Goal: Communication & Community: Answer question/provide support

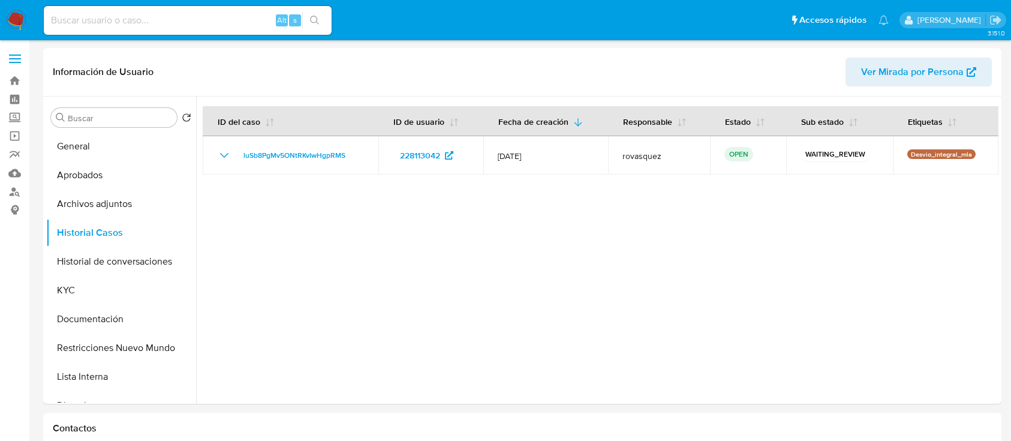
select select "10"
click at [106, 260] on button "Historial de conversaciones" at bounding box center [116, 261] width 140 height 29
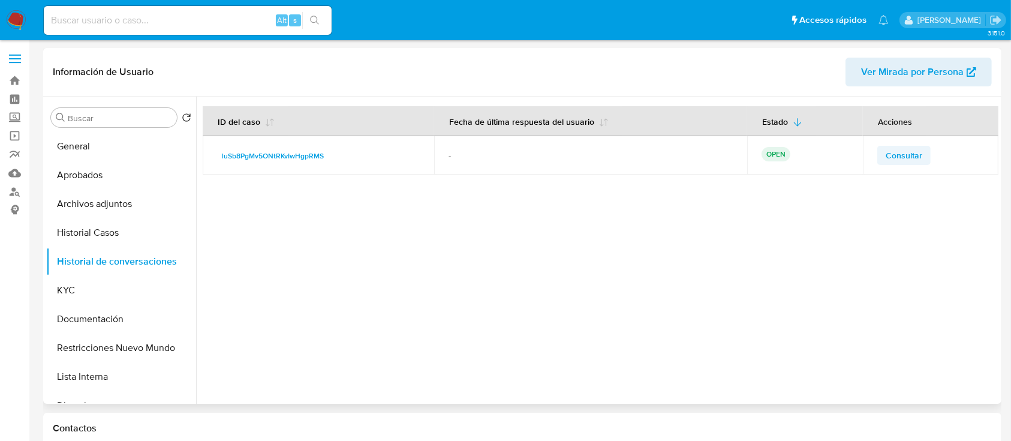
click at [886, 161] on span "Consultar" at bounding box center [904, 155] width 37 height 17
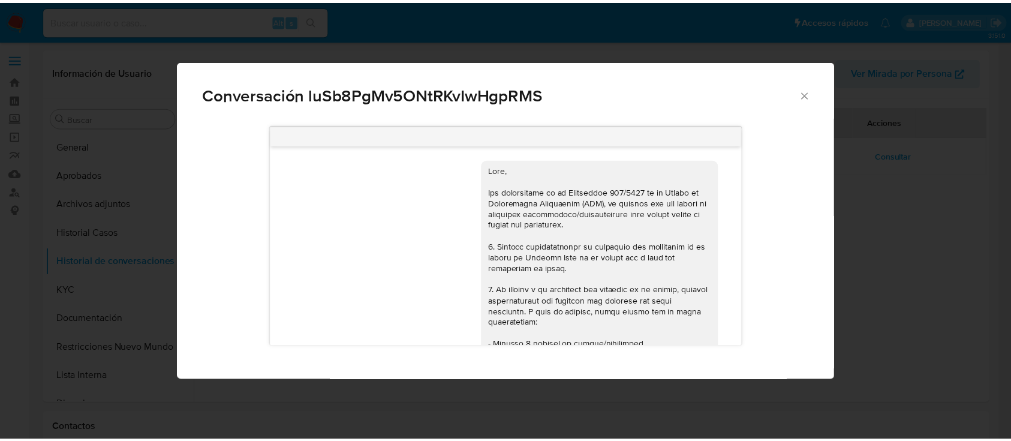
scroll to position [905, 0]
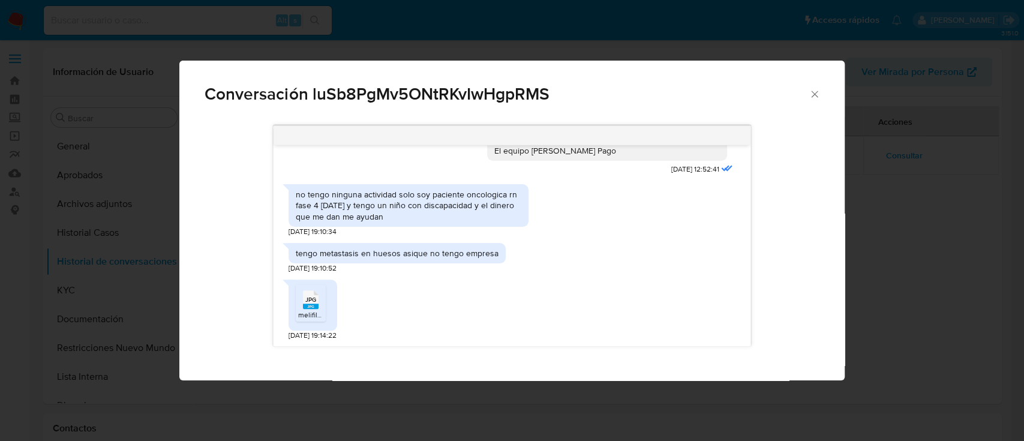
drag, startPoint x: 311, startPoint y: 211, endPoint x: 462, endPoint y: 209, distance: 150.6
click at [462, 209] on div "no tengo ninguna actividad solo soy paciente oncologica rn fase 4 hace 1 año y …" at bounding box center [409, 205] width 226 height 33
drag, startPoint x: 353, startPoint y: 223, endPoint x: 490, endPoint y: 221, distance: 137.4
click at [490, 221] on div "no tengo ninguna actividad solo soy paciente oncologica rn fase 4 hace 1 año y …" at bounding box center [409, 205] width 240 height 43
click at [306, 305] on rect "Comunicación" at bounding box center [311, 306] width 16 height 5
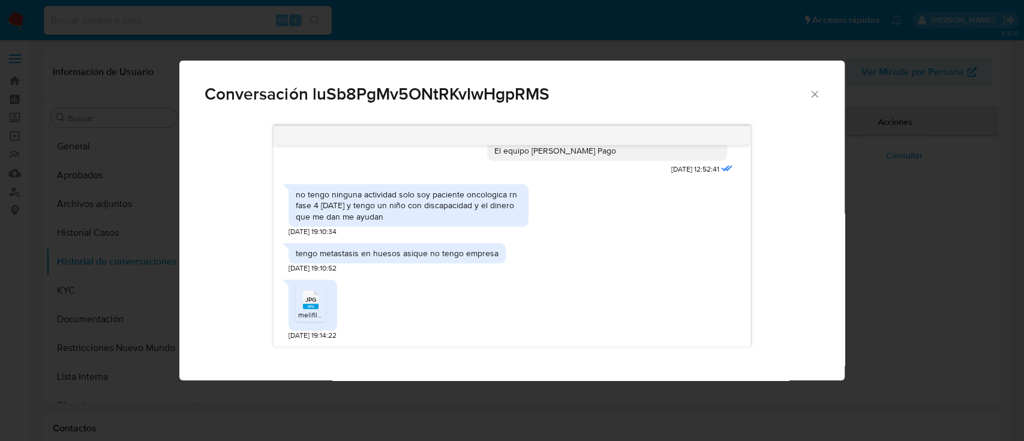
click at [73, 151] on div "Conversación luSb8PgMv5ONtRKvIwHgpRMS 18/06/2025 18:01:17 Hola, Esperamos que t…" at bounding box center [512, 220] width 1024 height 441
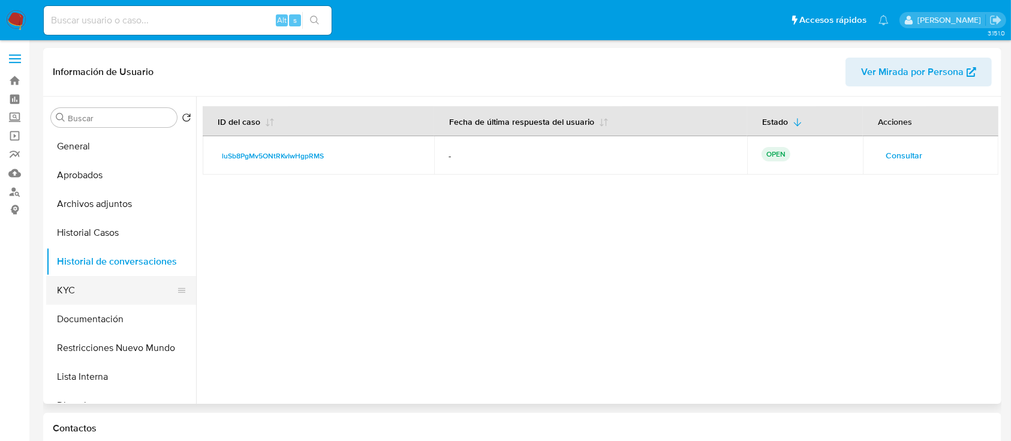
click at [104, 290] on button "KYC" at bounding box center [116, 290] width 140 height 29
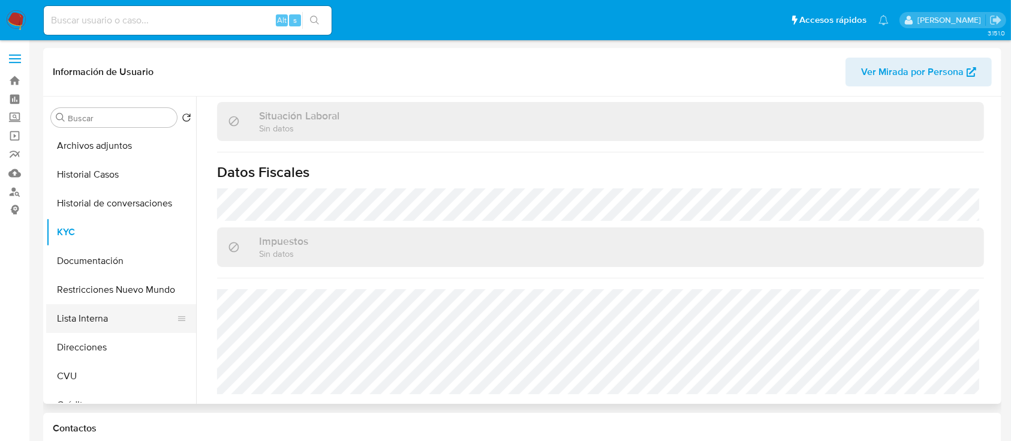
scroll to position [80, 0]
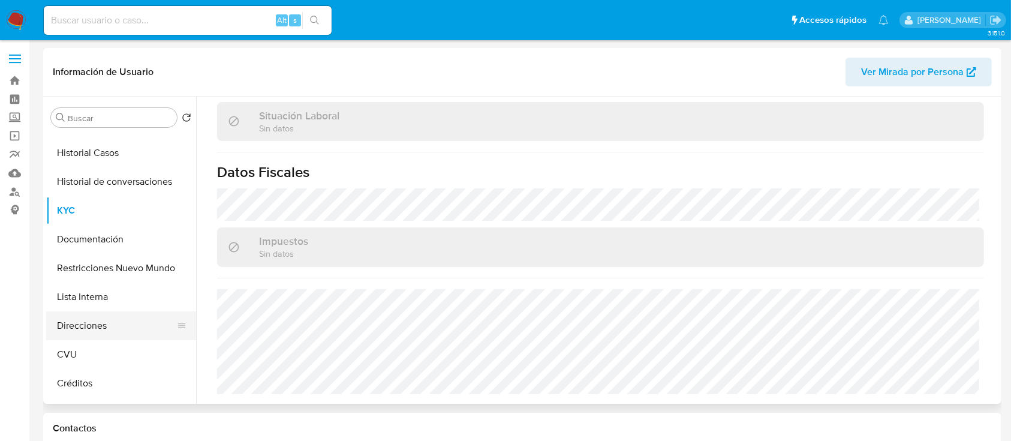
click at [110, 325] on button "Direcciones" at bounding box center [116, 325] width 140 height 29
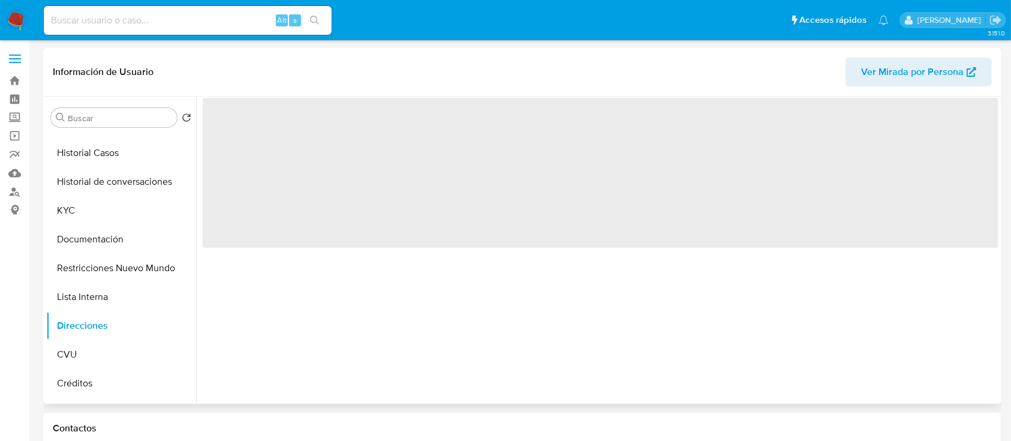
scroll to position [0, 0]
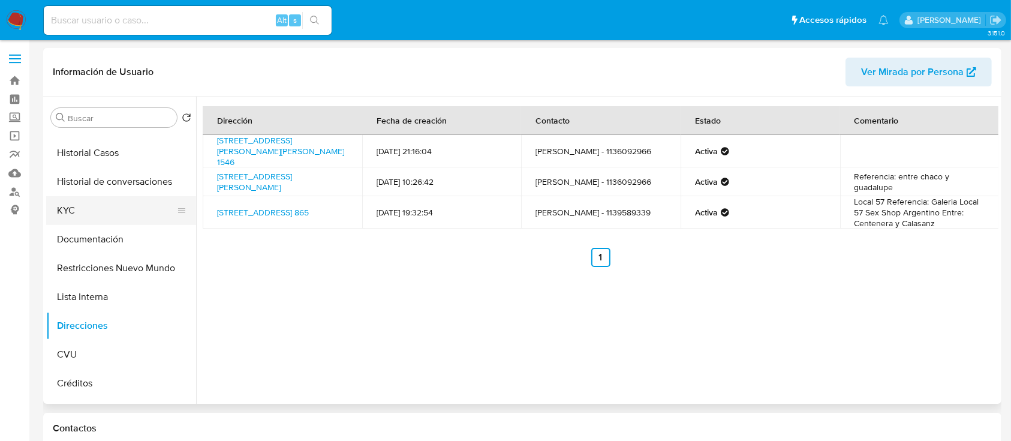
click at [83, 218] on button "KYC" at bounding box center [116, 210] width 140 height 29
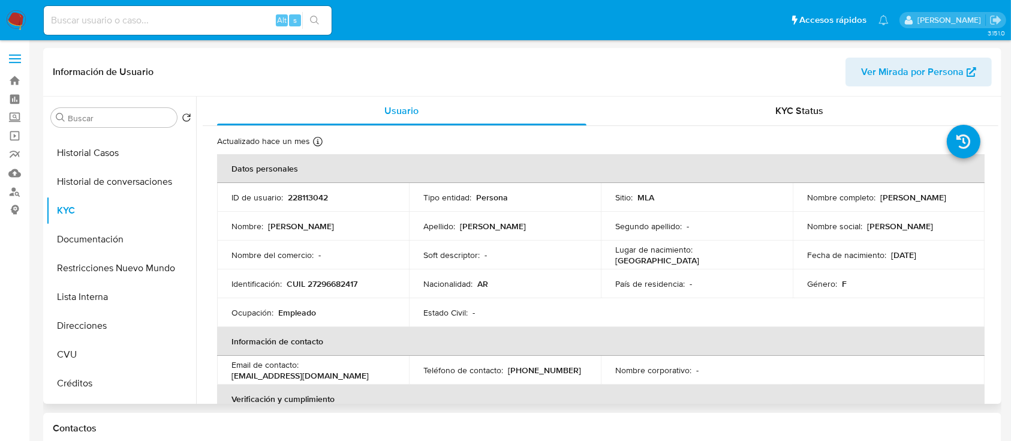
click at [338, 282] on p "CUIL 27296682417" at bounding box center [322, 283] width 71 height 11
copy p "27296682417"
click at [108, 328] on button "Direcciones" at bounding box center [116, 325] width 140 height 29
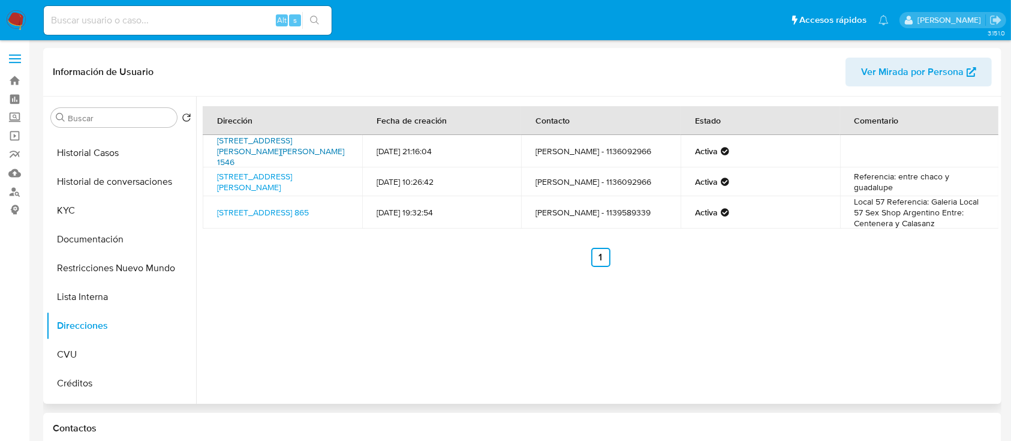
click at [299, 142] on link "Calle Juan Farrel 1546, Valentin Alsina, Buenos Aires, 1822, Argentina 1546" at bounding box center [280, 151] width 127 height 34
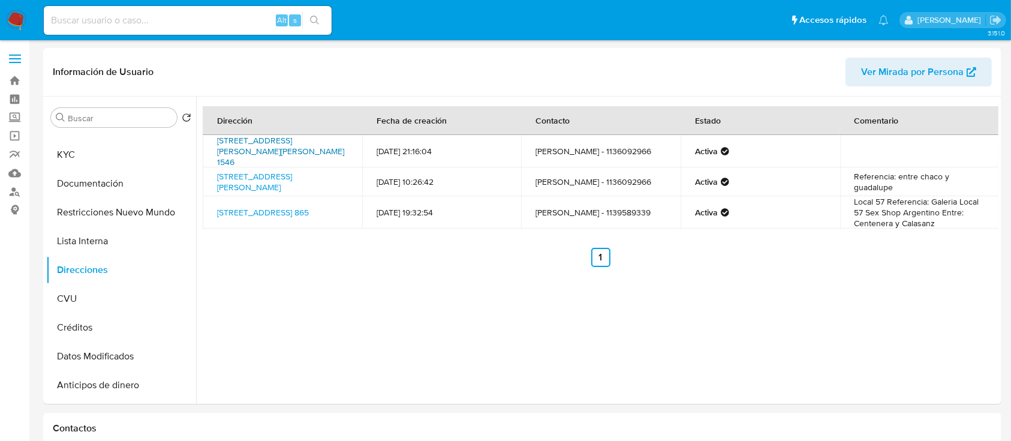
scroll to position [80, 0]
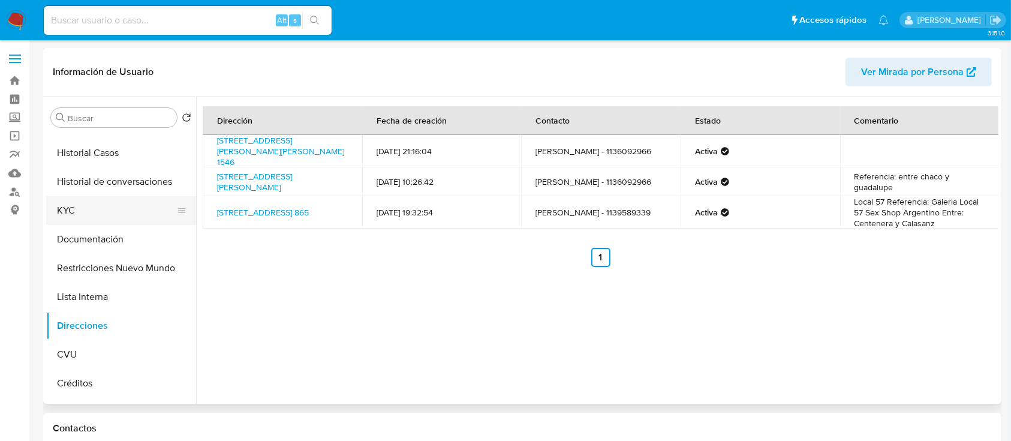
click at [79, 208] on button "KYC" at bounding box center [116, 210] width 140 height 29
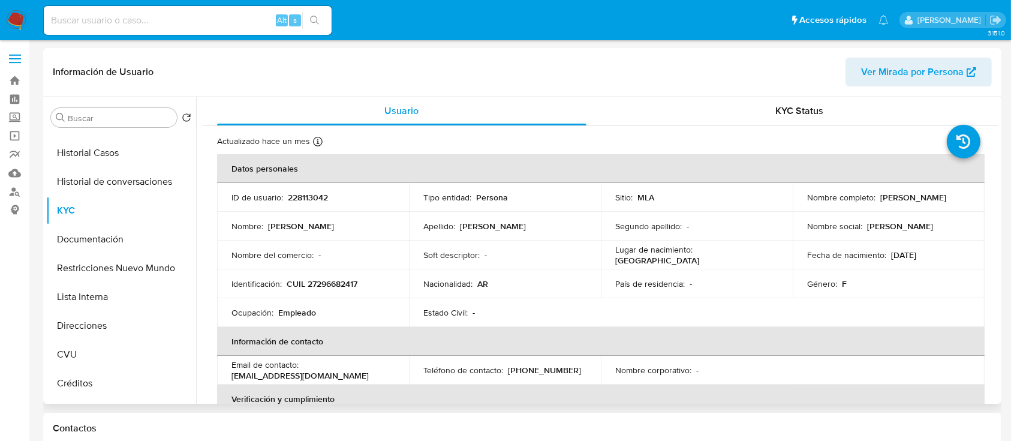
click at [343, 282] on p "CUIL 27296682417" at bounding box center [322, 283] width 71 height 11
copy p "27296682417"
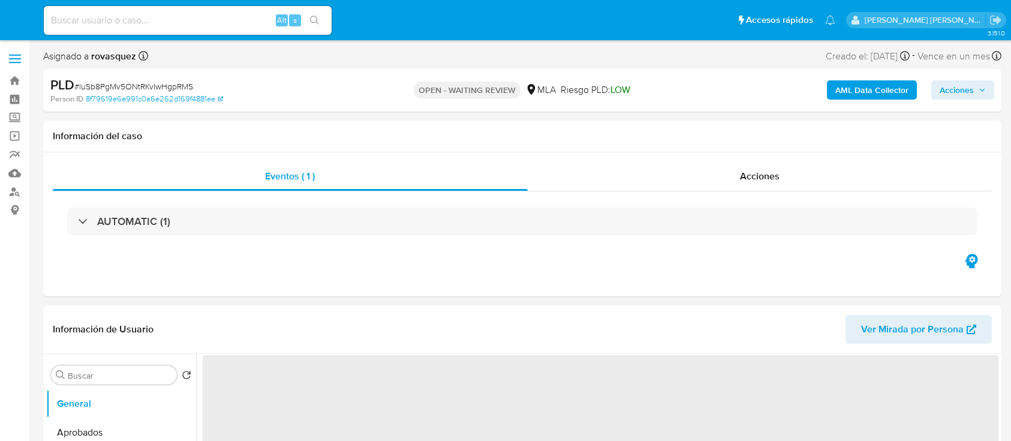
select select "10"
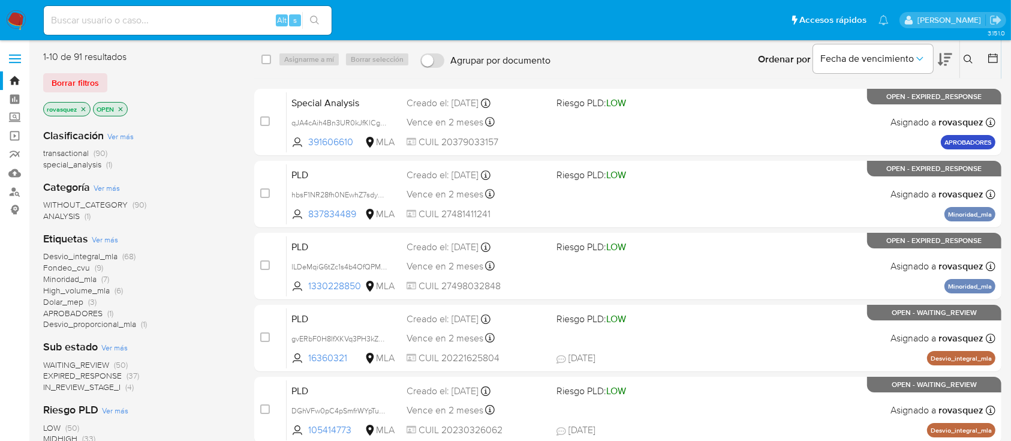
click at [964, 60] on icon at bounding box center [969, 60] width 10 height 10
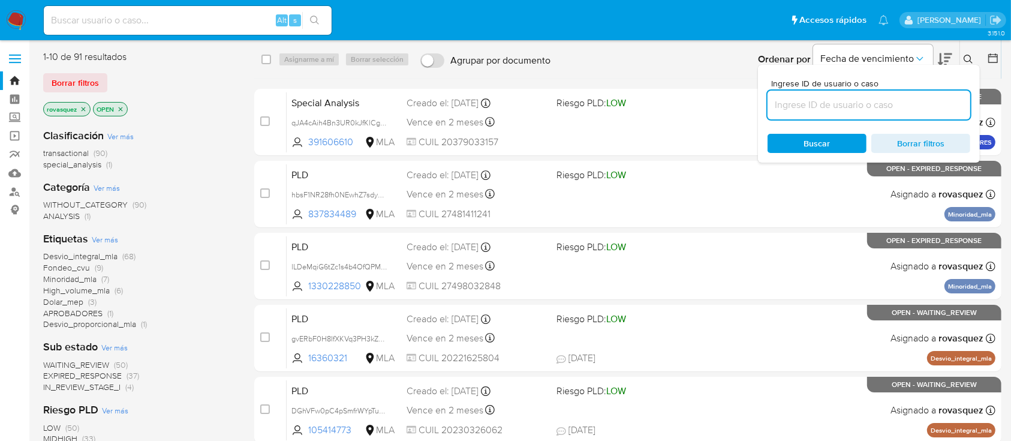
click at [878, 103] on input at bounding box center [869, 105] width 203 height 16
type input "luSb8PgMv5ONtRKvIwHgpRMS"
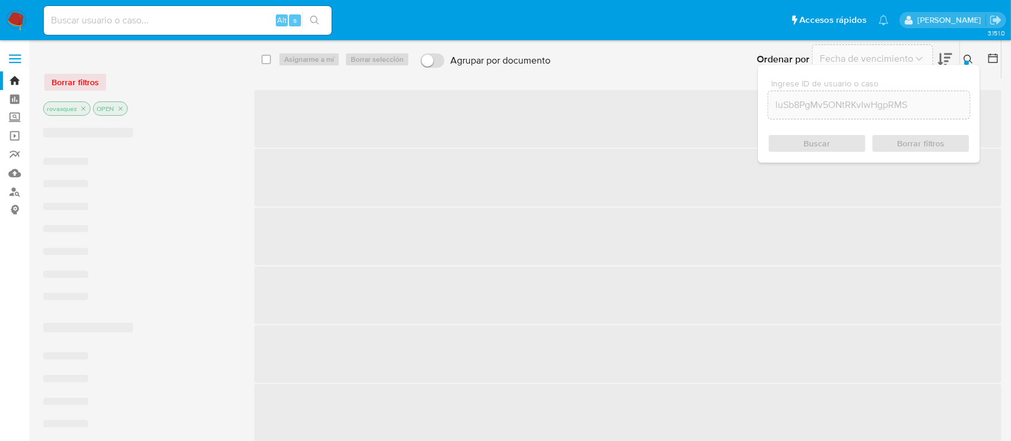
click at [822, 142] on div "Buscar Borrar filtros" at bounding box center [869, 143] width 203 height 19
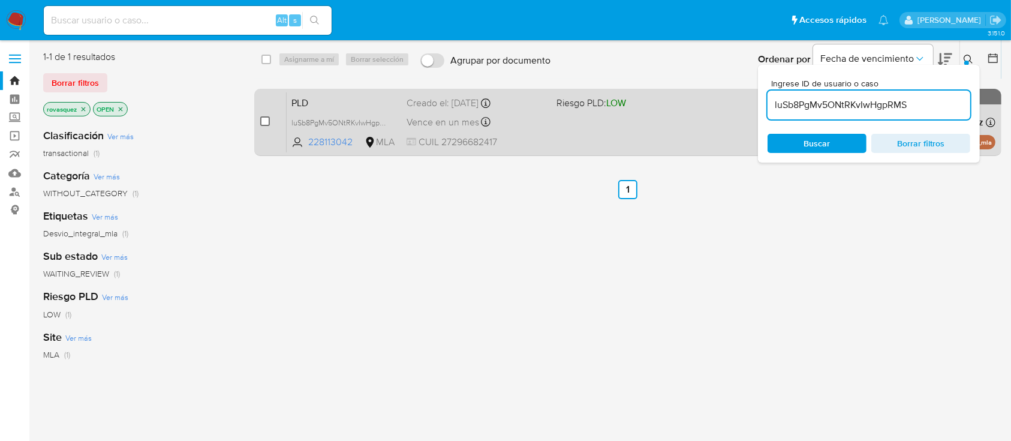
click at [266, 118] on input "checkbox" at bounding box center [265, 121] width 10 height 10
checkbox input "true"
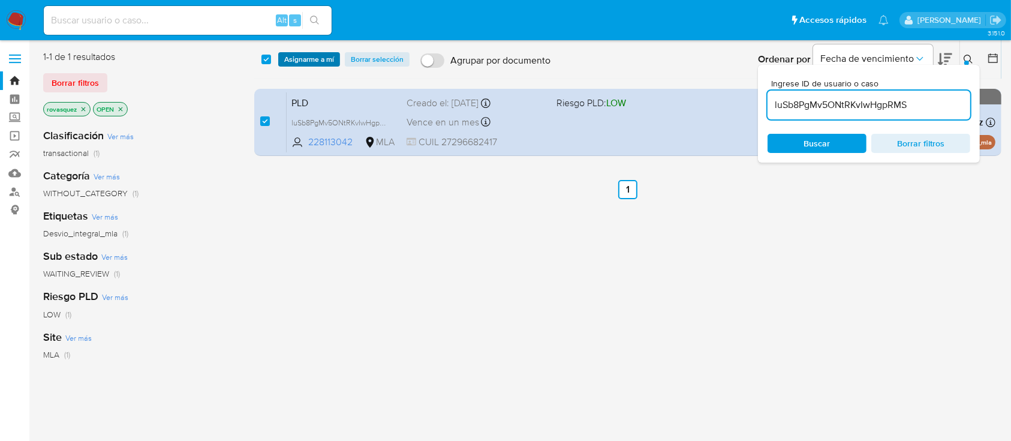
click at [308, 65] on span "Asignarme a mí" at bounding box center [309, 59] width 50 height 12
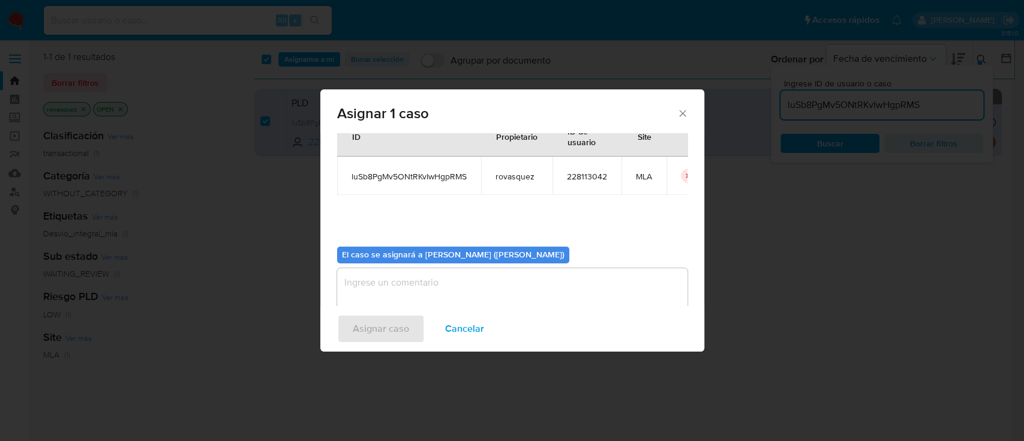
scroll to position [61, 0]
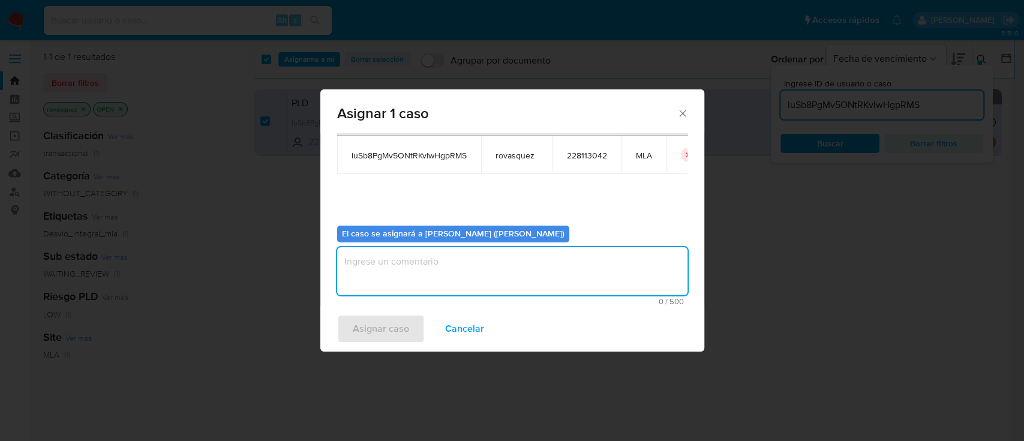
click at [443, 259] on textarea "assign-modal" at bounding box center [512, 271] width 350 height 48
type textarea "."
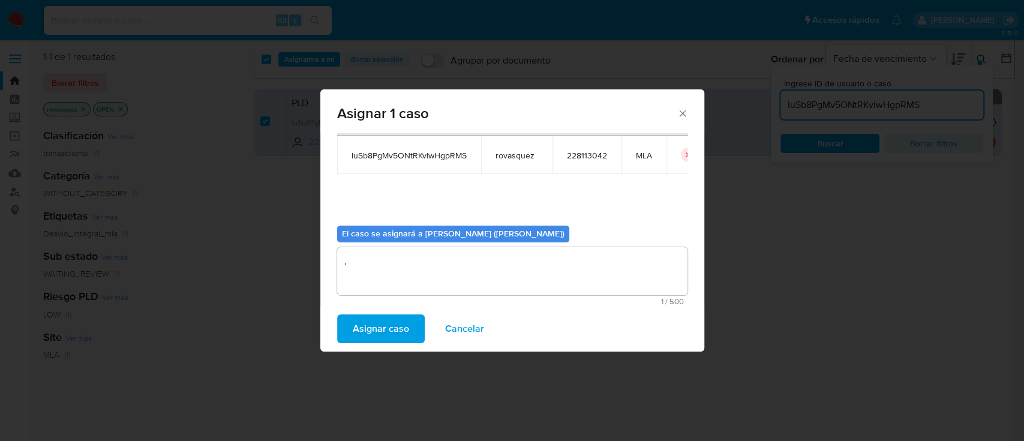
click at [380, 328] on span "Asignar caso" at bounding box center [381, 329] width 56 height 26
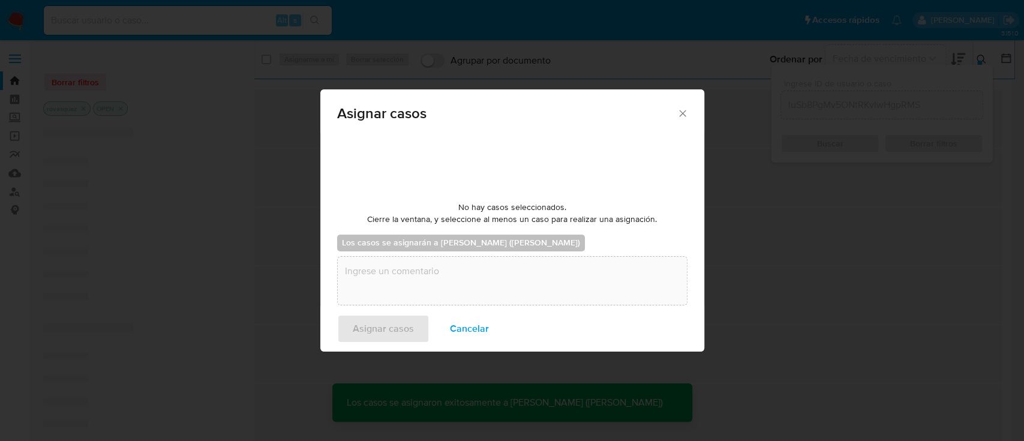
checkbox input "false"
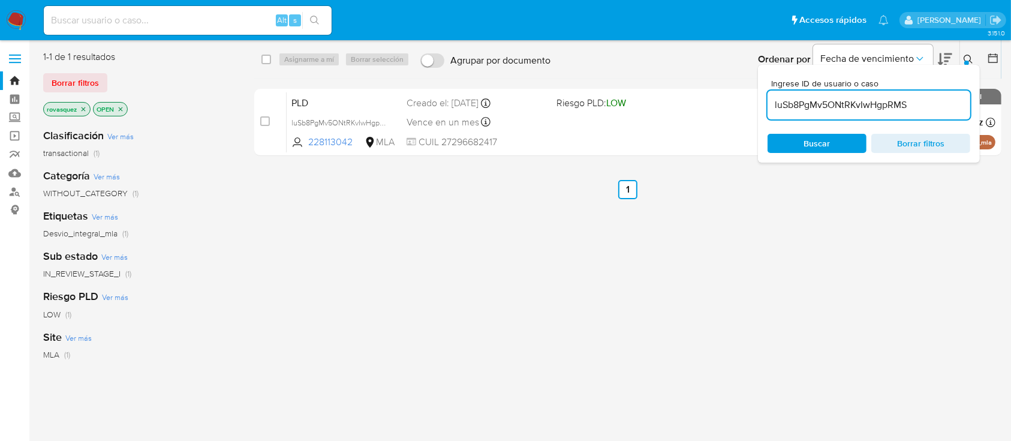
click at [859, 109] on input "luSb8PgMv5ONtRKvIwHgpRMS" at bounding box center [869, 105] width 203 height 16
paste input "ezb86g6OLD27N96yaQ9OT2bi"
type input "ezb86g6OLD27N96yaQ9OT2bi"
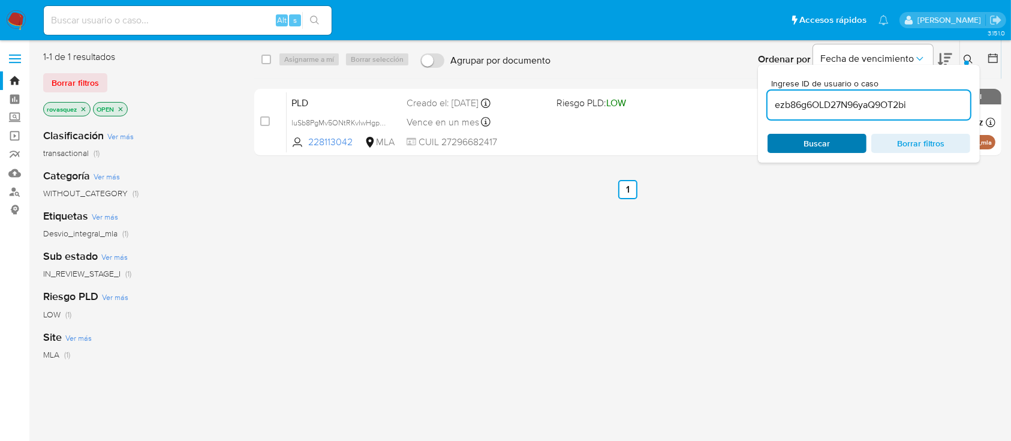
click at [806, 146] on div "Buscar Borrar filtros" at bounding box center [869, 143] width 203 height 19
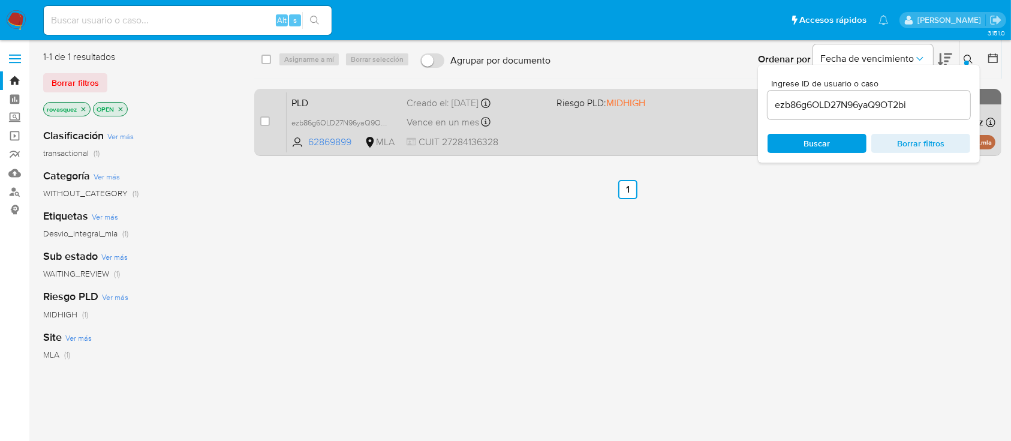
click at [259, 123] on div "case-item-checkbox No es posible asignar el caso PLD ezb86g6OLD27N96yaQ9OT2bi 6…" at bounding box center [628, 122] width 748 height 67
click at [267, 122] on input "checkbox" at bounding box center [265, 121] width 10 height 10
checkbox input "true"
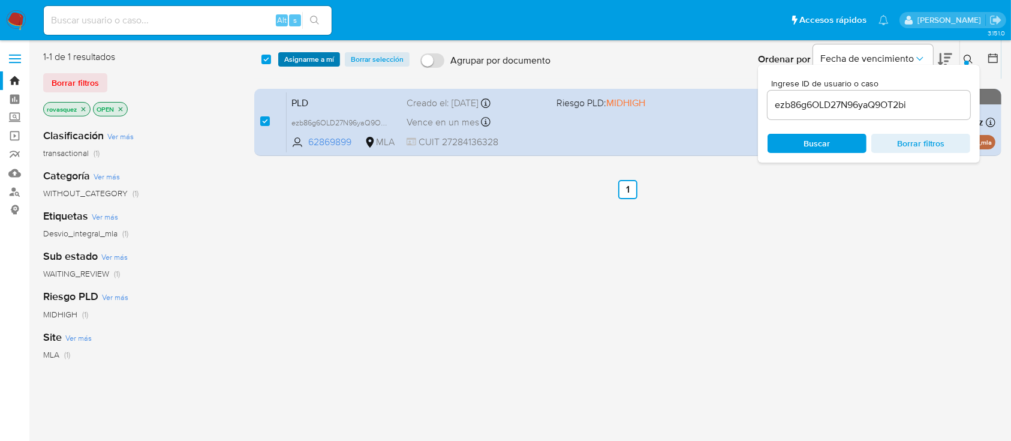
click at [325, 55] on span "Asignarme a mí" at bounding box center [309, 59] width 50 height 12
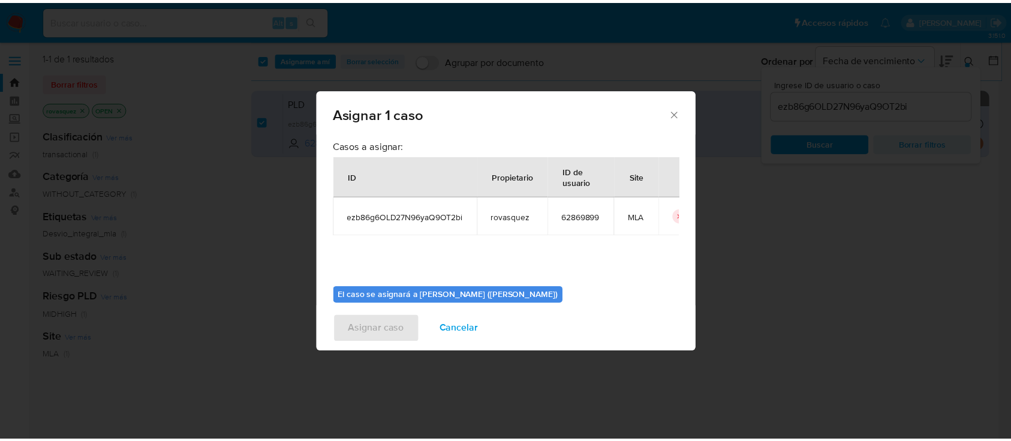
scroll to position [61, 0]
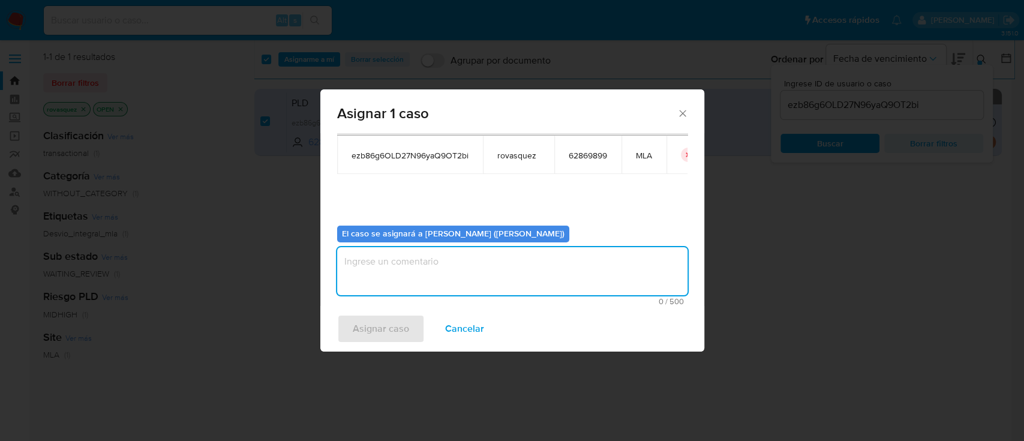
click at [370, 281] on textarea "assign-modal" at bounding box center [512, 271] width 350 height 48
type textarea "."
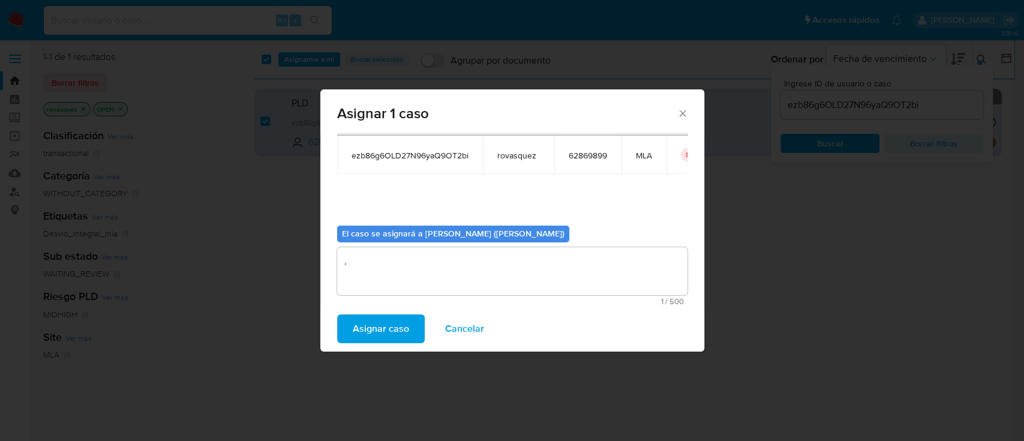
click at [358, 321] on span "Asignar caso" at bounding box center [381, 329] width 56 height 26
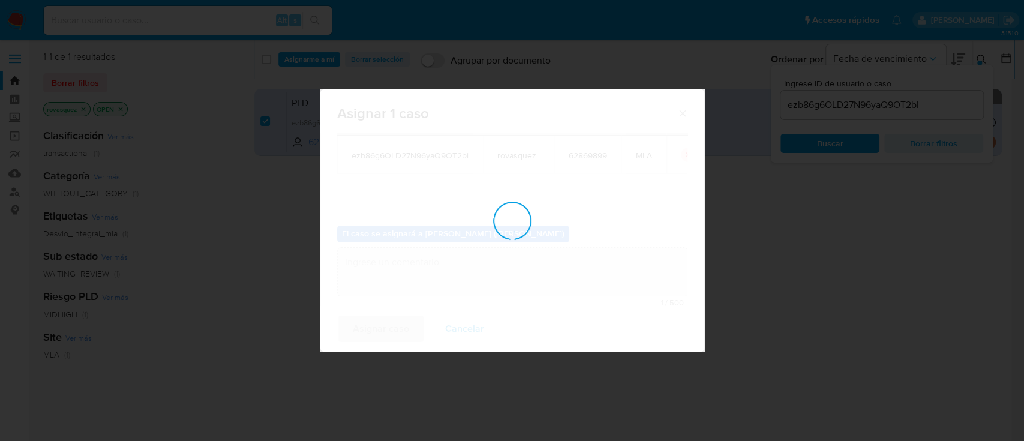
checkbox input "false"
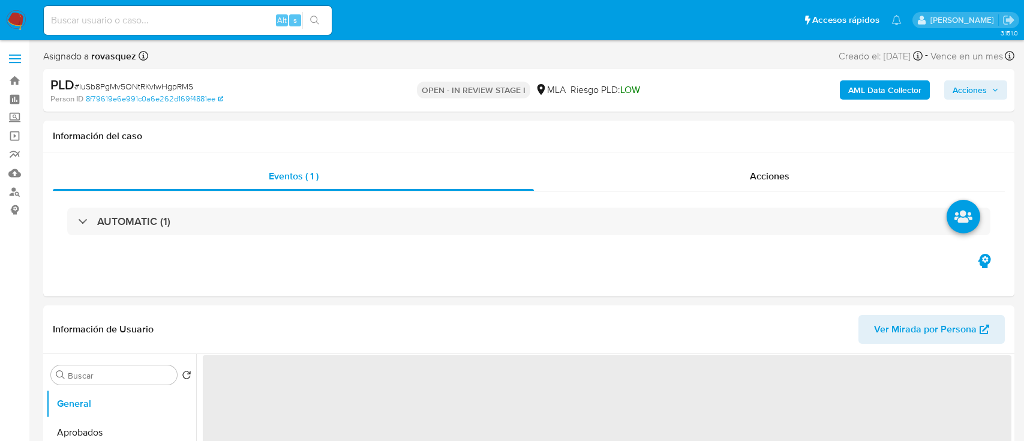
select select "10"
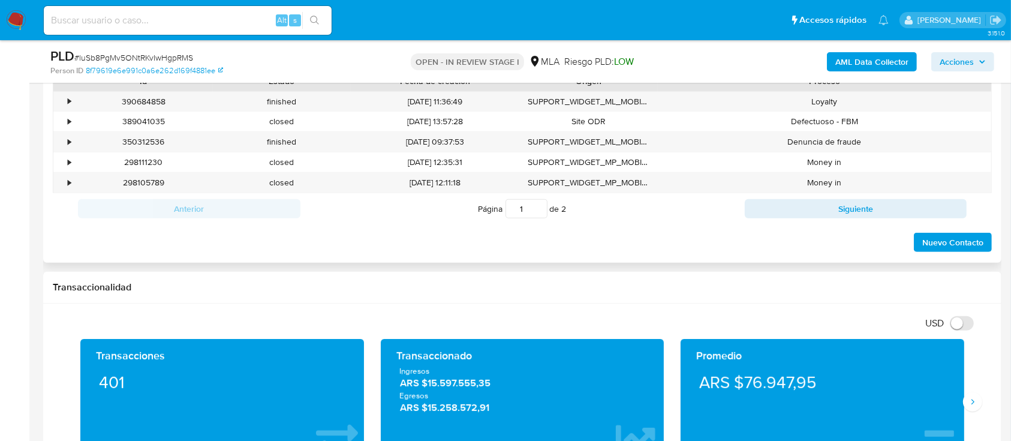
scroll to position [480, 0]
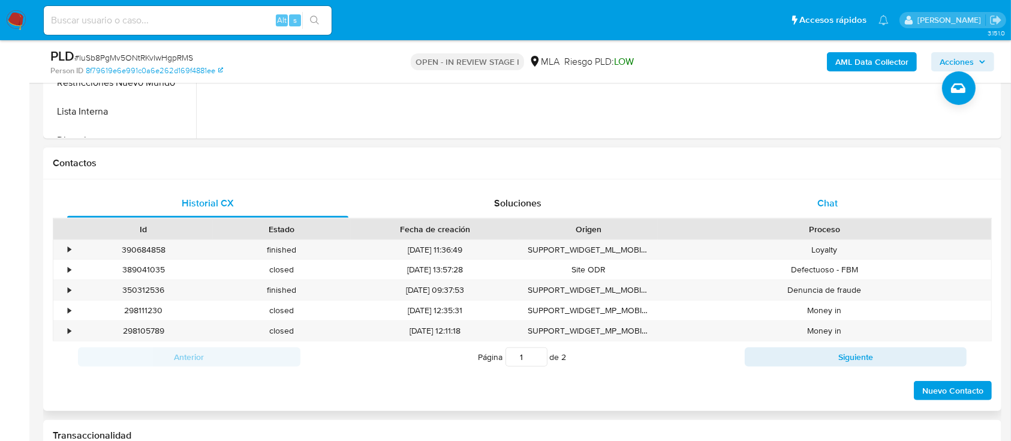
click at [833, 203] on span "Chat" at bounding box center [828, 203] width 20 height 14
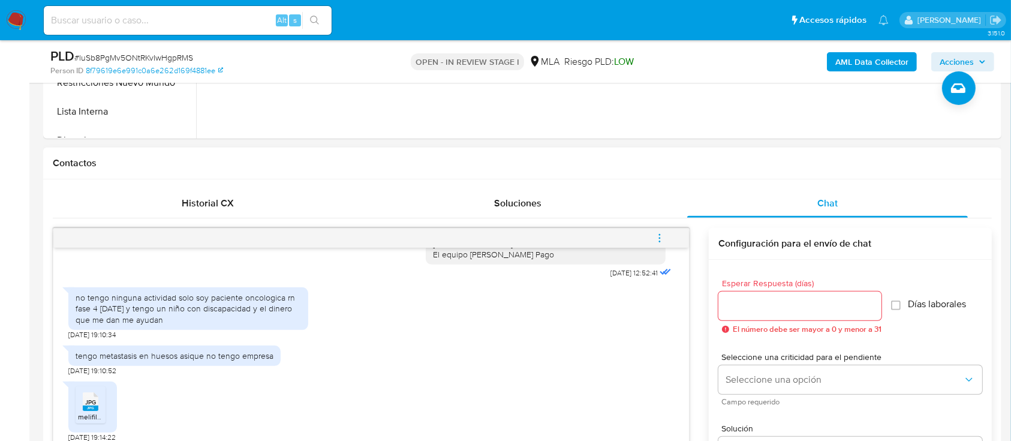
scroll to position [720, 0]
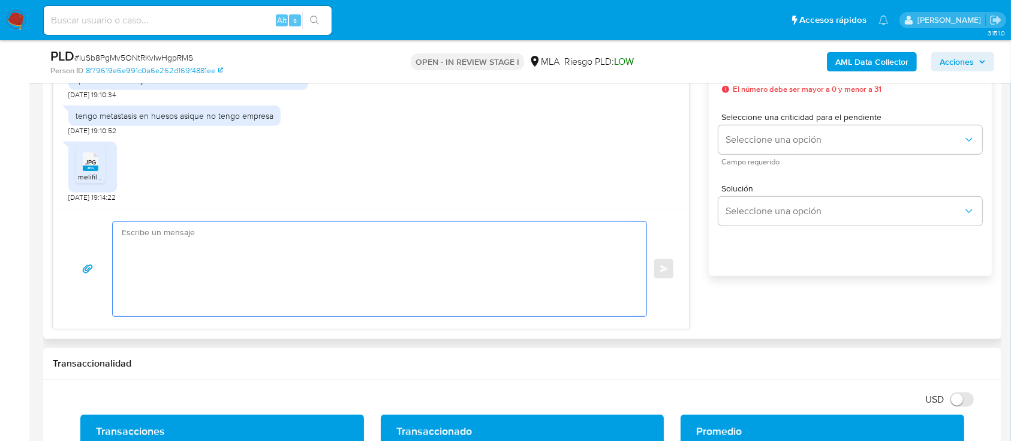
click at [286, 276] on textarea at bounding box center [377, 269] width 510 height 94
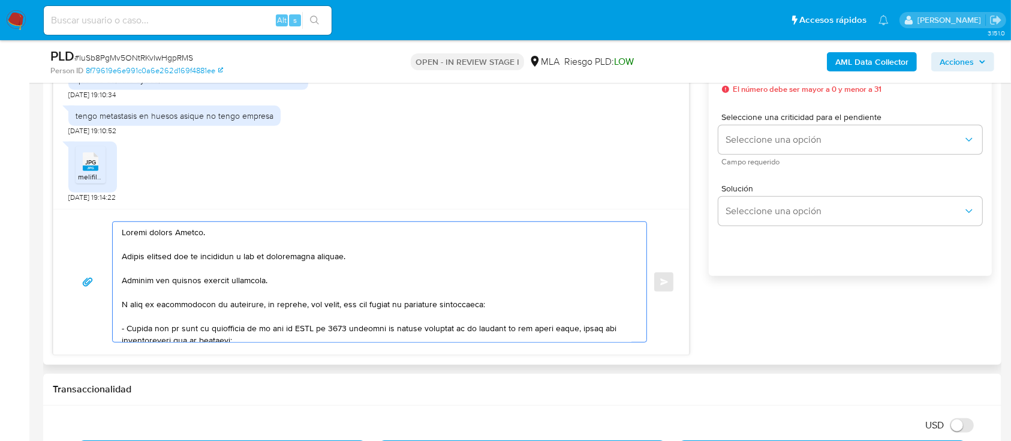
click at [221, 276] on textarea at bounding box center [377, 282] width 510 height 120
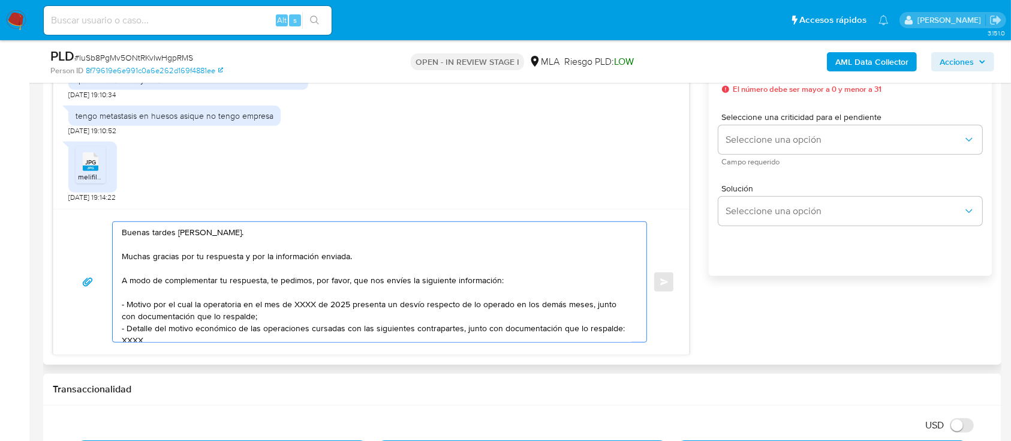
scroll to position [80, 0]
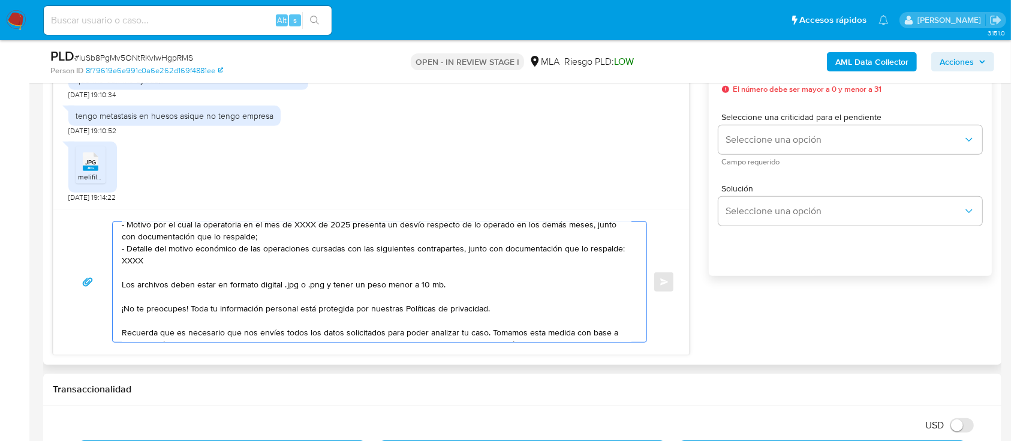
click at [130, 262] on textarea "Buenas tardes Aldana. Muchas gracias por tu respuesta y por la información envi…" at bounding box center [377, 282] width 510 height 120
paste textarea "20233553876 Gustavo Diego Grenci"
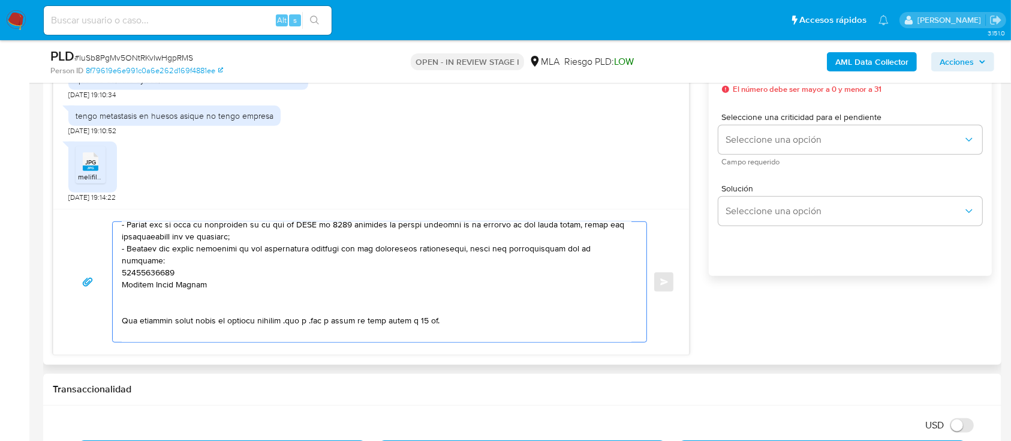
click at [140, 265] on textarea at bounding box center [377, 282] width 510 height 120
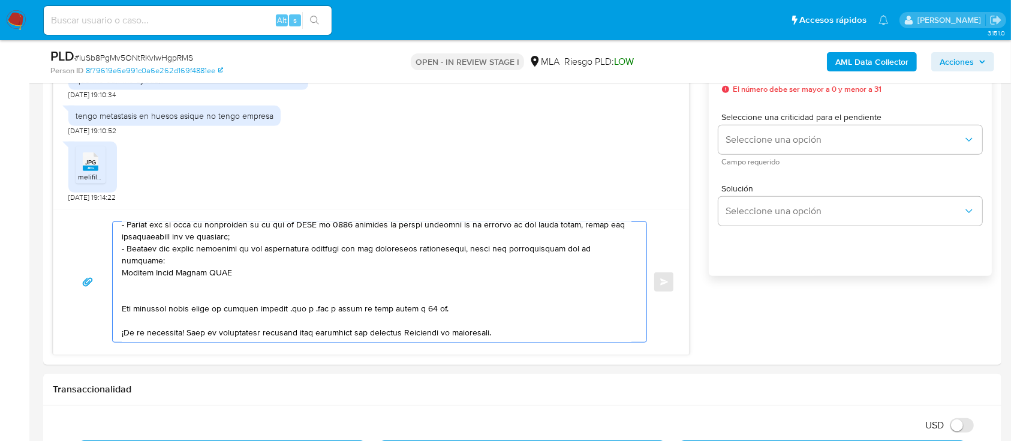
paste textarea "20233553876"
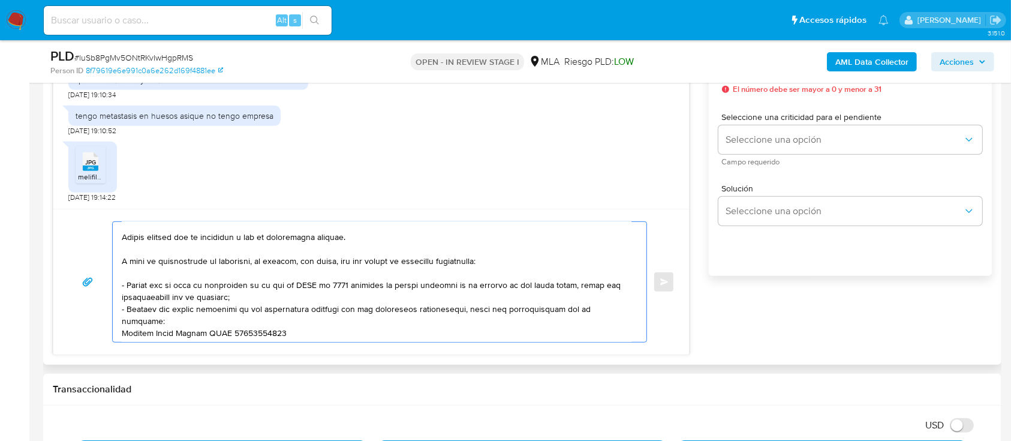
scroll to position [0, 0]
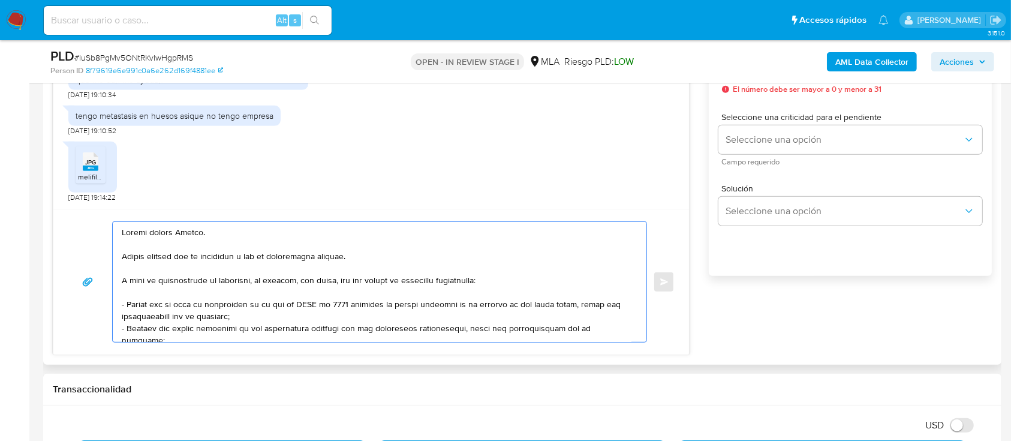
click at [307, 308] on textarea at bounding box center [377, 282] width 510 height 120
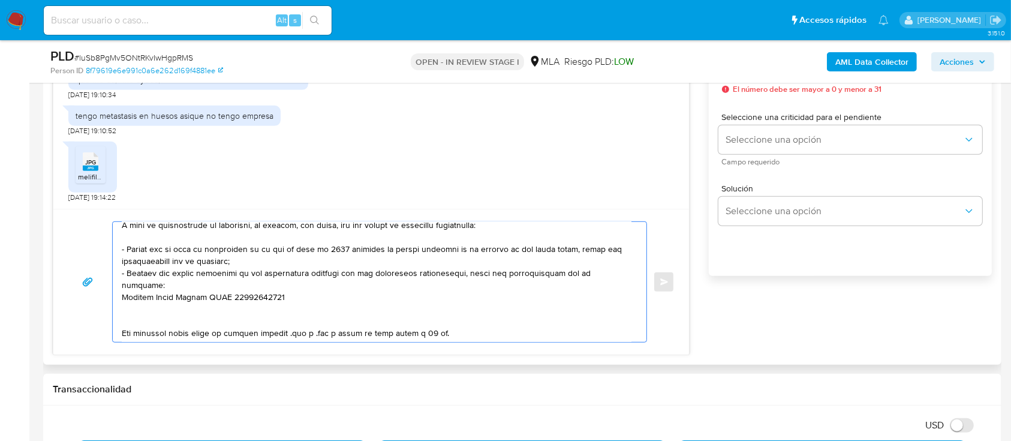
scroll to position [80, 0]
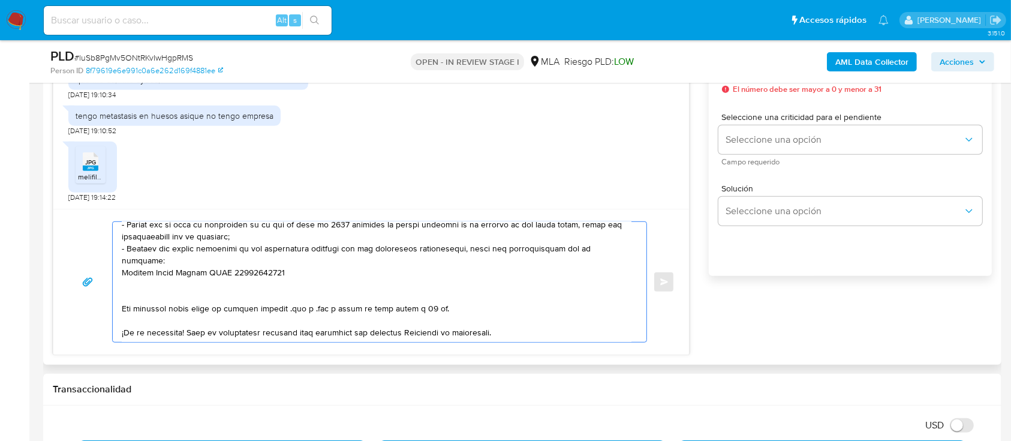
click at [280, 290] on textarea at bounding box center [377, 282] width 510 height 120
click at [163, 275] on textarea at bounding box center [377, 282] width 510 height 120
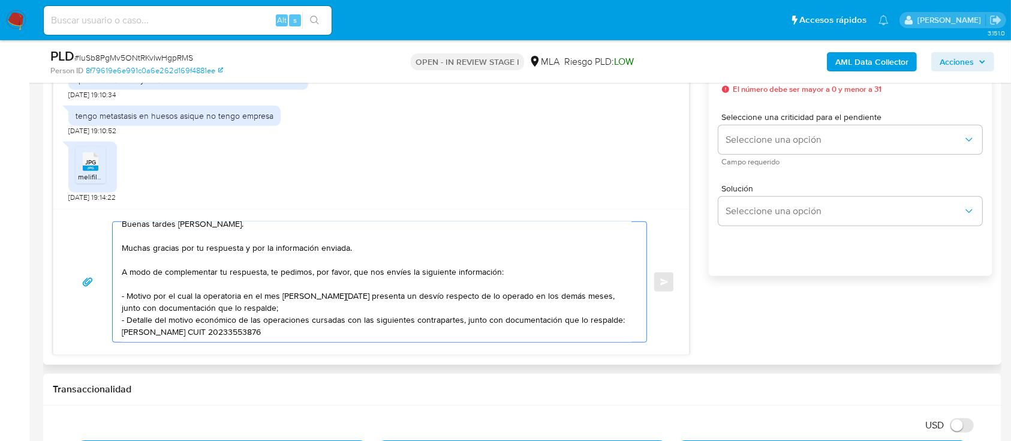
scroll to position [19, 0]
paste textarea "Es importante que sepas que, en caso de no responder a lo solicitado o si lo pr…"
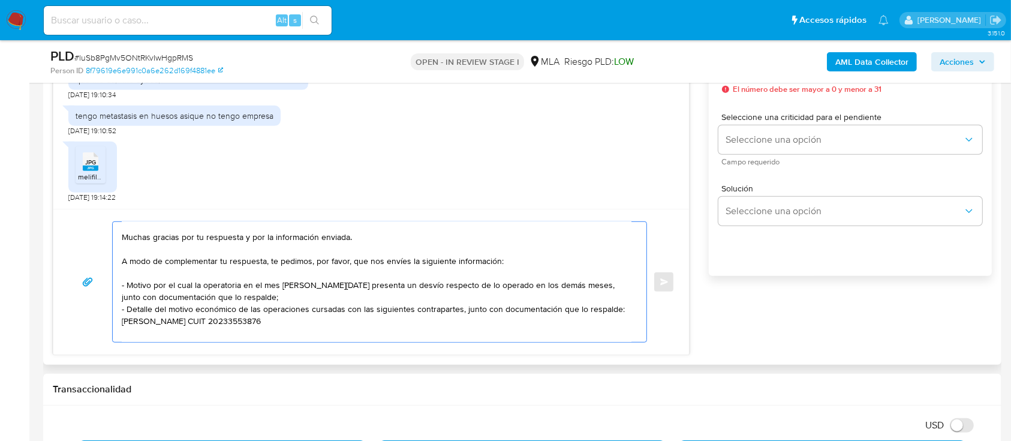
scroll to position [252, 0]
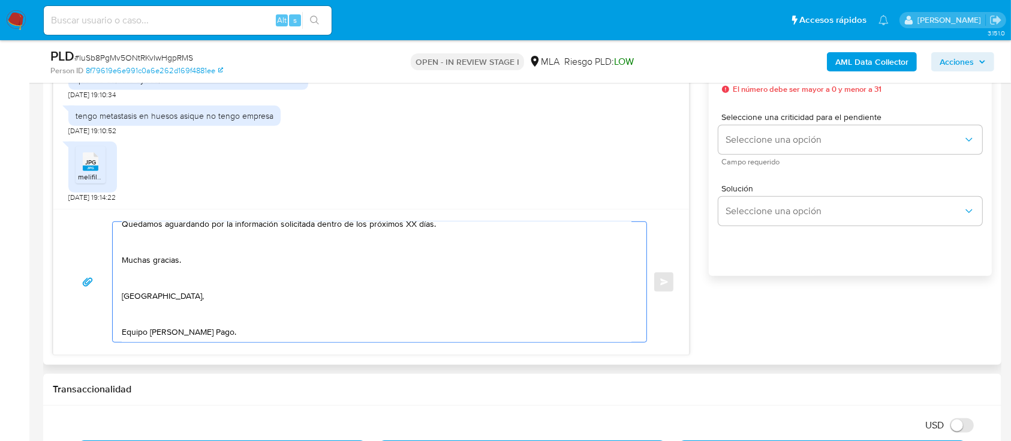
click at [158, 314] on textarea "Buenas tardes Aldana. Muchas gracias por tu respuesta y por la información envi…" at bounding box center [377, 282] width 510 height 120
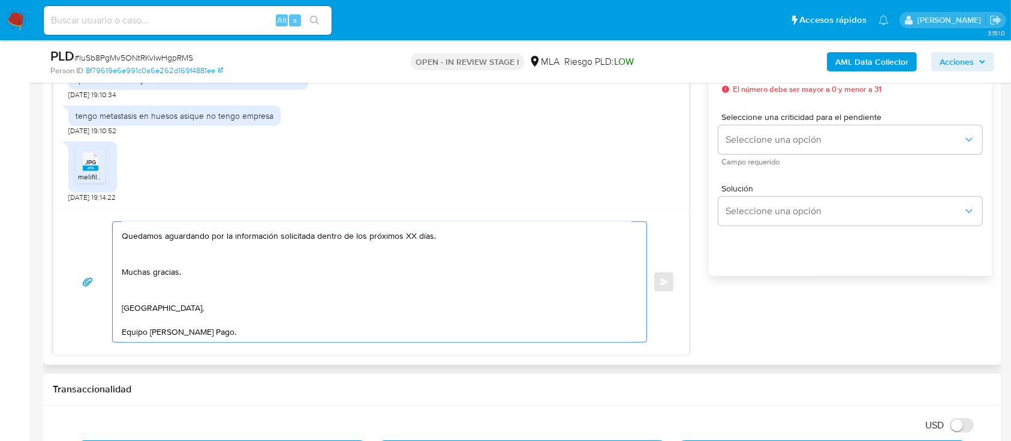
click at [149, 292] on textarea "Buenas tardes Aldana. Muchas gracias por tu respuesta y por la información envi…" at bounding box center [377, 282] width 510 height 120
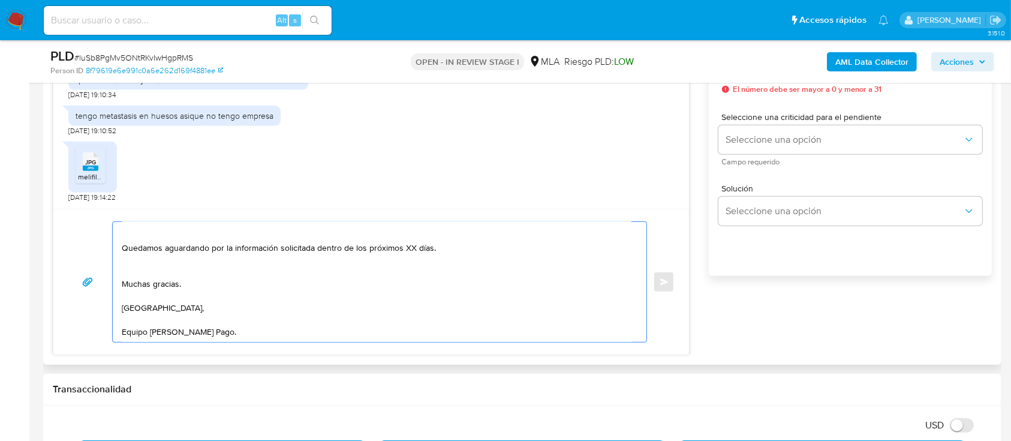
click at [155, 266] on textarea "Buenas tardes Aldana. Muchas gracias por tu respuesta y por la información envi…" at bounding box center [377, 282] width 510 height 120
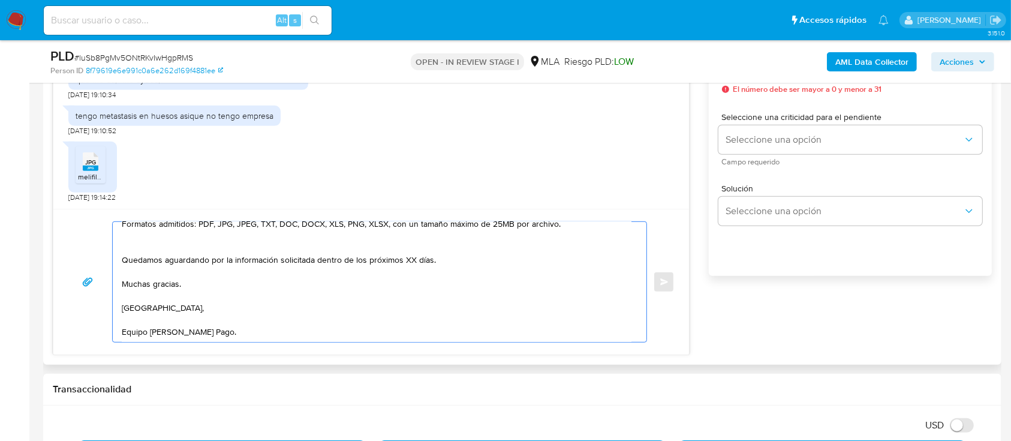
scroll to position [207, 0]
click at [274, 269] on textarea "Buenas tardes Aldana. Muchas gracias por tu respuesta y por la información envi…" at bounding box center [377, 282] width 510 height 120
drag, startPoint x: 313, startPoint y: 260, endPoint x: 499, endPoint y: 258, distance: 186.0
click at [499, 258] on textarea "Buenas tardes Aldana. Muchas gracias por tu respuesta y por la información envi…" at bounding box center [377, 282] width 510 height 120
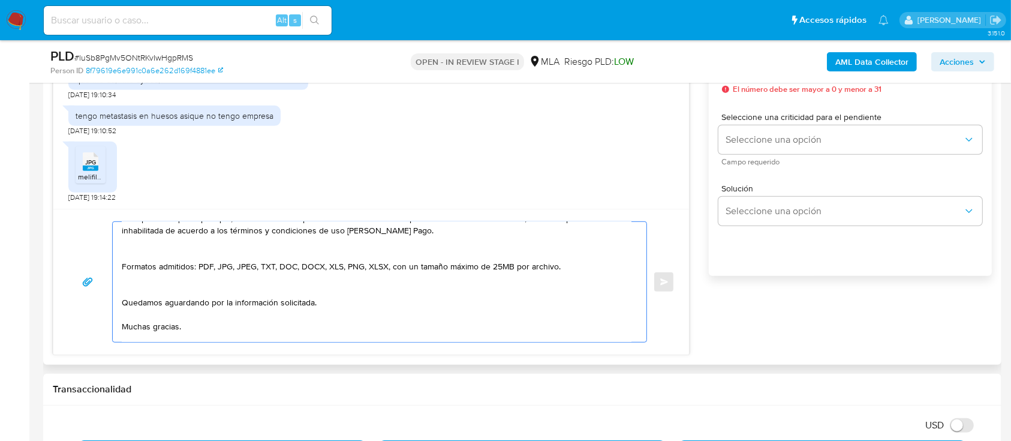
scroll to position [160, 0]
click at [134, 292] on textarea "Buenas tardes Aldana. Muchas gracias por tu respuesta y por la información envi…" at bounding box center [377, 282] width 510 height 120
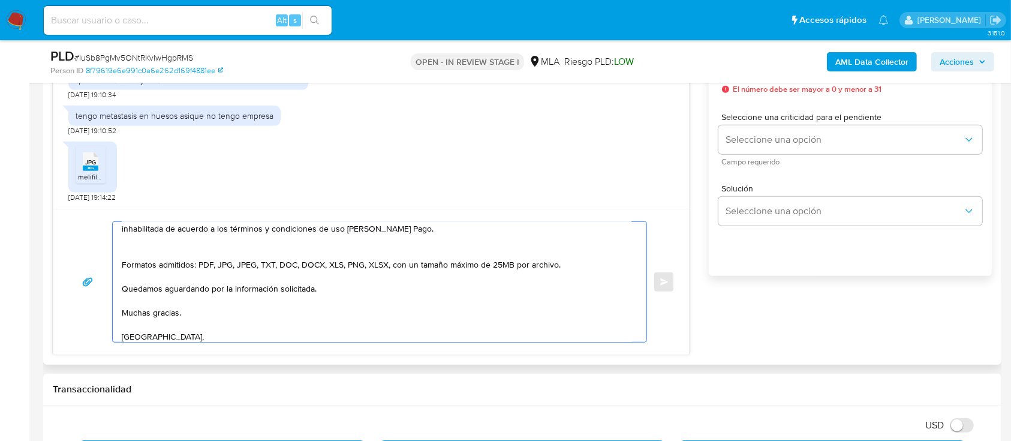
click at [149, 256] on textarea "Buenas tardes Aldana. Muchas gracias por tu respuesta y por la información envi…" at bounding box center [377, 282] width 510 height 120
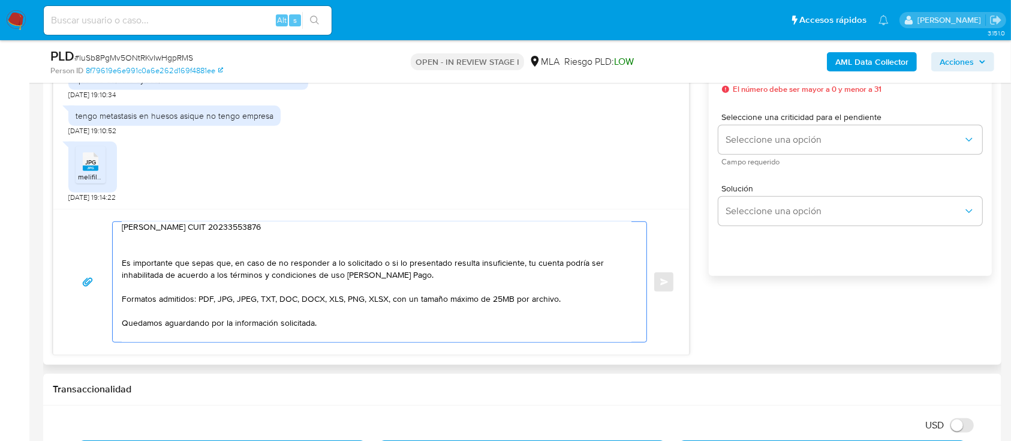
scroll to position [80, 0]
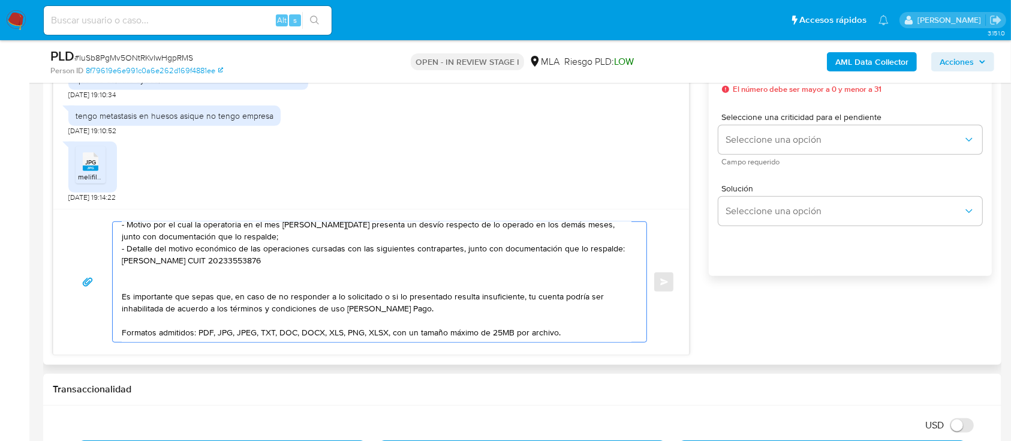
click at [179, 280] on textarea "Buenas tardes Aldana. Muchas gracias por tu respuesta y por la información envi…" at bounding box center [377, 282] width 510 height 120
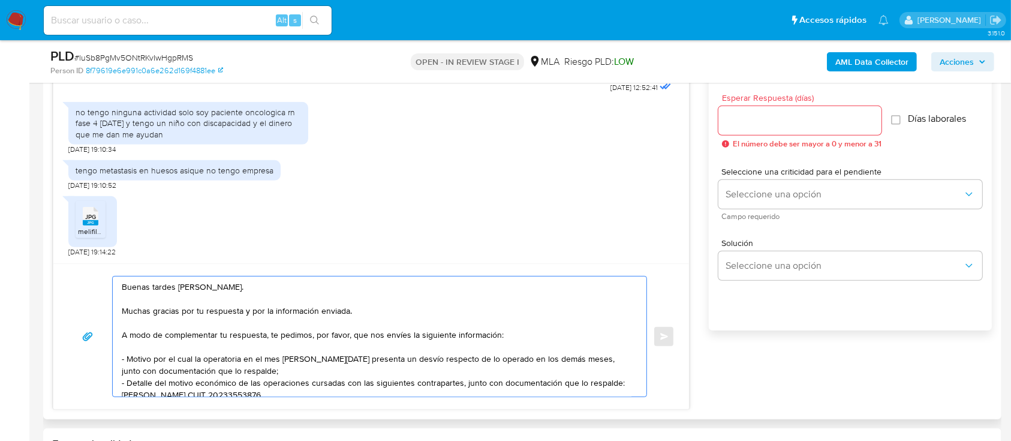
scroll to position [640, 0]
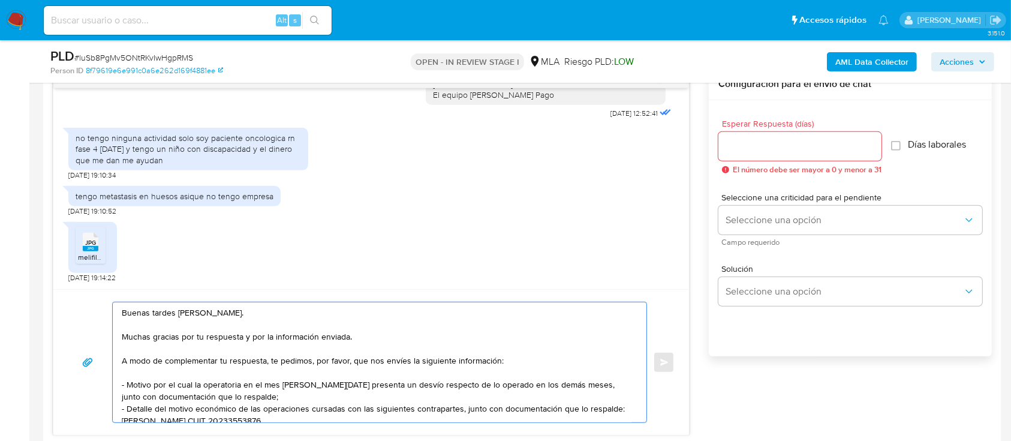
type textarea "Buenas tardes Aldana. Muchas gracias por tu respuesta y por la información envi…"
click at [761, 150] on input "Esperar Respuesta (días)" at bounding box center [800, 147] width 163 height 16
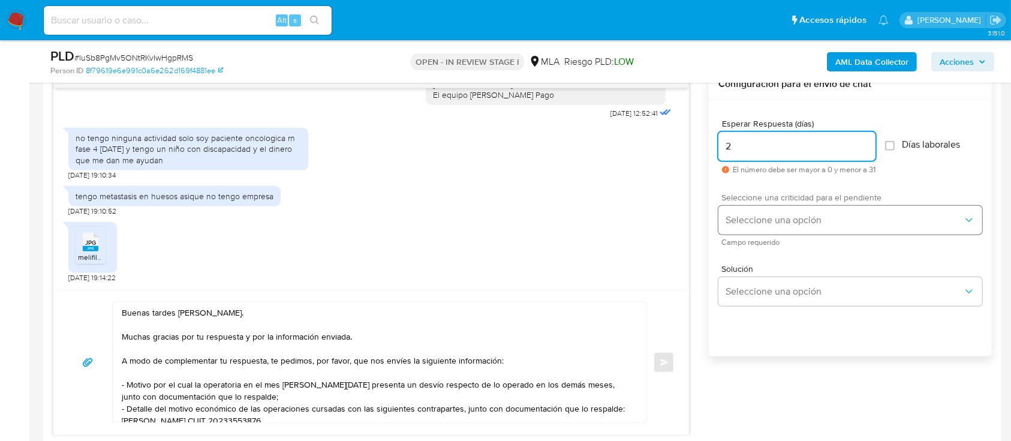
type input "2"
click at [751, 230] on button "Seleccione una opción" at bounding box center [851, 220] width 264 height 29
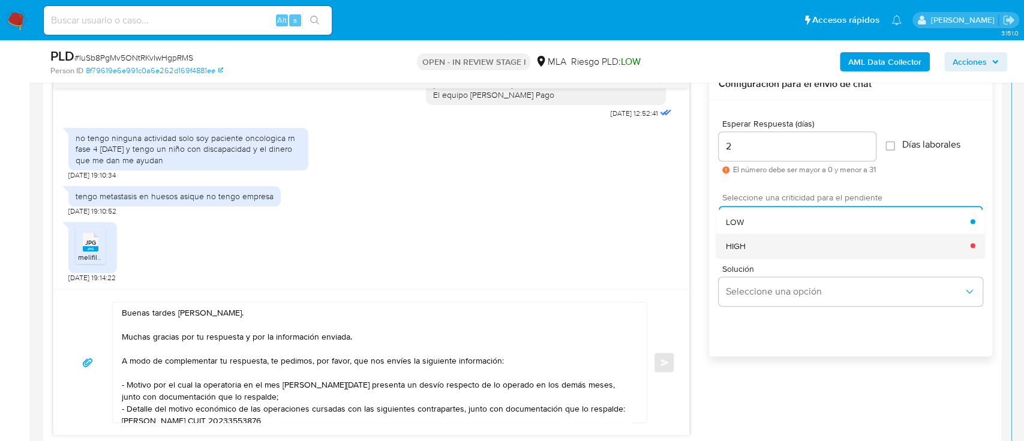
click at [747, 253] on div "HIGH" at bounding box center [848, 245] width 245 height 24
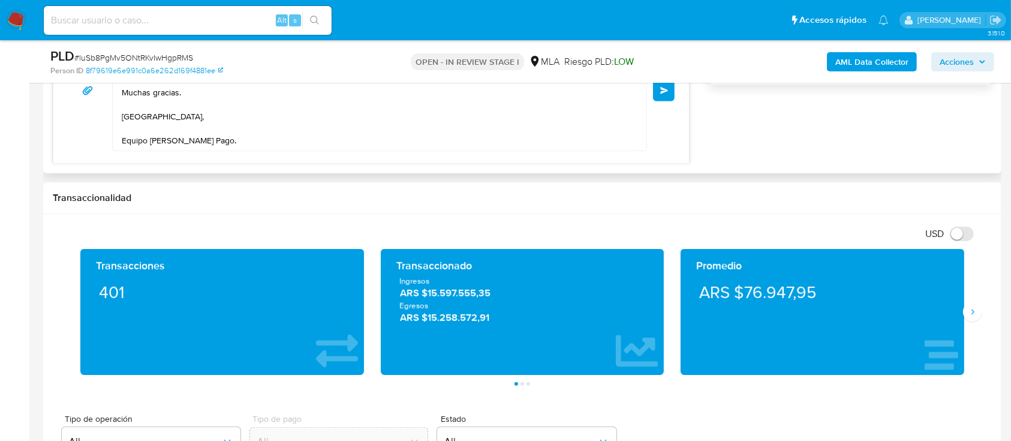
scroll to position [720, 0]
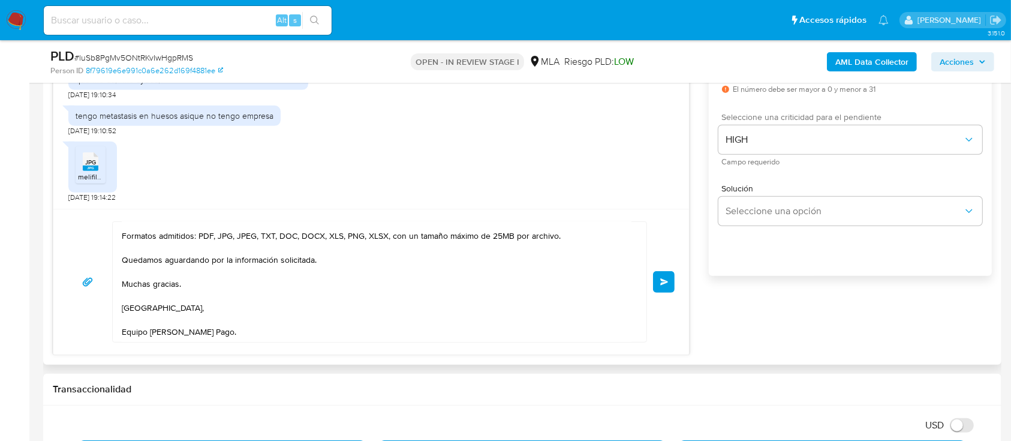
click at [661, 283] on span "Enviar" at bounding box center [665, 281] width 8 height 7
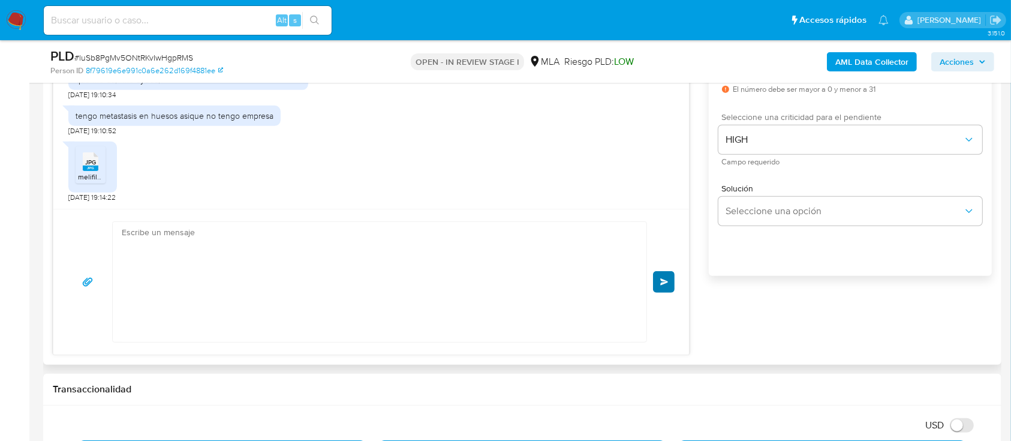
scroll to position [0, 0]
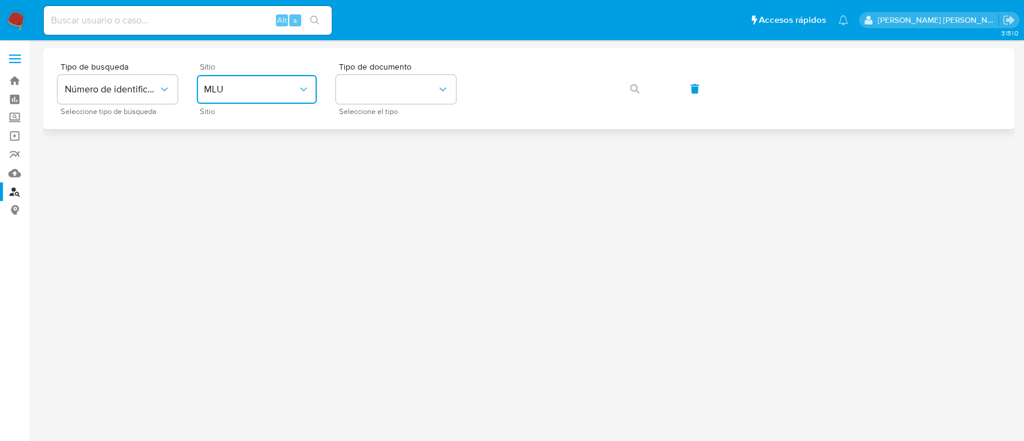
click at [238, 99] on button "MLU" at bounding box center [257, 89] width 120 height 29
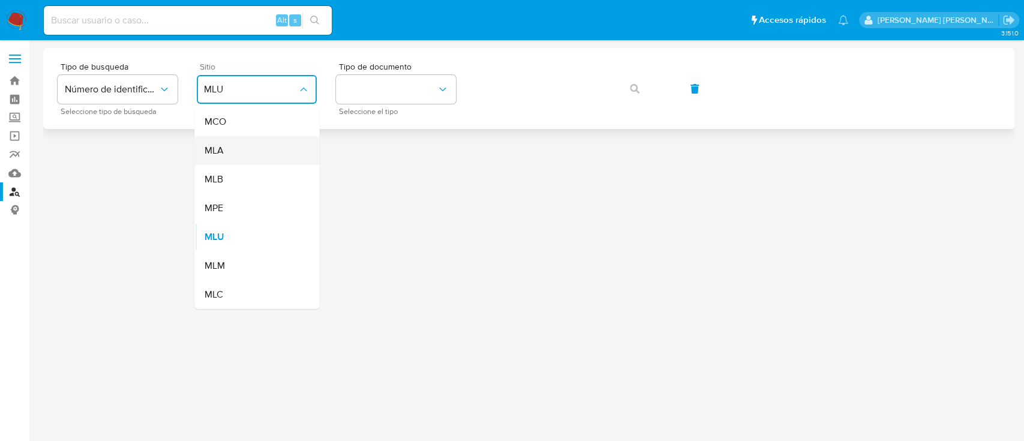
click at [247, 159] on div "MLA" at bounding box center [253, 150] width 98 height 29
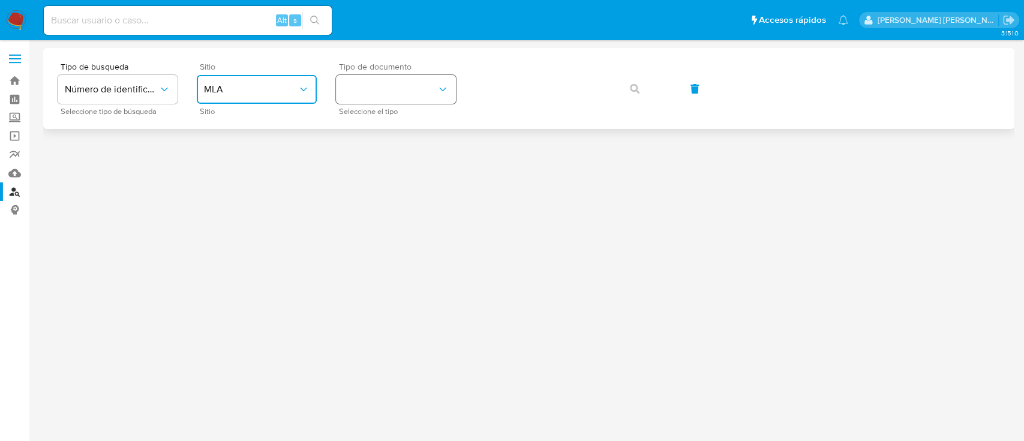
click at [393, 89] on button "identificationType" at bounding box center [396, 89] width 120 height 29
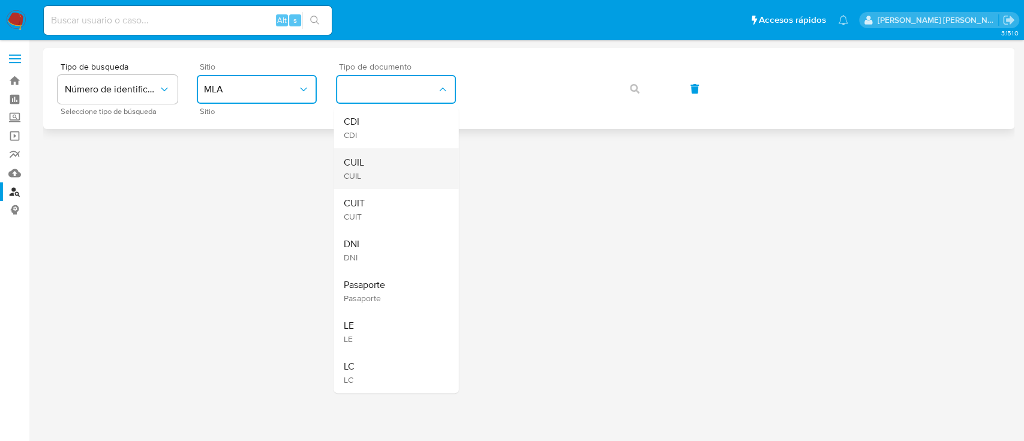
click at [384, 166] on div "CUIL CUIL" at bounding box center [392, 168] width 98 height 41
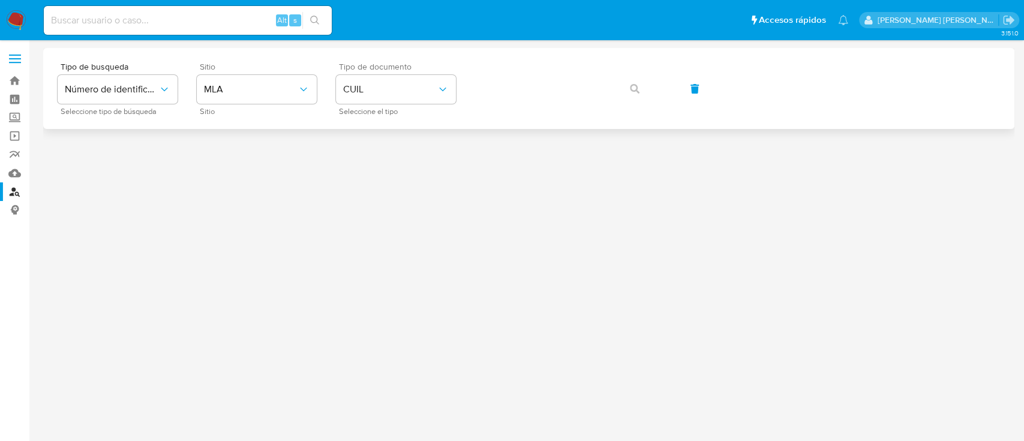
click at [525, 107] on div "Tipo de busqueda Número de identificación Seleccione tipo de búsqueda Sitio MLA…" at bounding box center [529, 88] width 942 height 52
click at [632, 84] on icon "button" at bounding box center [635, 89] width 10 height 10
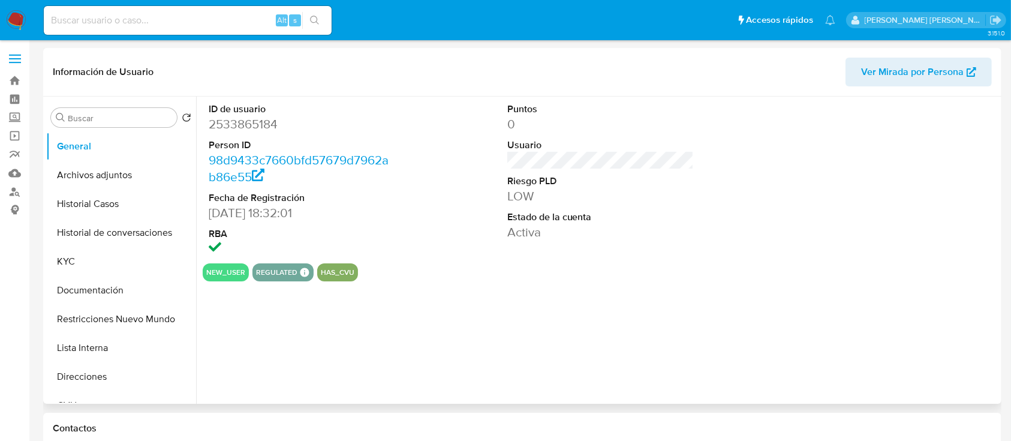
select select "10"
click at [101, 268] on button "KYC" at bounding box center [116, 261] width 140 height 29
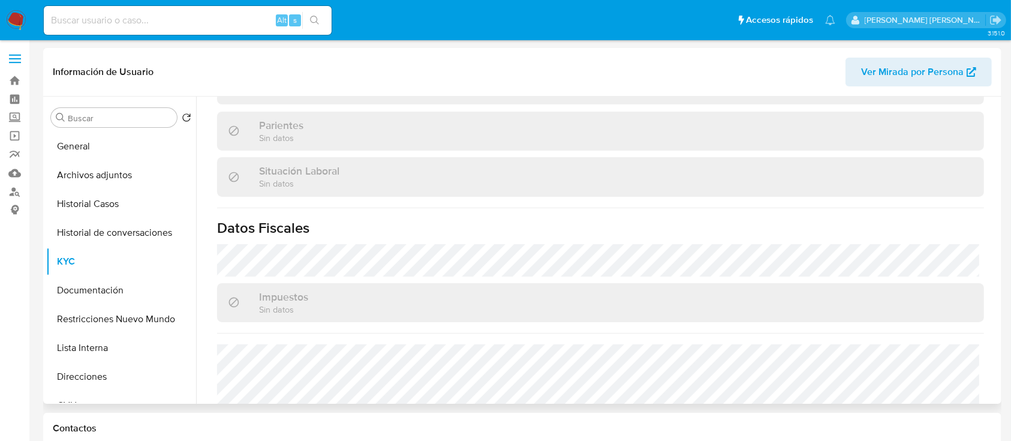
scroll to position [624, 0]
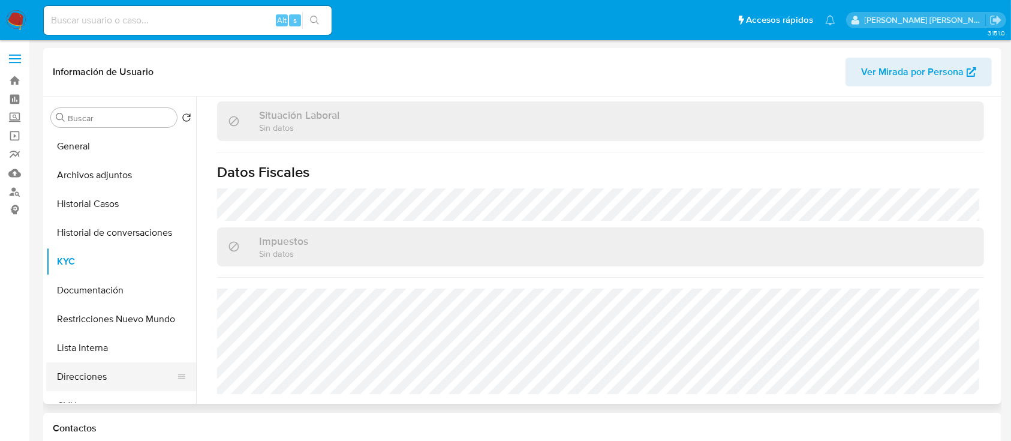
click at [75, 377] on button "Direcciones" at bounding box center [116, 376] width 140 height 29
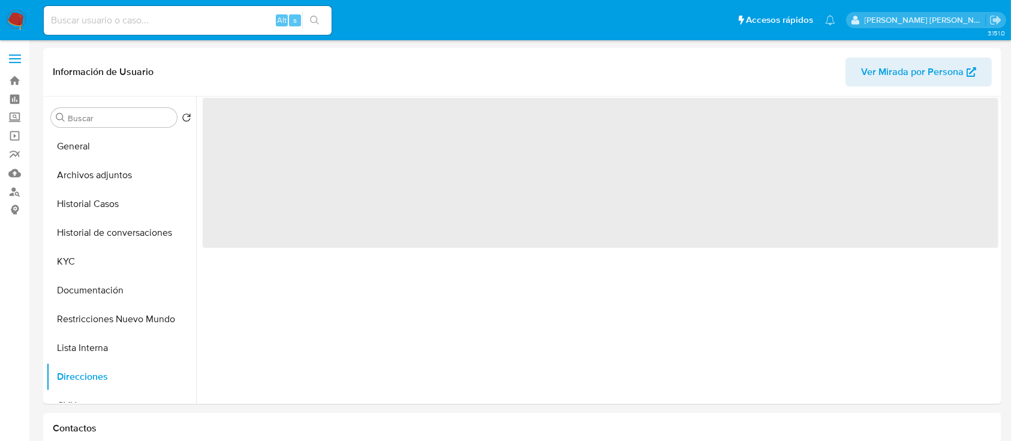
scroll to position [0, 0]
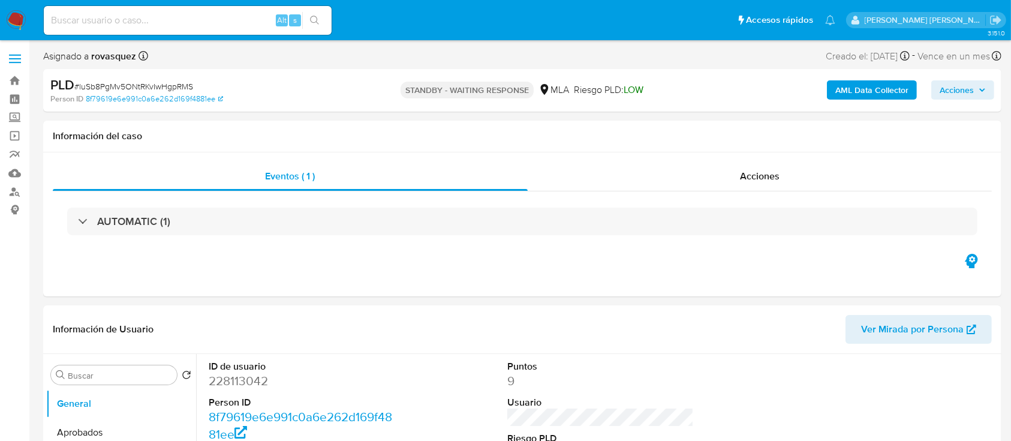
select select "10"
click at [876, 95] on b "AML Data Collector" at bounding box center [872, 89] width 73 height 19
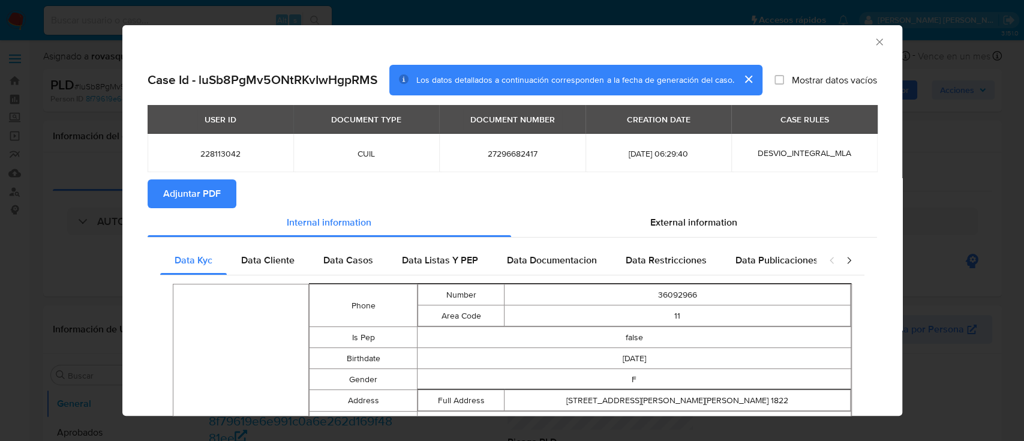
click at [193, 190] on span "Adjuntar PDF" at bounding box center [192, 194] width 58 height 26
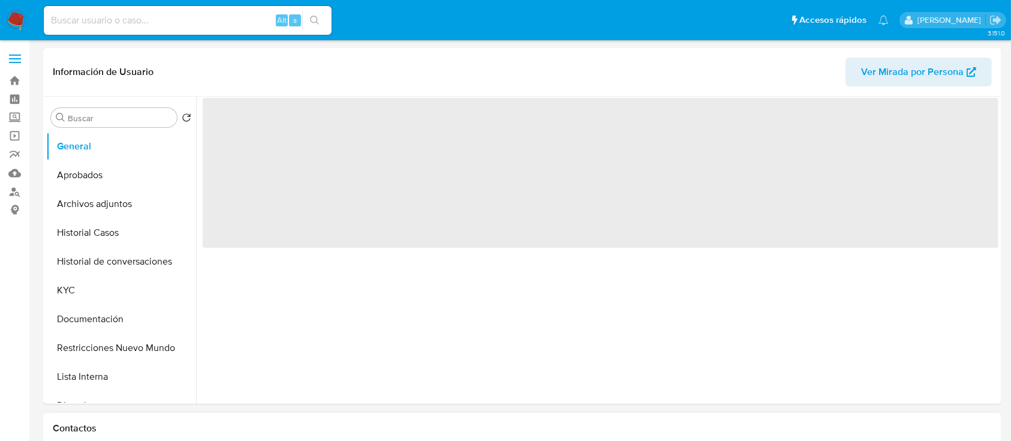
select select "10"
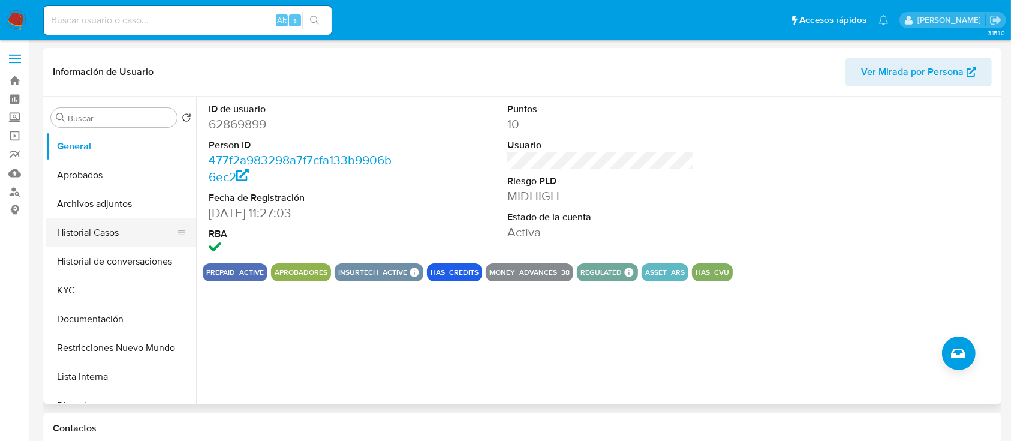
click at [81, 223] on button "Historial Casos" at bounding box center [116, 232] width 140 height 29
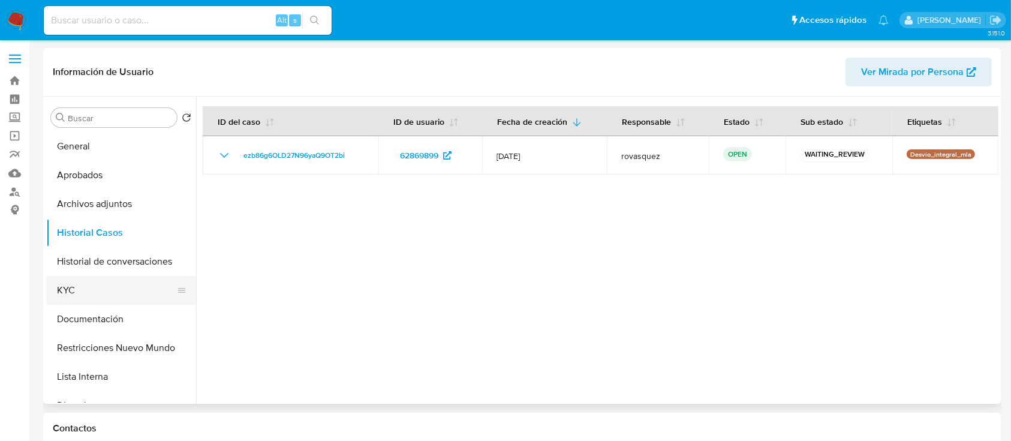
drag, startPoint x: 77, startPoint y: 289, endPoint x: 85, endPoint y: 290, distance: 7.9
click at [77, 289] on button "KYC" at bounding box center [116, 290] width 140 height 29
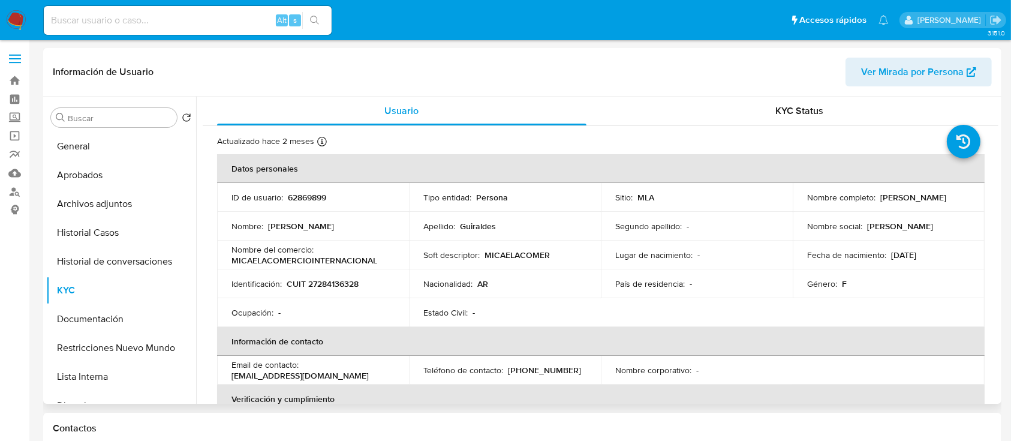
click at [326, 283] on p "CUIT 27284136328" at bounding box center [323, 283] width 72 height 11
copy p "27284136328"
click at [338, 287] on p "CUIT 27284136328" at bounding box center [323, 283] width 72 height 11
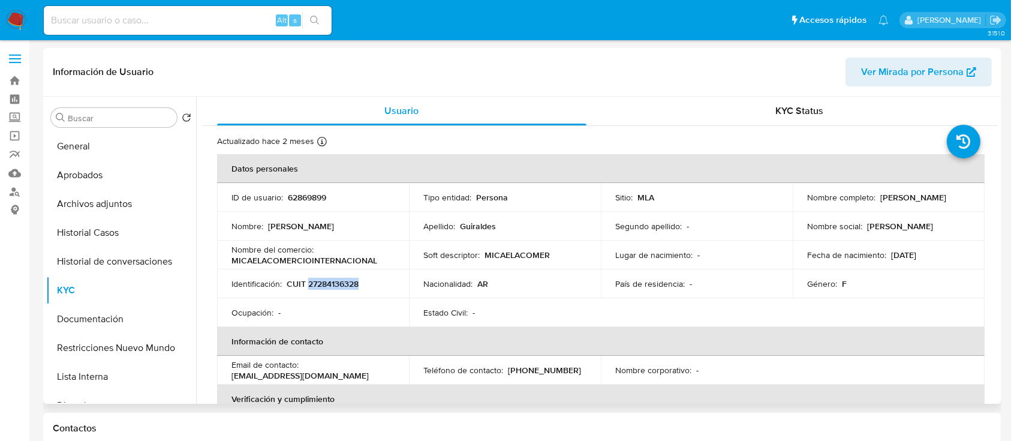
click at [338, 287] on p "CUIT 27284136328" at bounding box center [323, 283] width 72 height 11
click at [311, 280] on p "CUIT 27284136328" at bounding box center [323, 283] width 72 height 11
click at [301, 287] on p "CUIT 27284136328" at bounding box center [323, 283] width 72 height 11
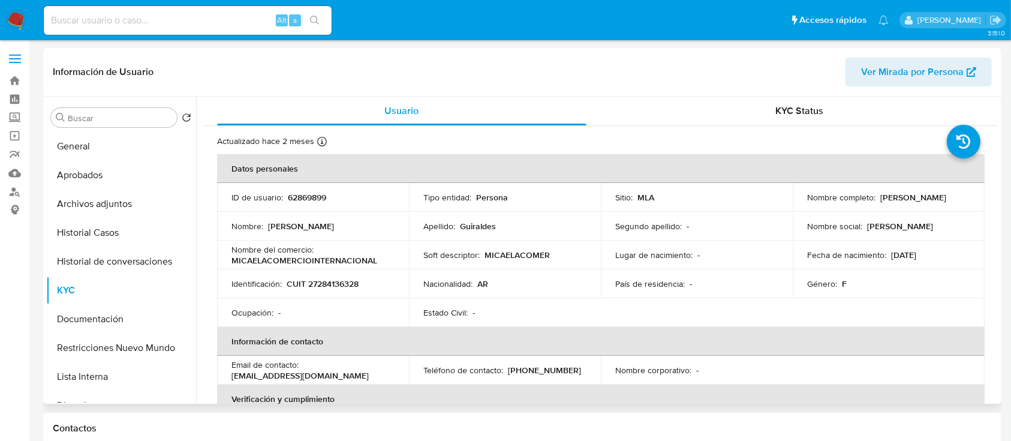
click at [336, 281] on p "CUIT 27284136328" at bounding box center [323, 283] width 72 height 11
copy p "27284136328"
click at [337, 281] on p "CUIT 27284136328" at bounding box center [323, 283] width 72 height 11
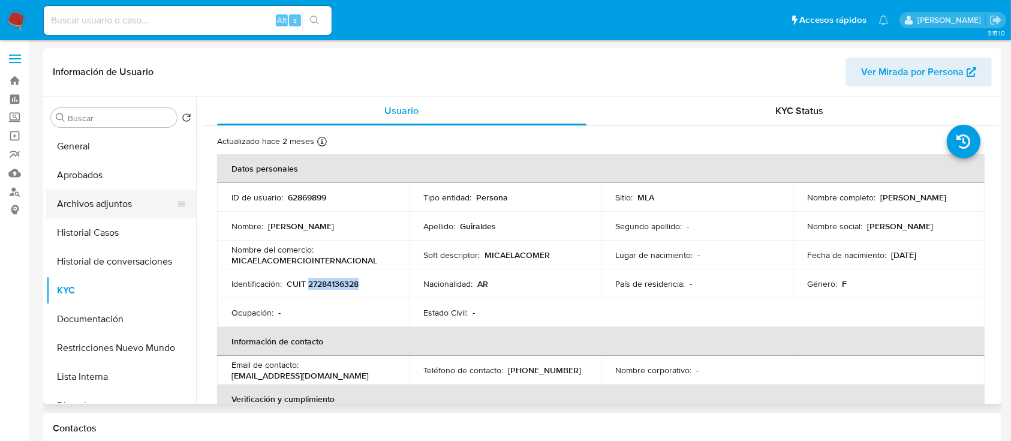
click at [91, 202] on button "Archivos adjuntos" at bounding box center [116, 204] width 140 height 29
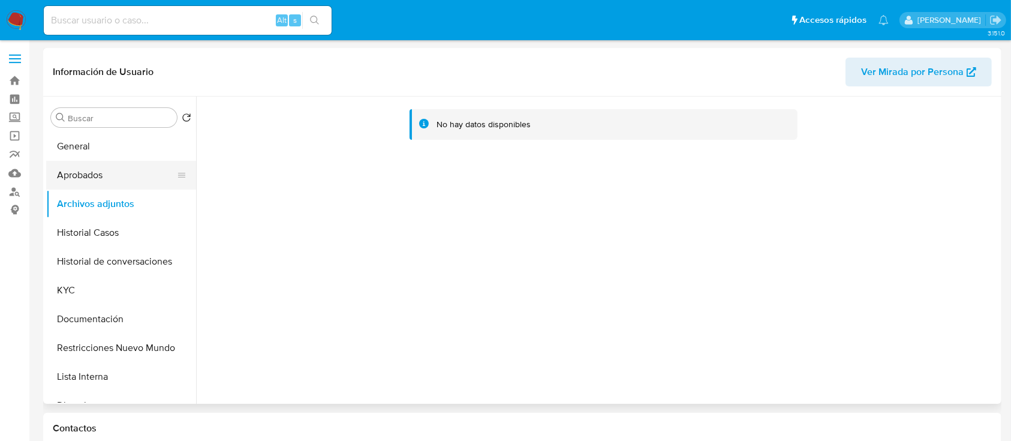
click at [90, 179] on button "Aprobados" at bounding box center [116, 175] width 140 height 29
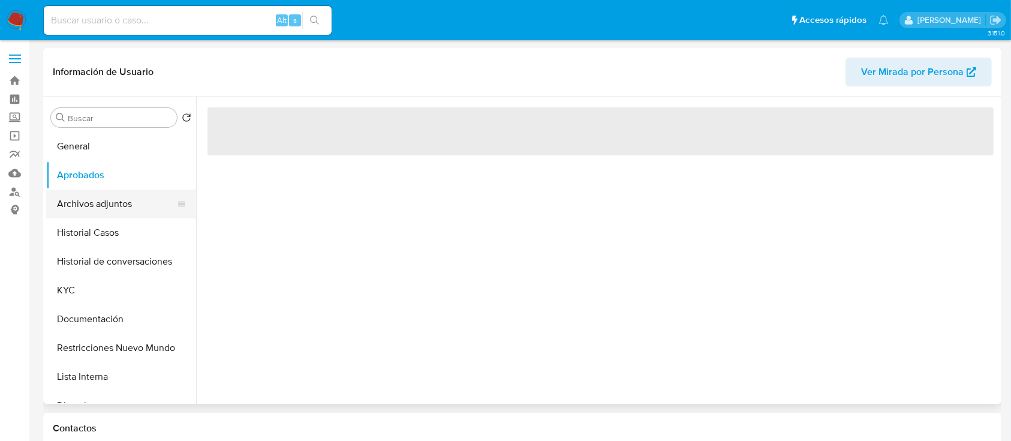
click at [92, 209] on button "Archivos adjuntos" at bounding box center [116, 204] width 140 height 29
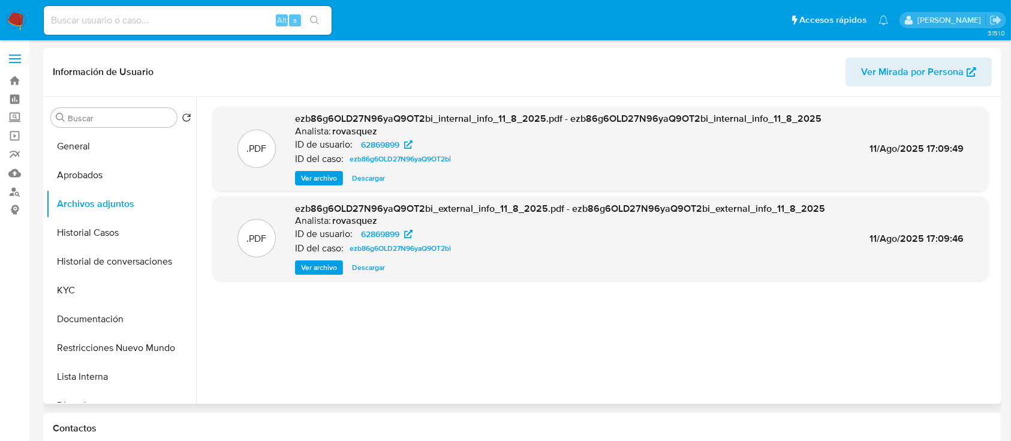
click at [318, 263] on span "Ver archivo" at bounding box center [319, 268] width 36 height 12
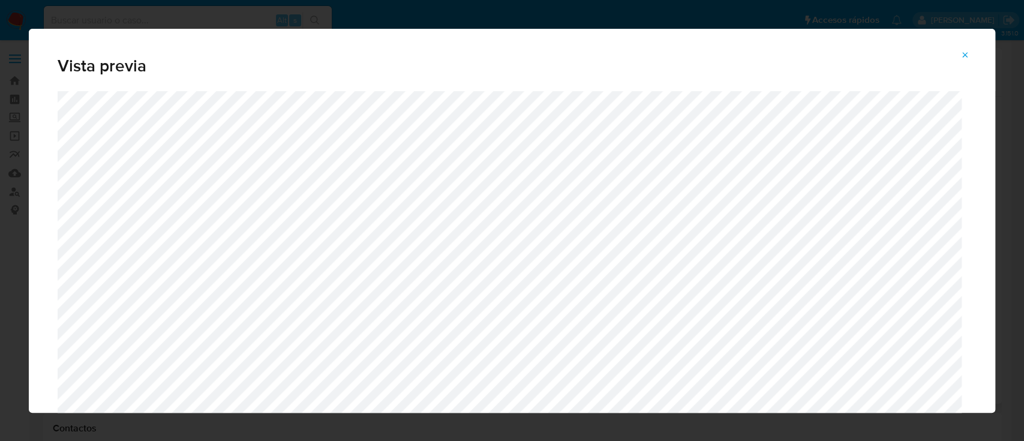
click at [961, 59] on icon "Attachment preview" at bounding box center [965, 55] width 10 height 10
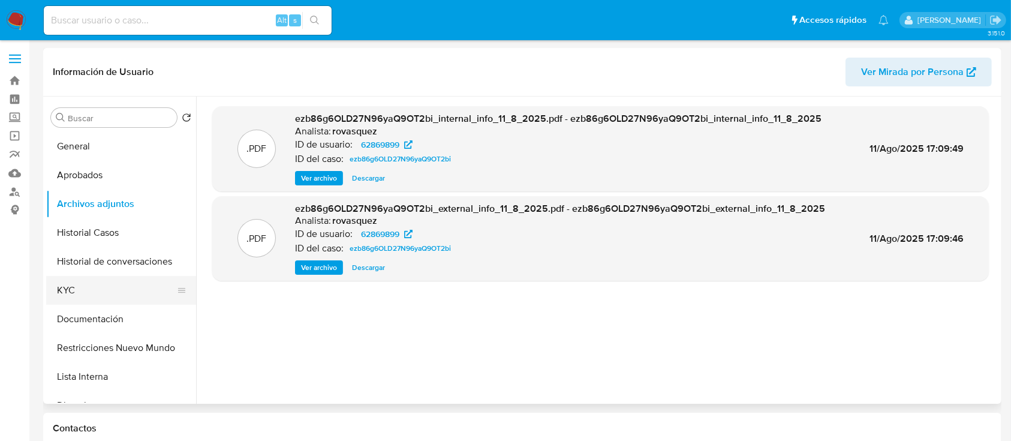
click at [81, 279] on button "KYC" at bounding box center [116, 290] width 140 height 29
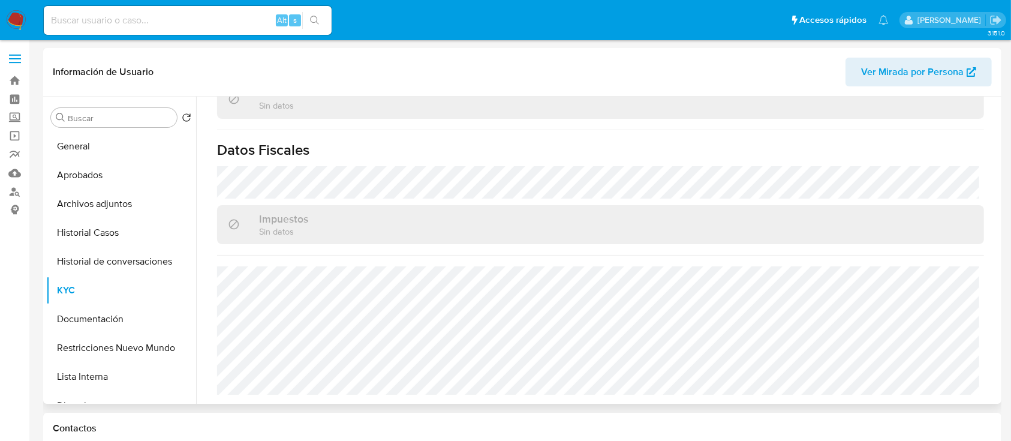
scroll to position [643, 0]
click at [100, 377] on button "Lista Interna" at bounding box center [116, 376] width 140 height 29
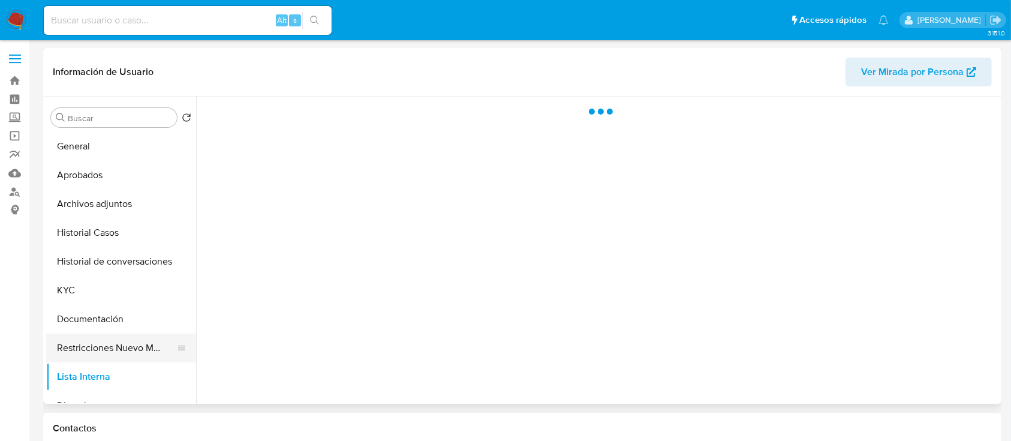
scroll to position [80, 0]
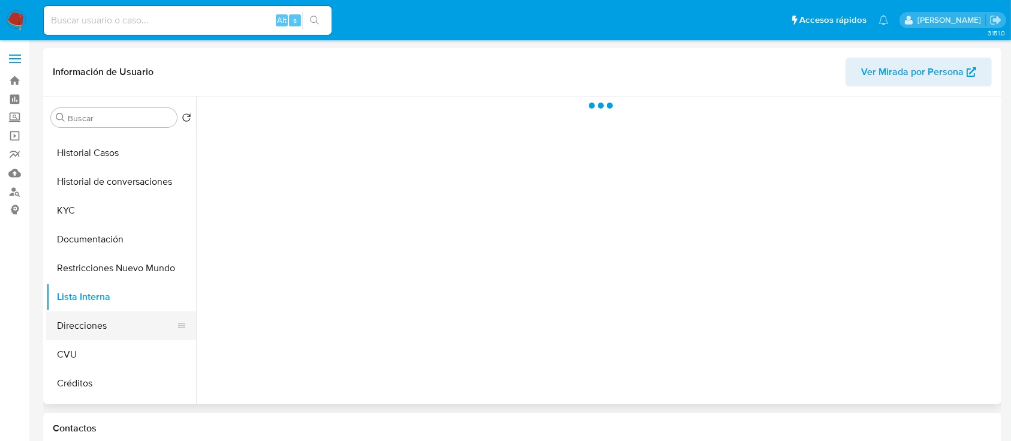
click at [109, 328] on button "Direcciones" at bounding box center [116, 325] width 140 height 29
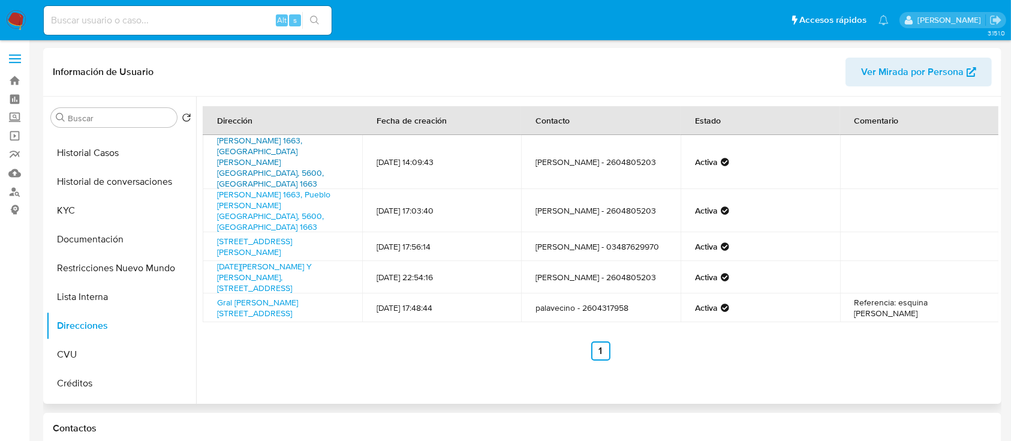
click at [322, 141] on link "Eduardo Platero 1663, San Rafael, Mendoza, 5600, Argentina 1663" at bounding box center [270, 161] width 107 height 55
click at [96, 214] on button "KYC" at bounding box center [116, 210] width 140 height 29
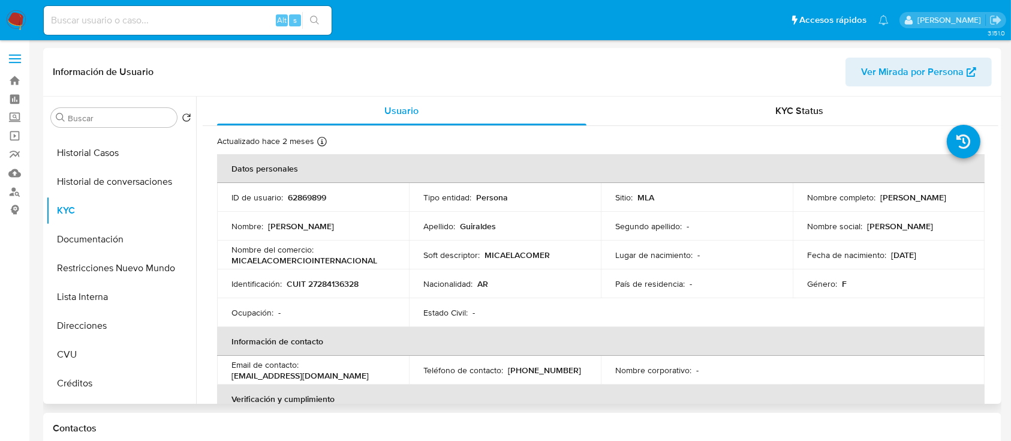
drag, startPoint x: 804, startPoint y: 203, endPoint x: 903, endPoint y: 199, distance: 99.1
click at [903, 199] on div "Nombre completo : Adriana Micaela Guiraldes" at bounding box center [889, 197] width 163 height 11
copy p "Adriana Micaela Guiraldes"
click at [881, 203] on p "Adriana Micaela Guiraldes" at bounding box center [914, 197] width 66 height 11
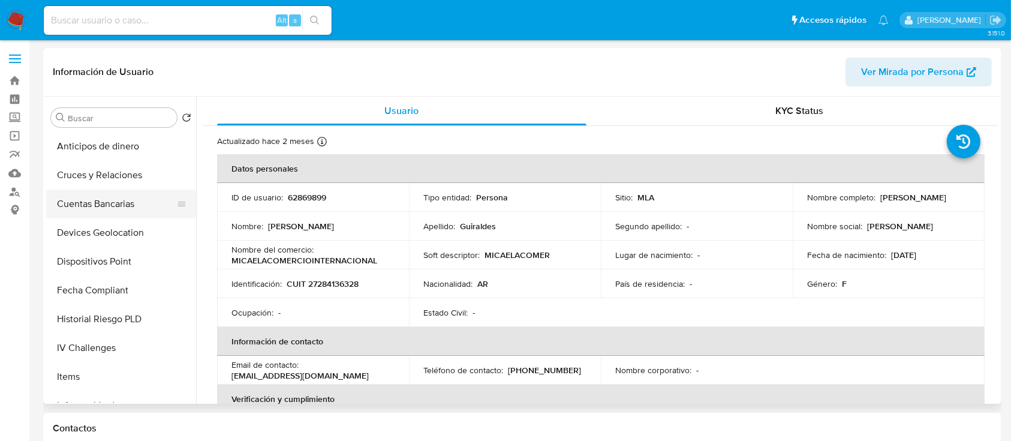
scroll to position [400, 0]
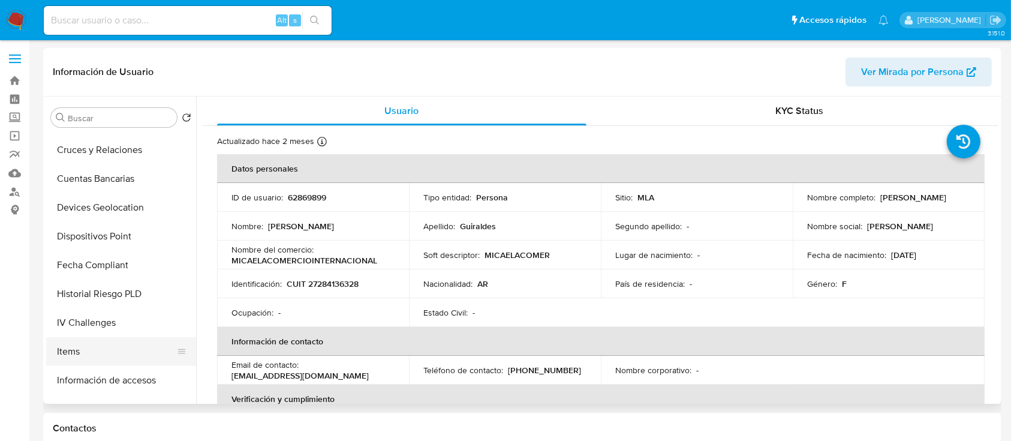
click at [125, 344] on button "Items" at bounding box center [116, 351] width 140 height 29
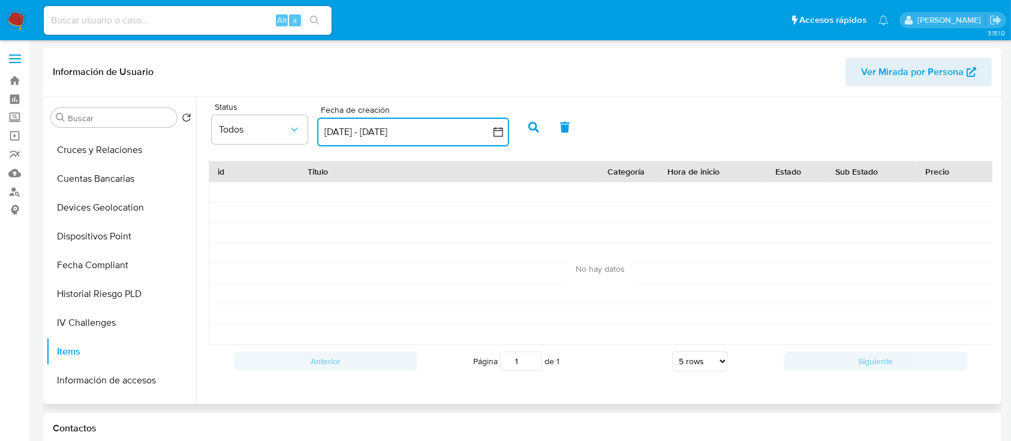
click at [406, 122] on button "12 jul 2025 - 11 ago 2025" at bounding box center [413, 132] width 192 height 29
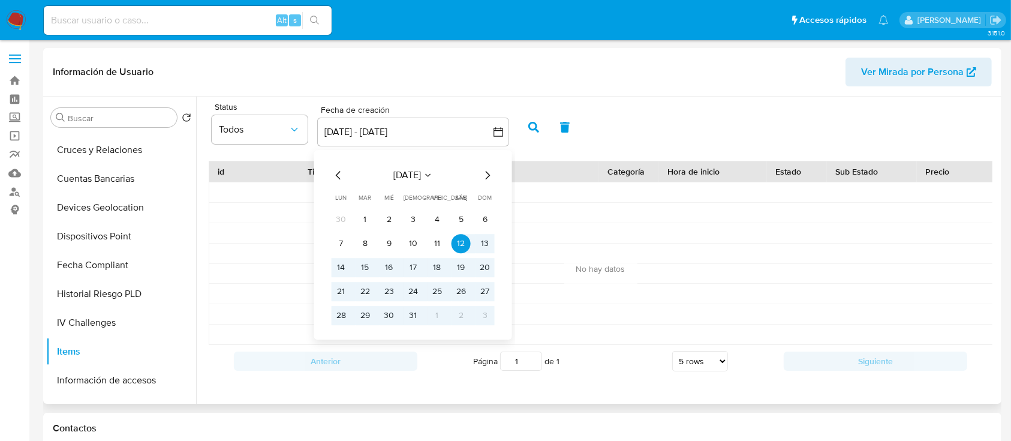
click at [335, 180] on icon "Mes anterior" at bounding box center [339, 175] width 14 height 14
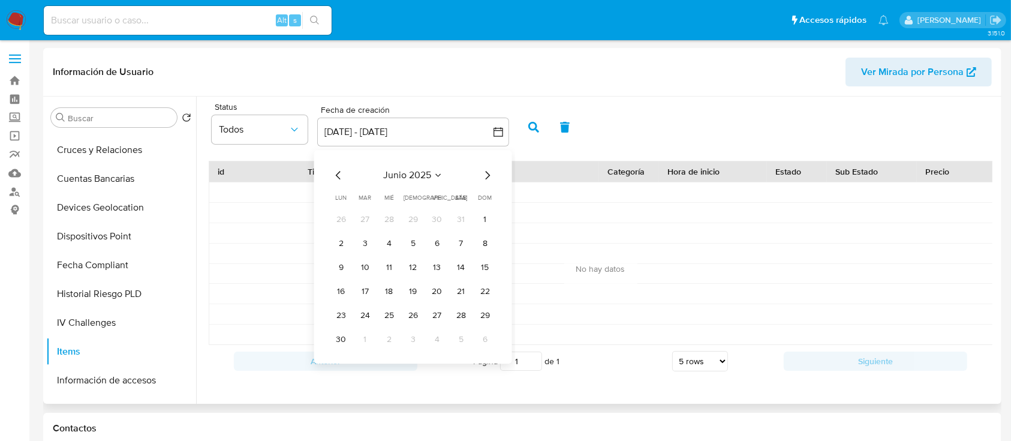
click at [335, 180] on icon "Mes anterior" at bounding box center [339, 175] width 14 height 14
click at [341, 177] on icon "Mes anterior" at bounding box center [339, 175] width 14 height 14
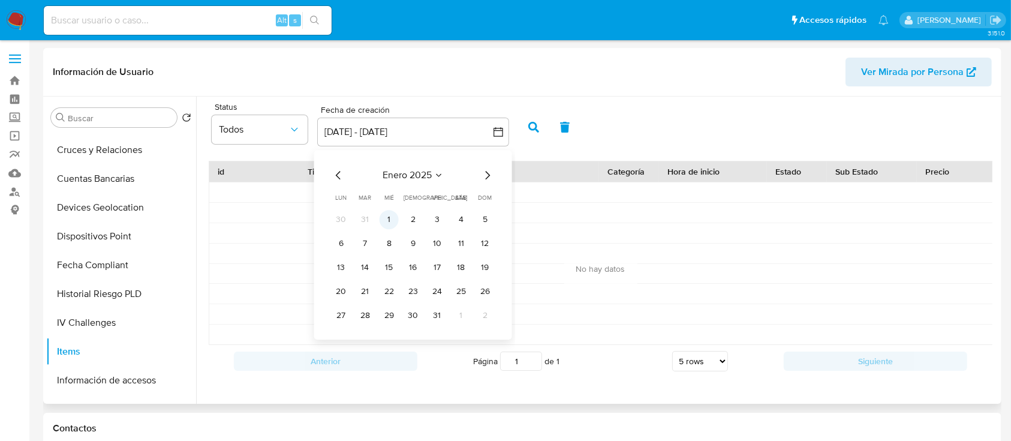
click at [392, 225] on button "1" at bounding box center [389, 219] width 19 height 19
click at [491, 176] on icon "Mes siguiente" at bounding box center [488, 175] width 14 height 14
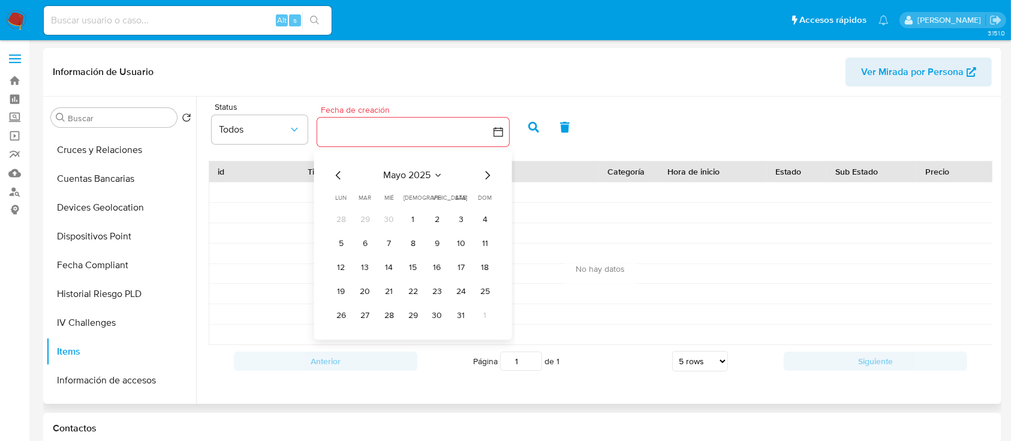
click at [491, 176] on icon "Mes siguiente" at bounding box center [488, 175] width 14 height 14
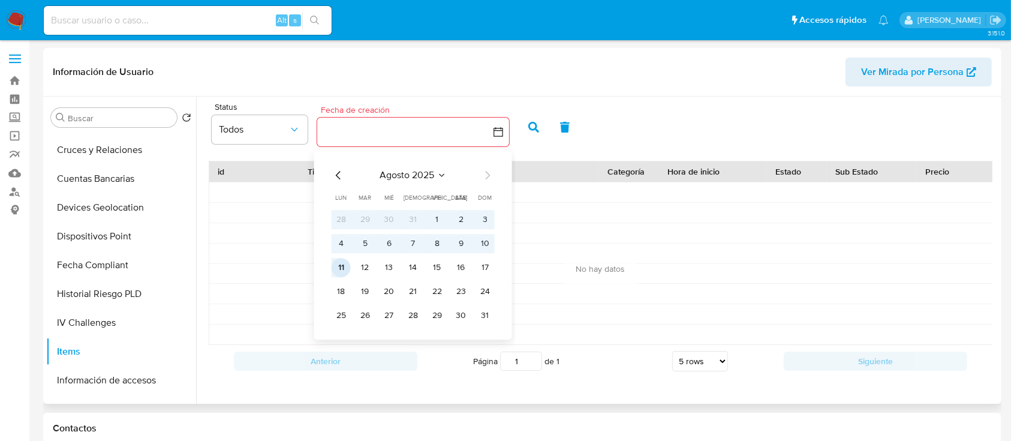
click at [344, 266] on button "11" at bounding box center [341, 267] width 19 height 19
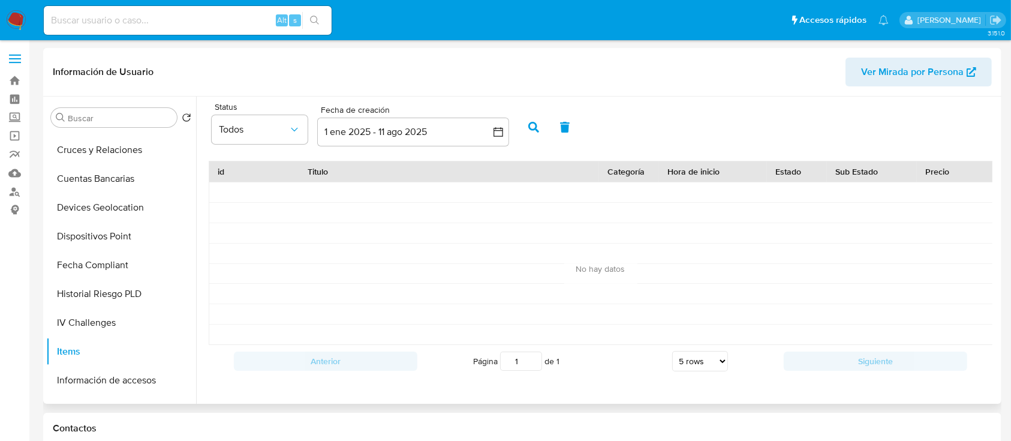
click at [538, 132] on button "button" at bounding box center [533, 127] width 31 height 29
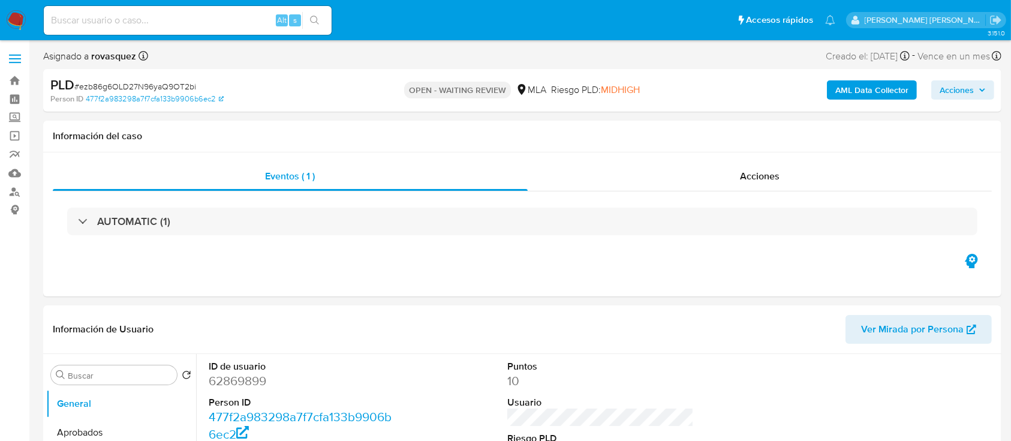
select select "10"
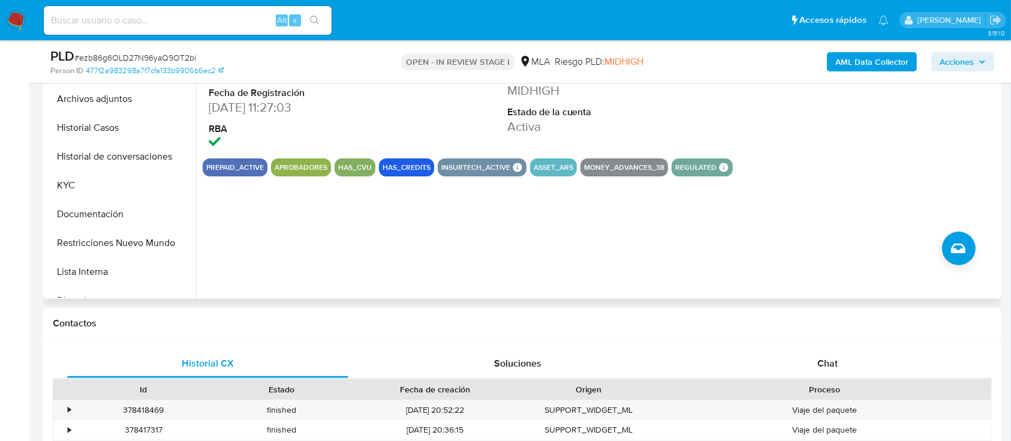
scroll to position [560, 0]
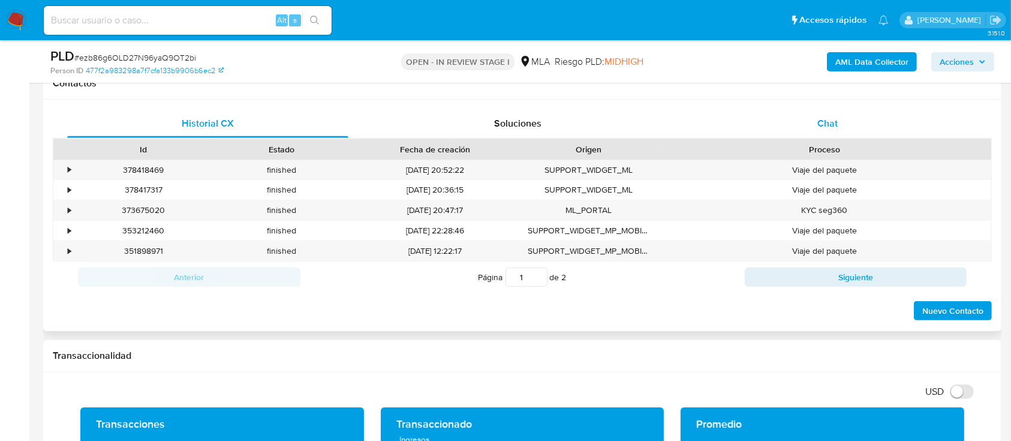
click at [830, 120] on span "Chat" at bounding box center [828, 123] width 20 height 14
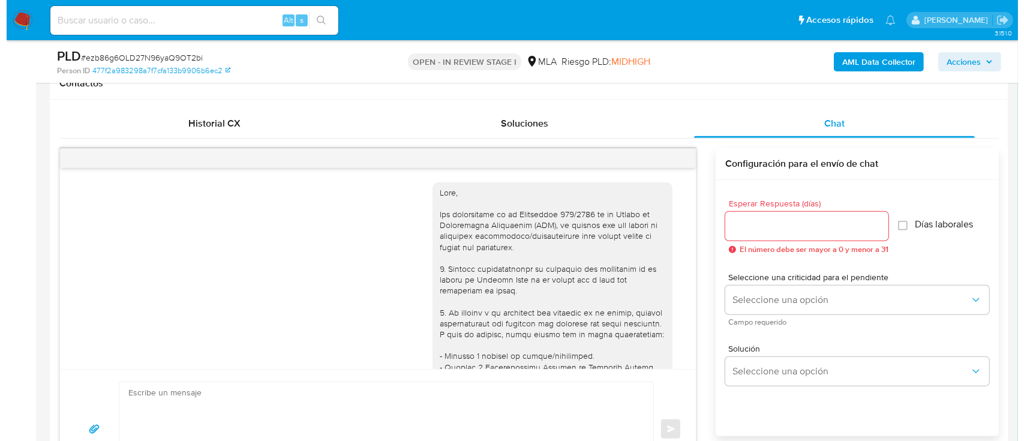
scroll to position [778, 0]
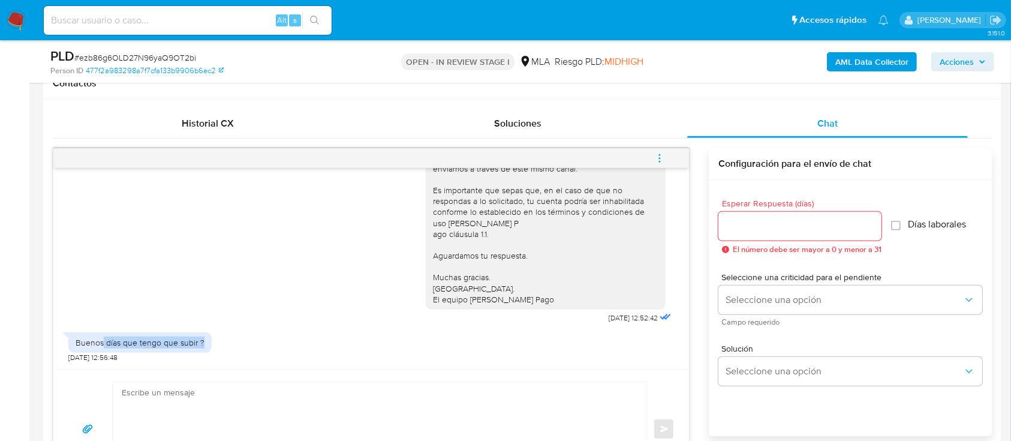
drag, startPoint x: 101, startPoint y: 344, endPoint x: 224, endPoint y: 347, distance: 123.0
click at [224, 347] on div "Buenos días que tengo que subir ? 24/06/2025 12:56:48" at bounding box center [371, 344] width 606 height 36
click at [276, 348] on div "Buenos días que tengo que subir ? 24/06/2025 12:56:48" at bounding box center [371, 344] width 606 height 36
click at [867, 53] on b "AML Data Collector" at bounding box center [872, 61] width 73 height 19
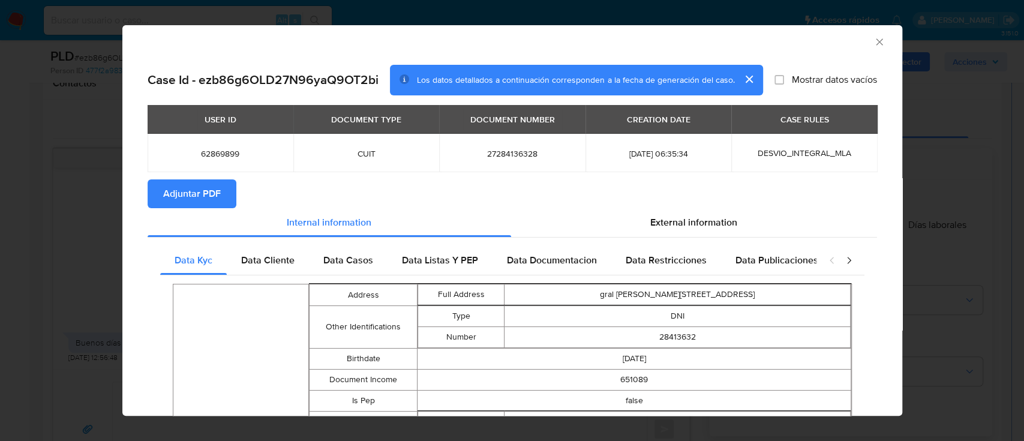
click at [221, 204] on button "Adjuntar PDF" at bounding box center [192, 193] width 89 height 29
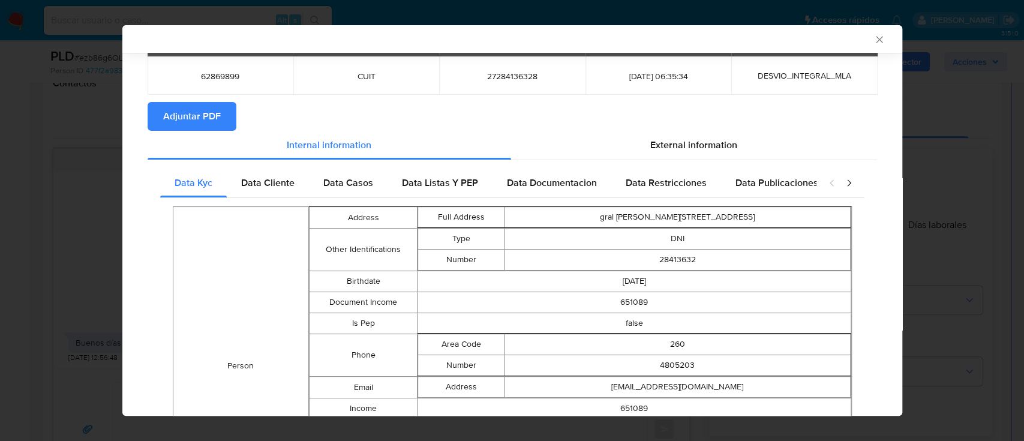
scroll to position [0, 0]
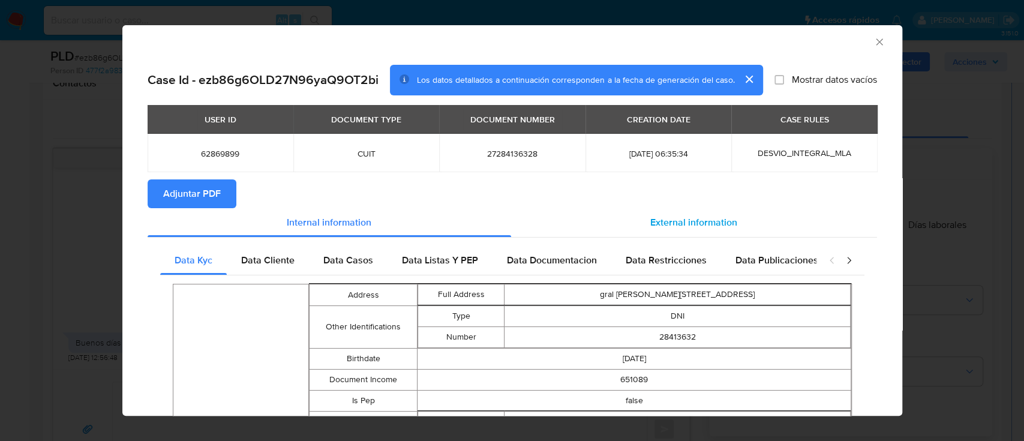
click at [702, 209] on div "External information" at bounding box center [694, 222] width 366 height 29
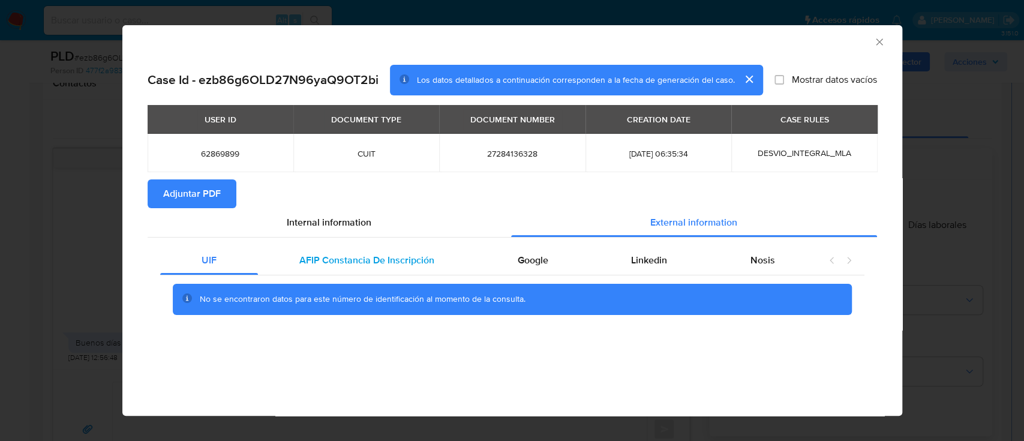
click at [406, 262] on span "AFIP Constancia De Inscripción" at bounding box center [366, 260] width 135 height 14
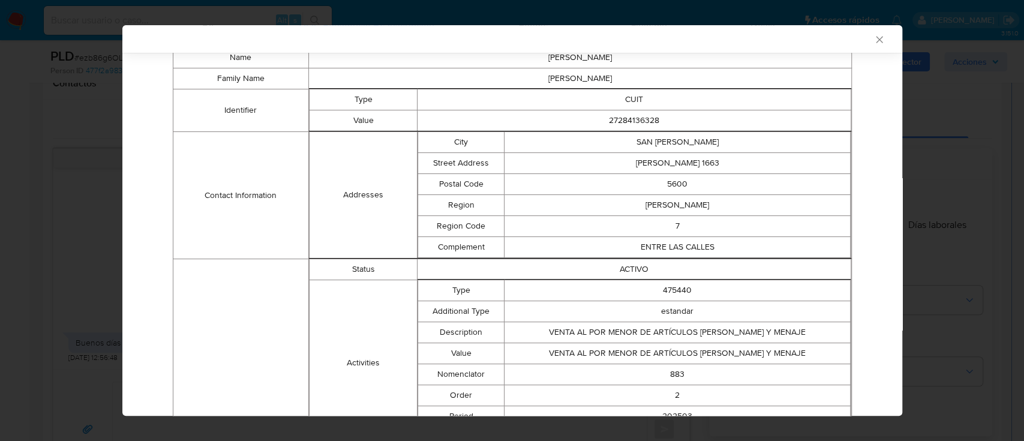
scroll to position [317, 0]
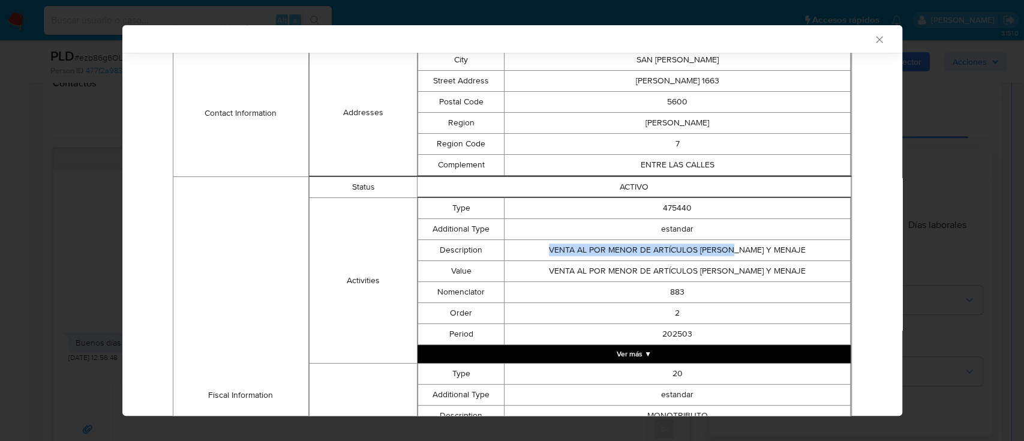
drag, startPoint x: 549, startPoint y: 253, endPoint x: 734, endPoint y: 257, distance: 185.4
click at [734, 257] on td "VENTA AL POR MENOR DE ARTÍCULOS DE BAZAR Y MENAJE" at bounding box center [678, 250] width 346 height 21
click at [554, 271] on td "VENTA AL POR MENOR DE ARTÍCULOS DE BAZAR Y MENAJE" at bounding box center [678, 271] width 346 height 21
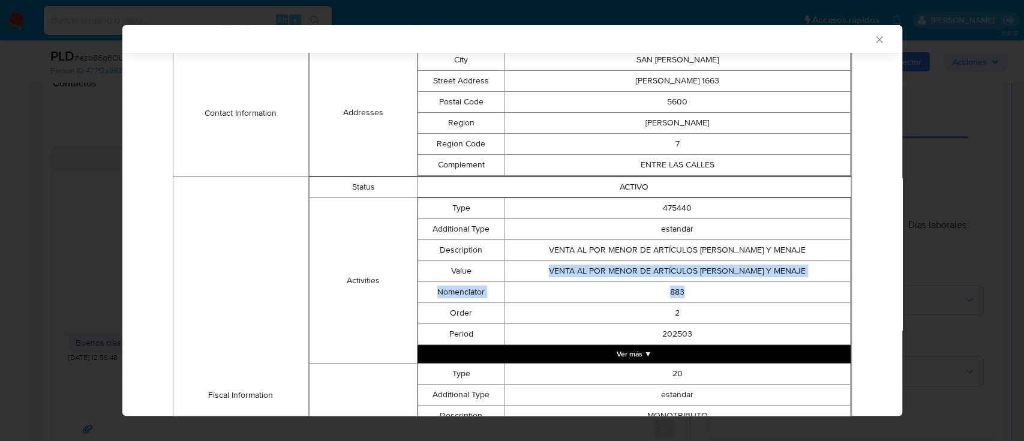
drag, startPoint x: 554, startPoint y: 271, endPoint x: 836, endPoint y: 281, distance: 282.2
click at [836, 281] on tbody "Type 475440 Additional Type estandar Description VENTA AL POR MENOR DE ARTÍCULO…" at bounding box center [634, 271] width 432 height 147
click at [670, 289] on td "883" at bounding box center [678, 292] width 346 height 21
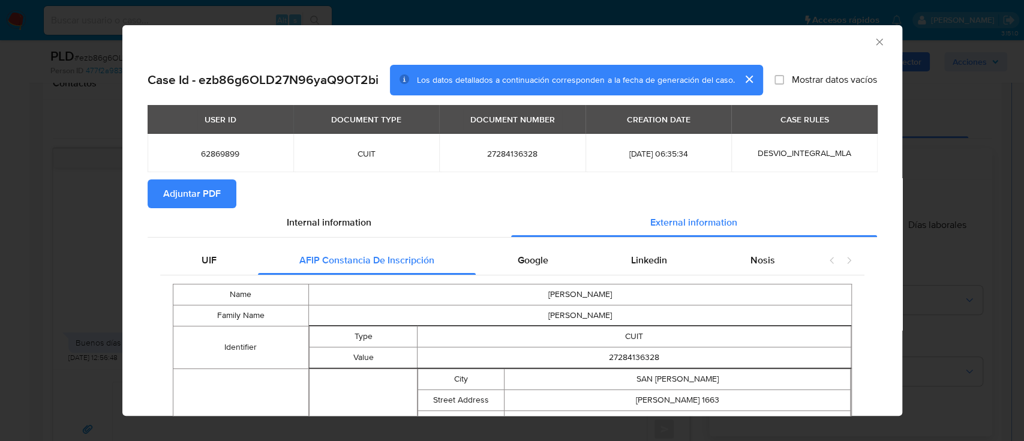
scroll to position [0, 0]
click at [750, 262] on span "Nosis" at bounding box center [762, 260] width 25 height 14
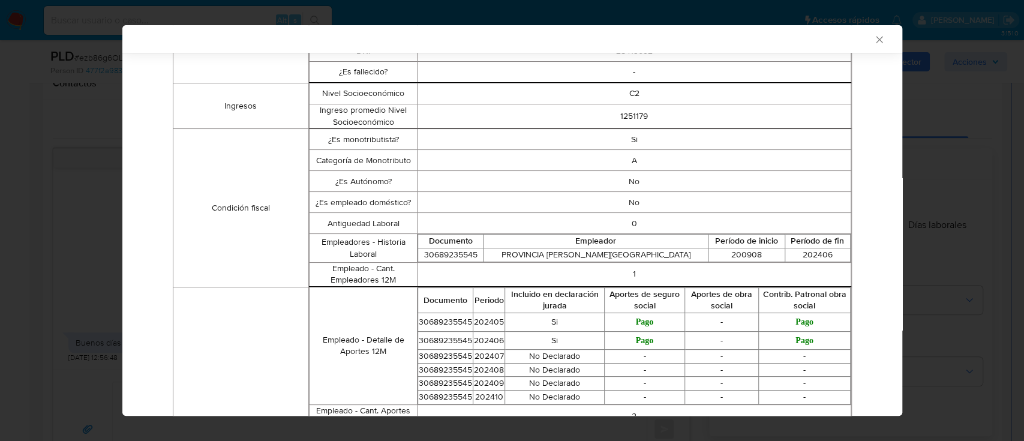
scroll to position [317, 0]
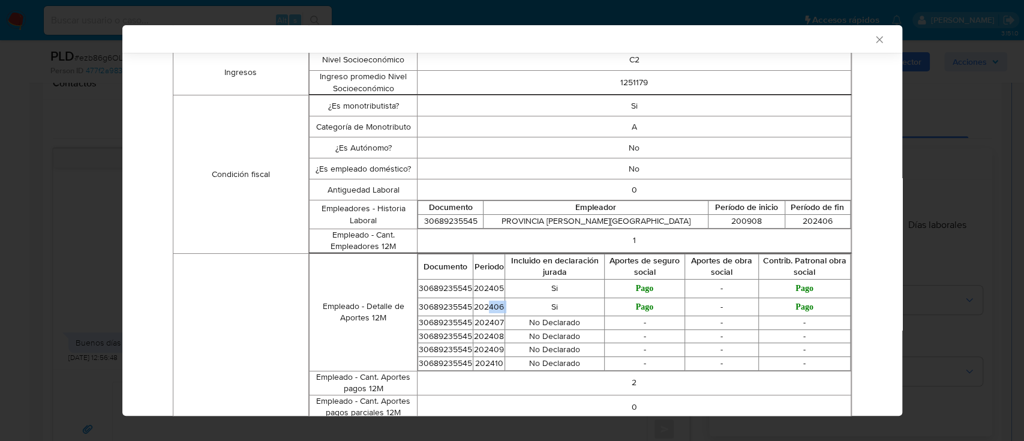
drag, startPoint x: 484, startPoint y: 303, endPoint x: 506, endPoint y: 303, distance: 22.2
click at [506, 303] on tr "30689235545 202406 Si Pago - Pago" at bounding box center [634, 307] width 432 height 19
click at [587, 316] on td "No Declarado" at bounding box center [554, 323] width 99 height 14
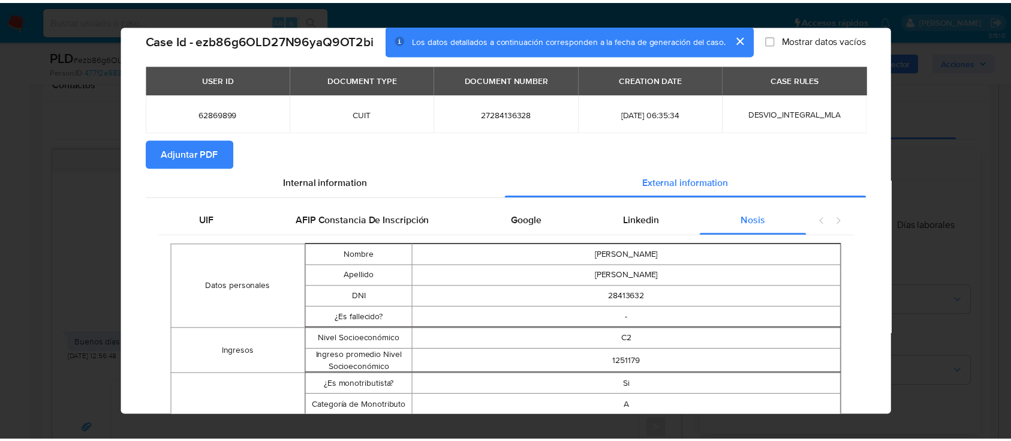
scroll to position [0, 0]
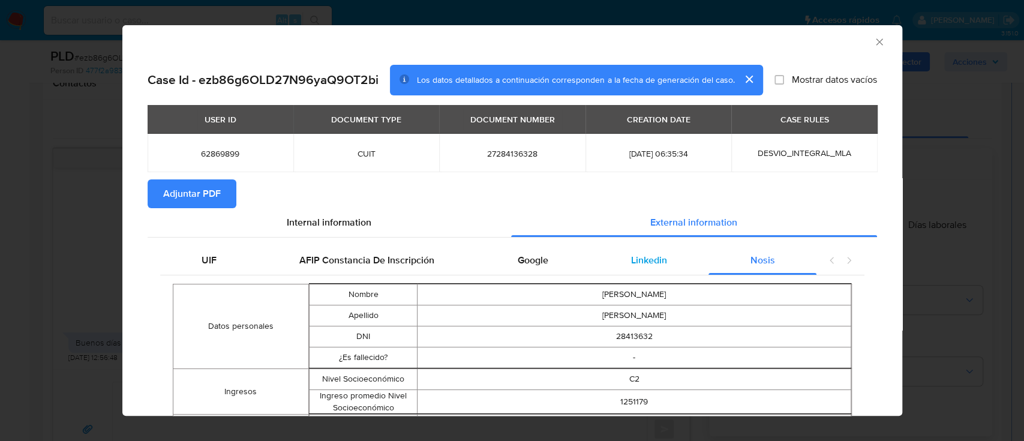
click at [638, 267] on div "Linkedin" at bounding box center [649, 260] width 119 height 29
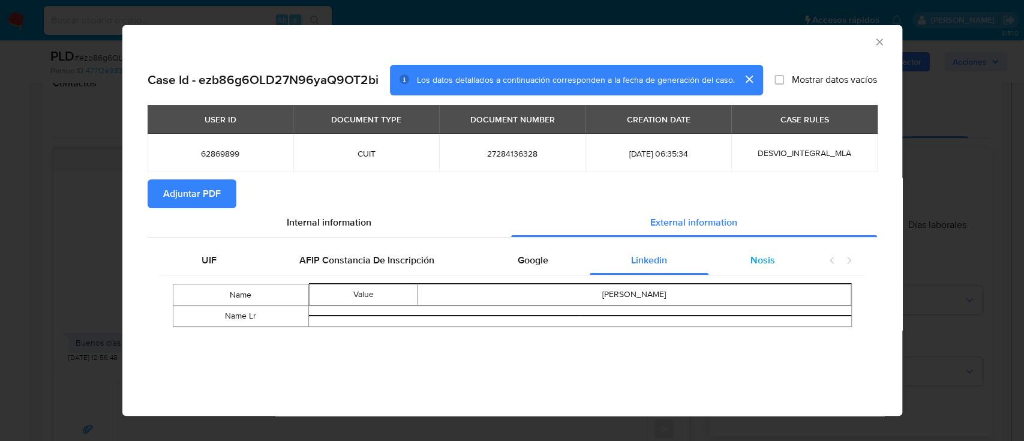
click at [748, 262] on div "Nosis" at bounding box center [762, 260] width 107 height 29
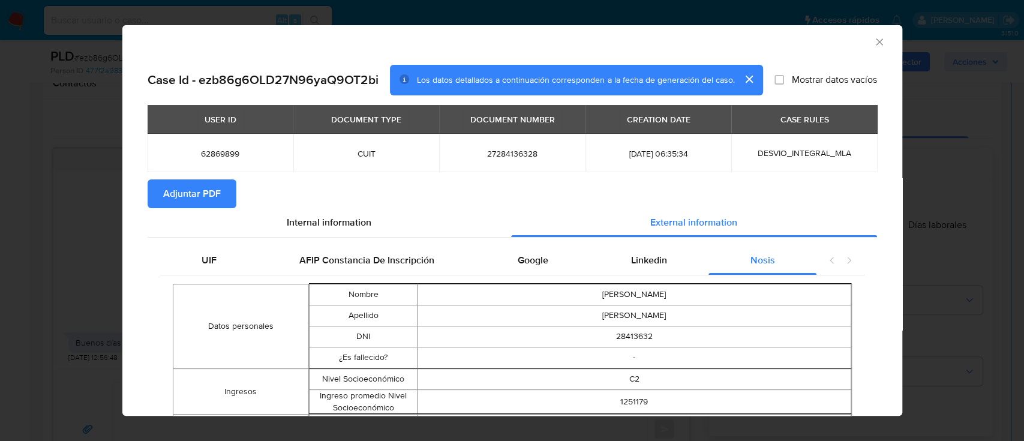
click at [876, 41] on icon "Cerrar ventana" at bounding box center [879, 41] width 7 height 7
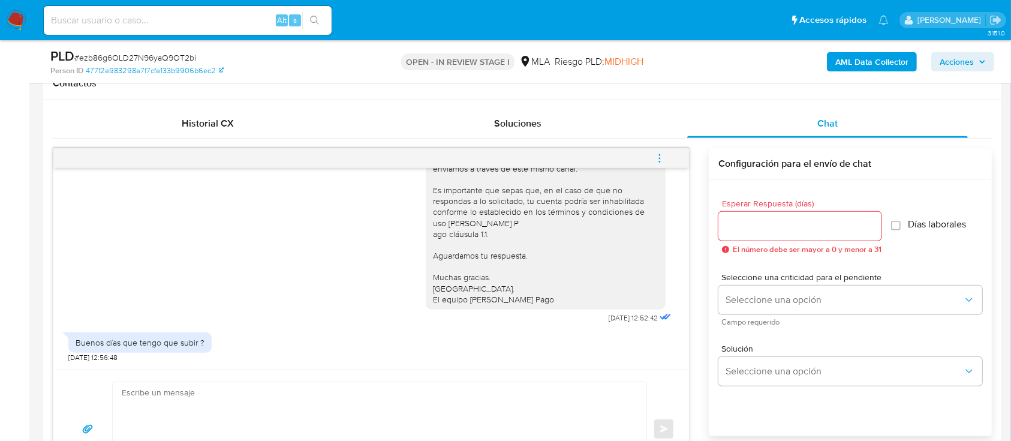
click at [252, 388] on textarea at bounding box center [377, 429] width 510 height 94
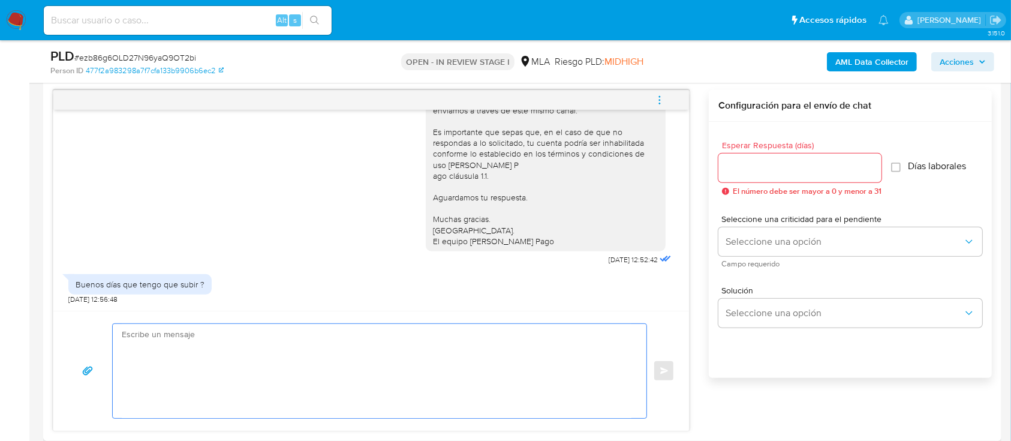
scroll to position [640, 0]
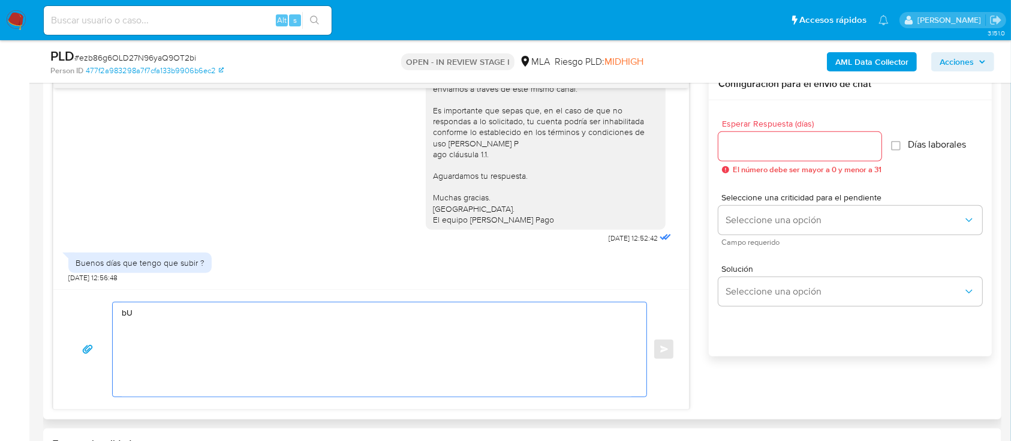
type textarea "b"
paste textarea "20339538701 name: BURZACO, FACUNDO || alias: 27314755567 Luisa Soledad Diaz 202…"
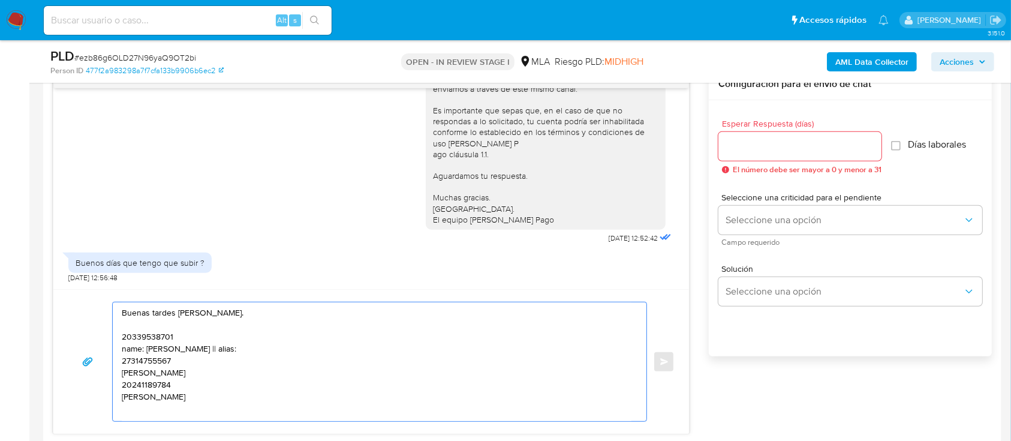
click at [141, 325] on textarea "Buenas tardes Adriana. 20339538701 name: BURZACO, FACUNDO || alias: 27314755567…" at bounding box center [377, 361] width 510 height 119
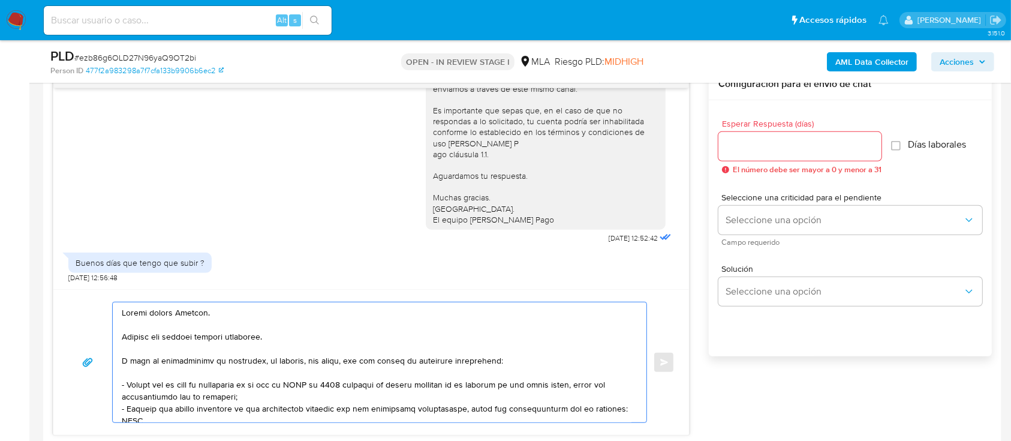
click at [245, 342] on textarea at bounding box center [377, 362] width 510 height 120
click at [192, 330] on textarea at bounding box center [377, 362] width 510 height 120
click at [246, 330] on textarea at bounding box center [377, 362] width 510 height 120
click at [153, 371] on textarea at bounding box center [377, 362] width 510 height 120
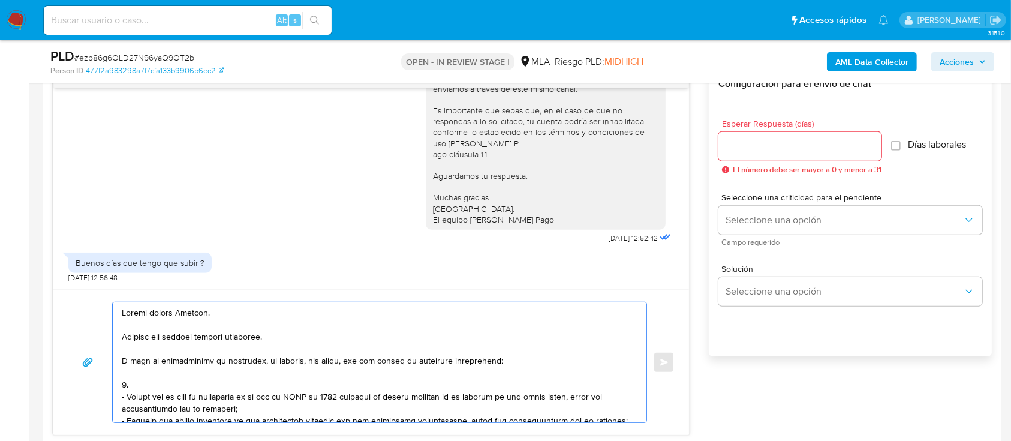
paste textarea "- Detalla la actividad que realizas a través de tu cuenta. De corresponder a un…"
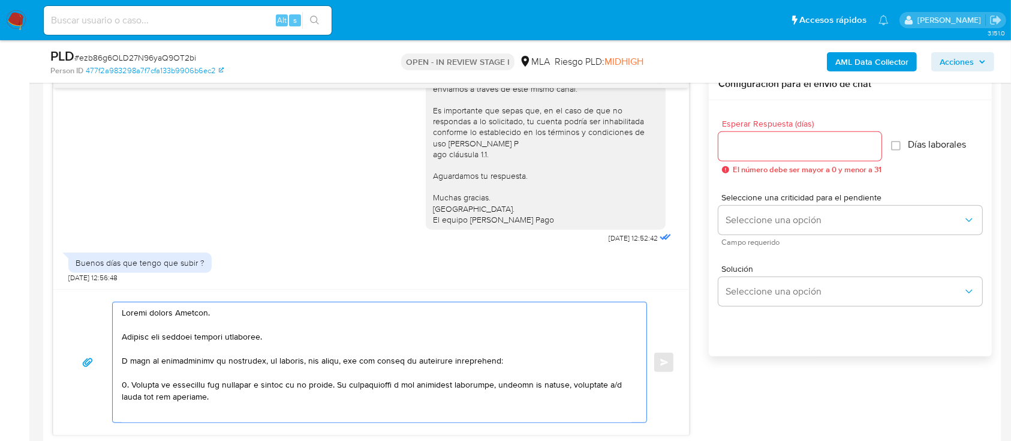
scroll to position [7, 0]
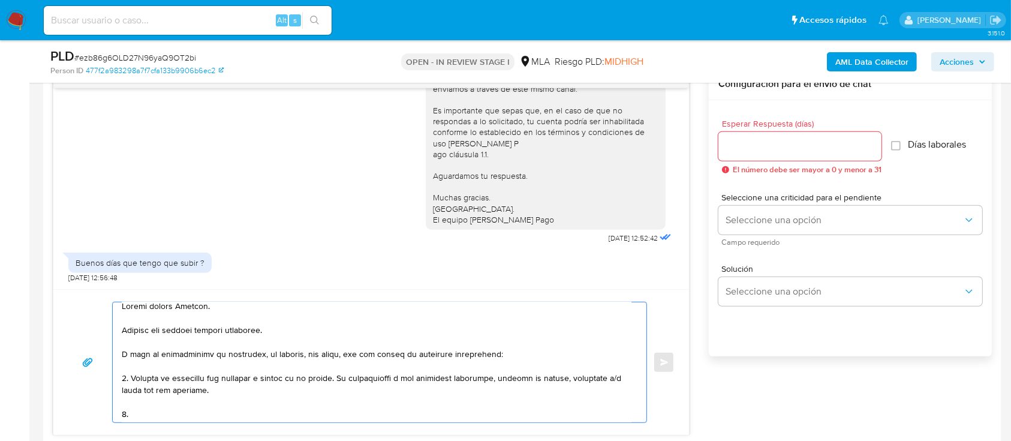
paste textarea "Resumen de Comprobantes Electrónicos emitidos de los períodos 2024 y 2025 Si ti…"
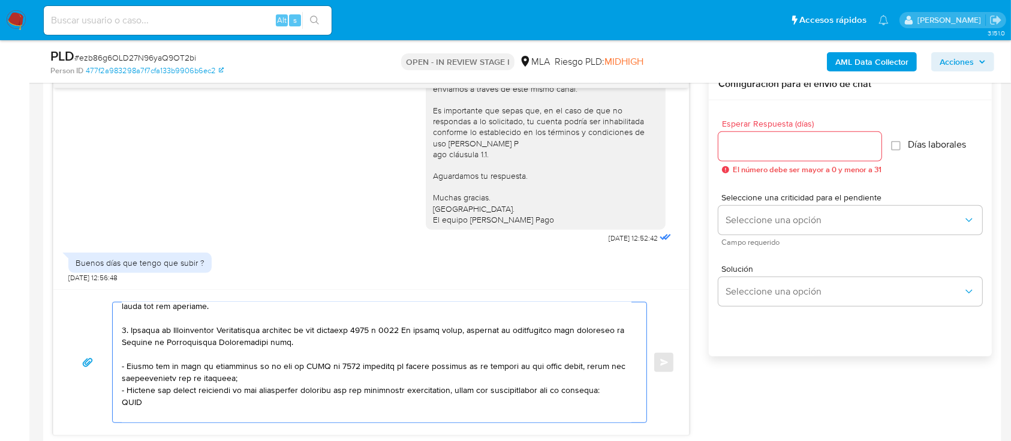
scroll to position [111, 0]
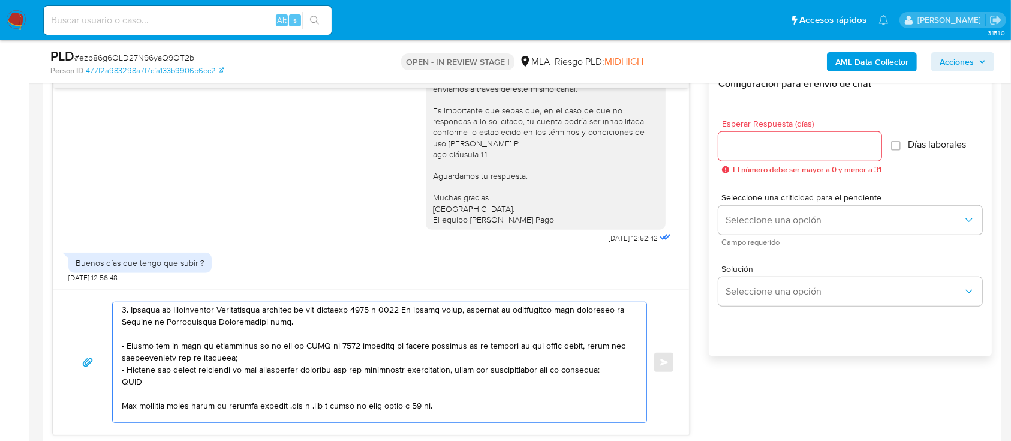
click at [386, 310] on textarea at bounding box center [377, 362] width 510 height 120
click at [329, 331] on textarea at bounding box center [377, 362] width 510 height 120
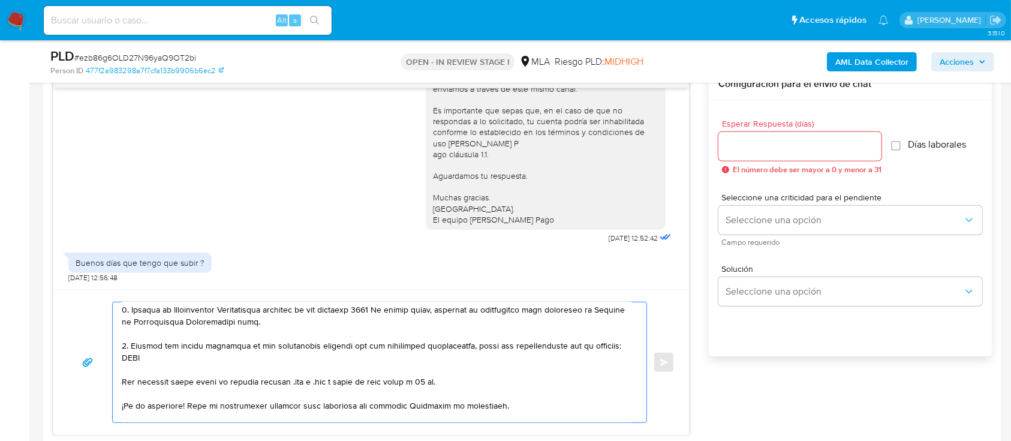
click at [126, 367] on textarea at bounding box center [377, 362] width 510 height 120
paste textarea "20339538701 name: BURZACO, FACUNDO || alias: 27314755567 Luisa Soledad Diaz 202…"
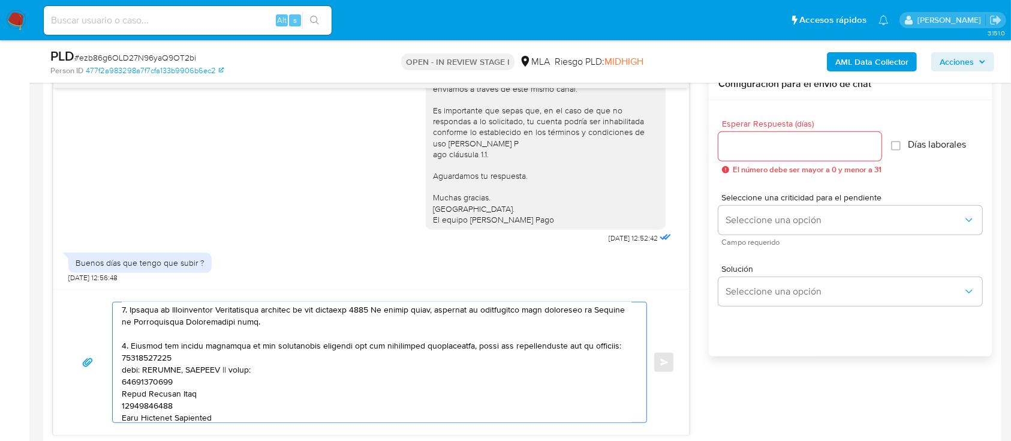
scroll to position [142, 0]
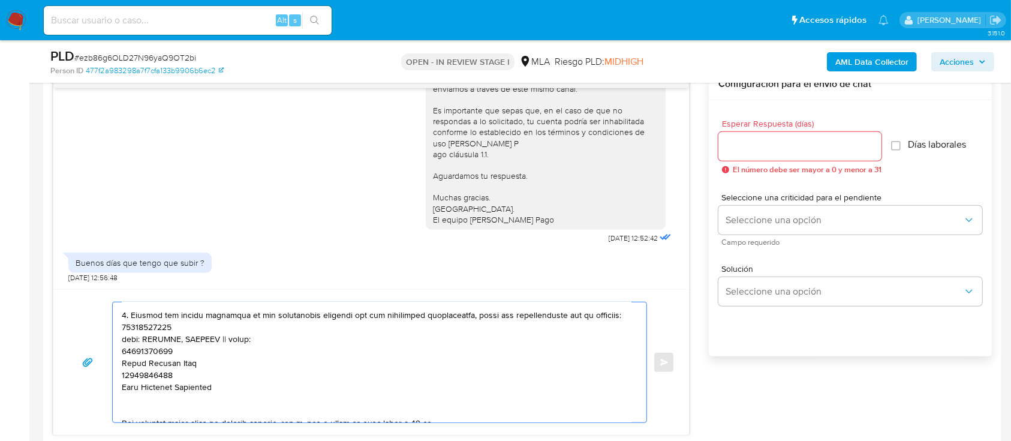
click at [153, 344] on textarea at bounding box center [377, 362] width 510 height 120
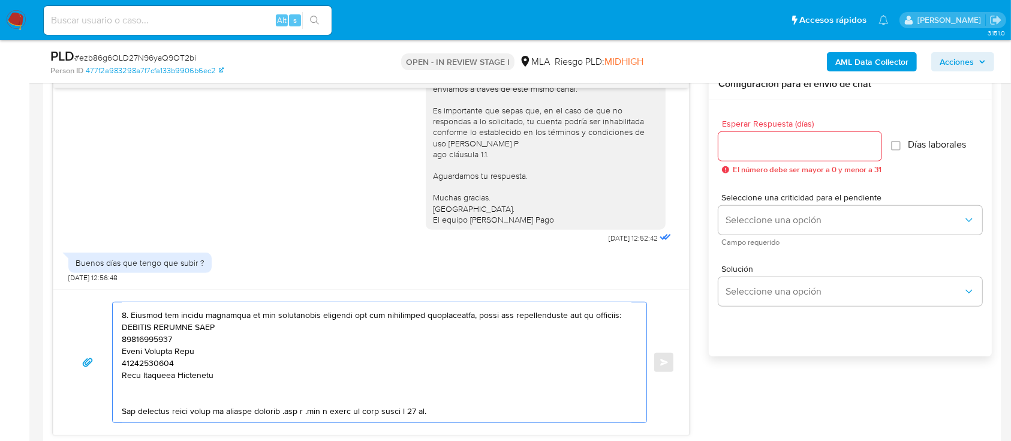
paste textarea "20339538701"
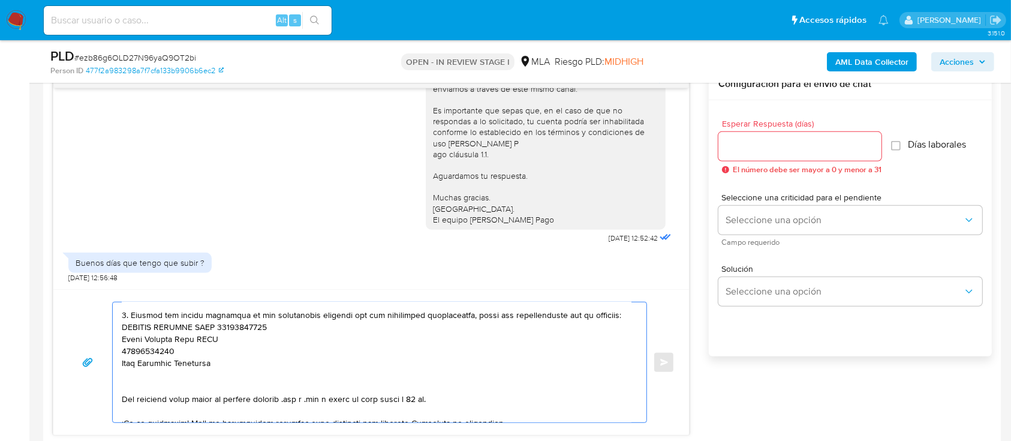
paste textarea "27314755567"
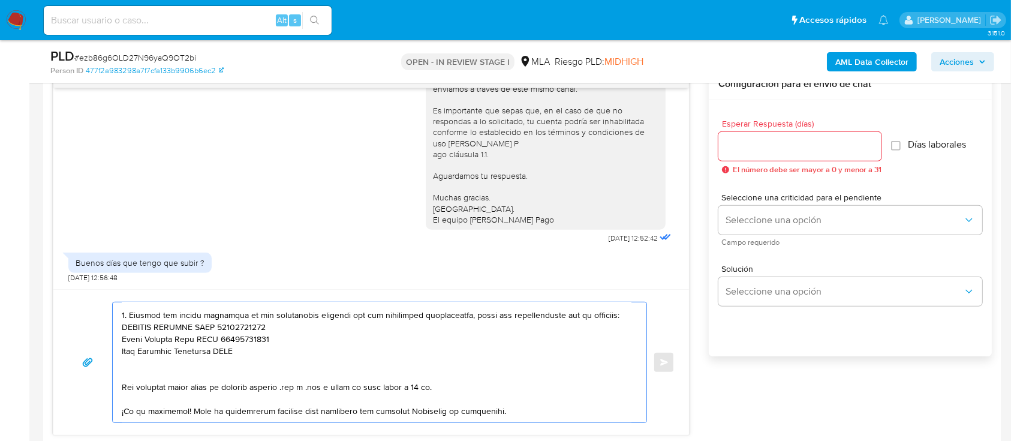
paste textarea "20241189784"
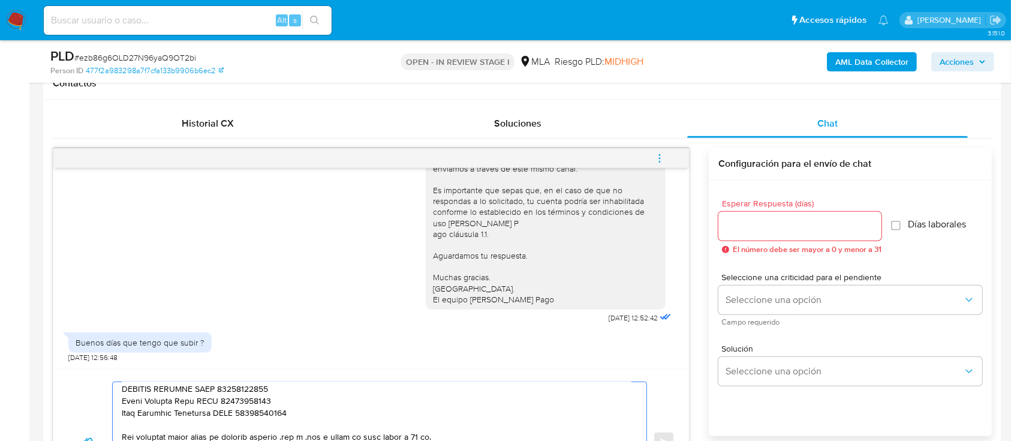
scroll to position [240, 0]
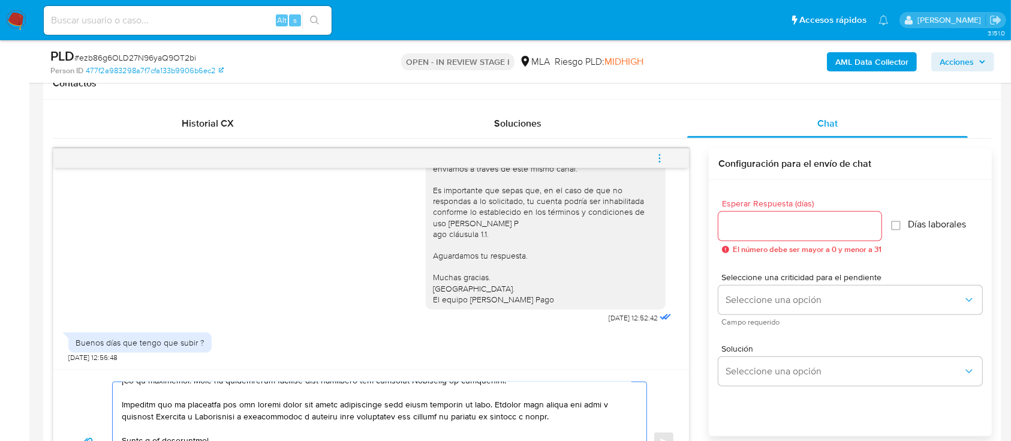
drag, startPoint x: 226, startPoint y: 399, endPoint x: 118, endPoint y: 403, distance: 107.5
click at [121, 415] on div at bounding box center [377, 442] width 528 height 120
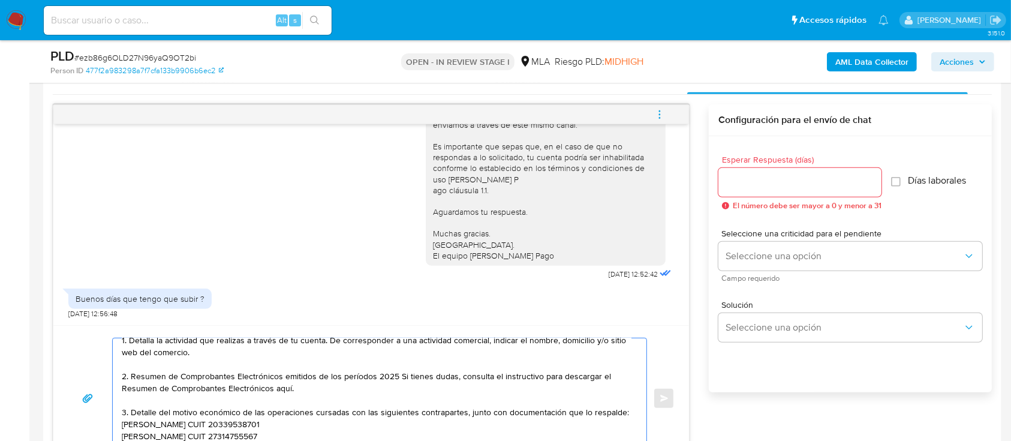
scroll to position [134, 0]
paste textarea "Es importante que sepas que, en caso de no responder a lo solicitado o si lo pr…"
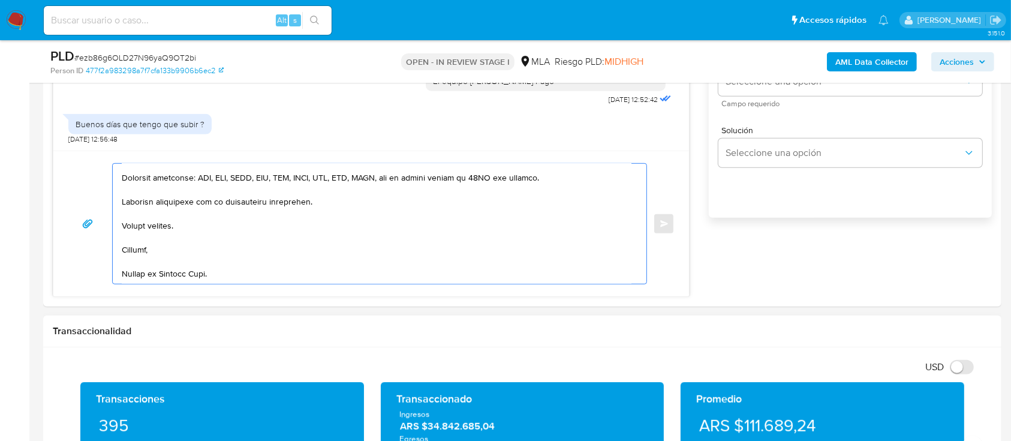
scroll to position [780, 0]
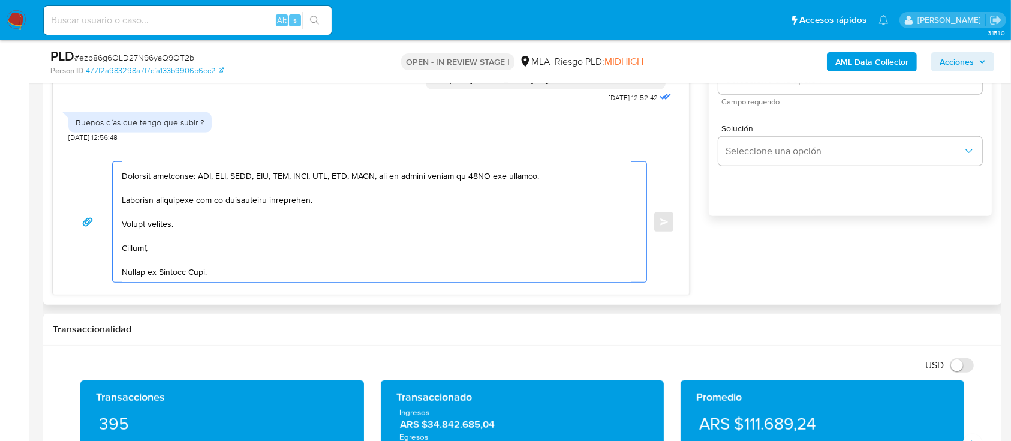
click at [177, 274] on textarea at bounding box center [377, 222] width 510 height 120
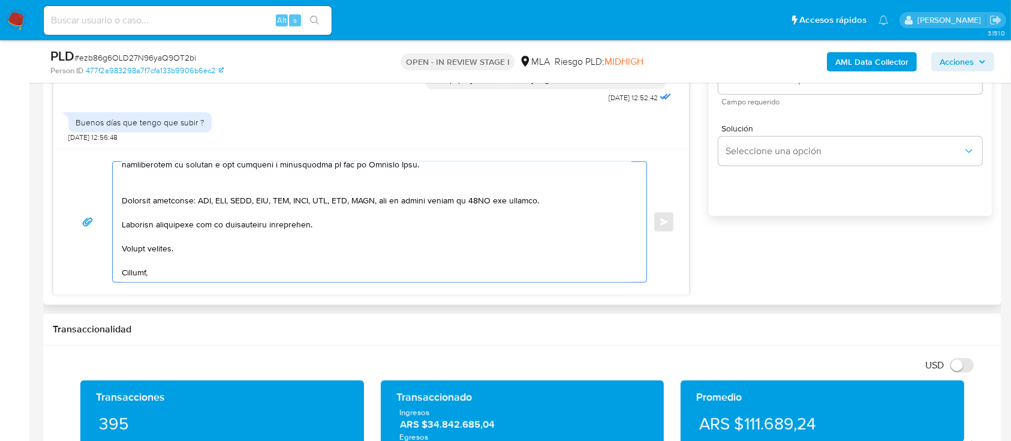
scroll to position [188, 0]
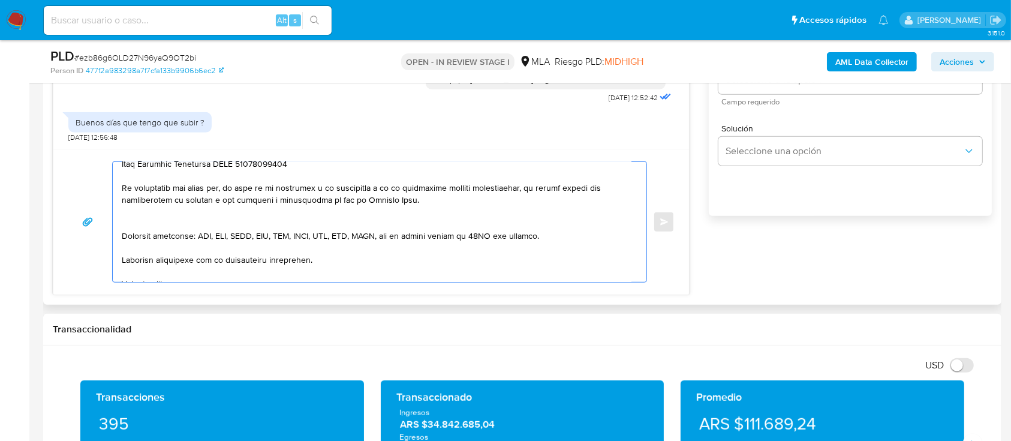
click at [191, 234] on textarea at bounding box center [377, 222] width 510 height 120
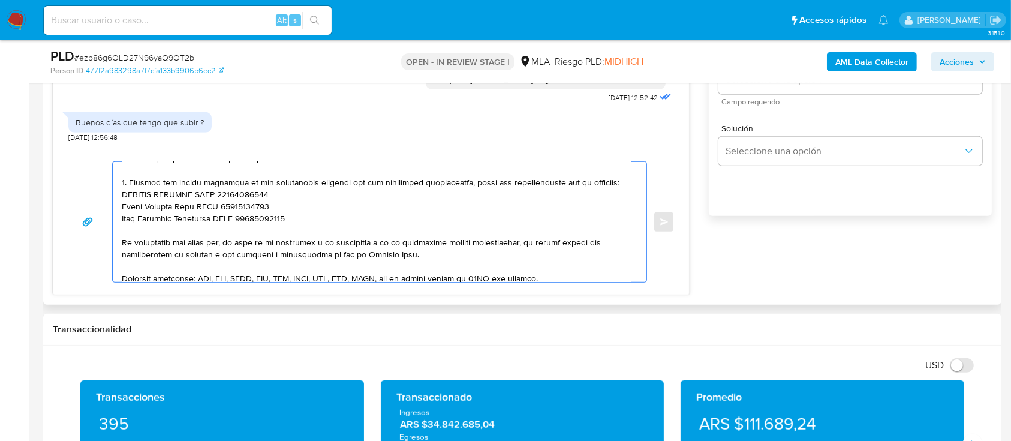
scroll to position [109, 0]
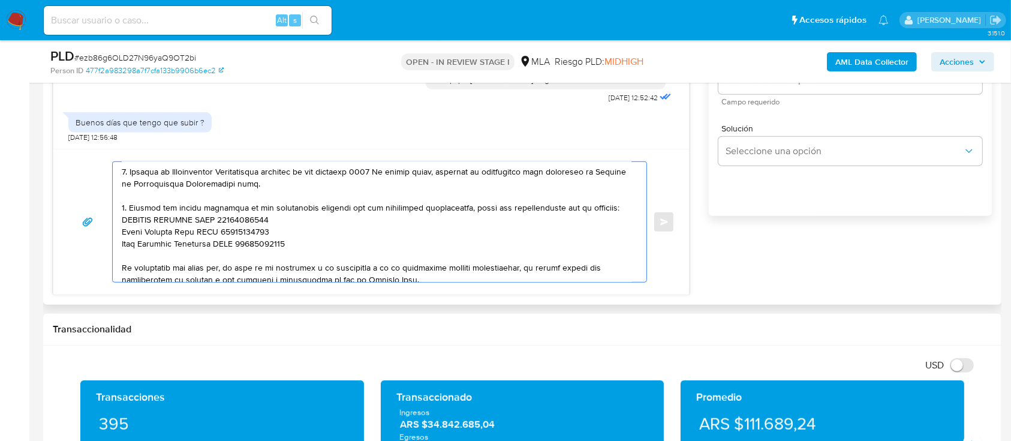
click at [190, 267] on textarea at bounding box center [377, 222] width 510 height 120
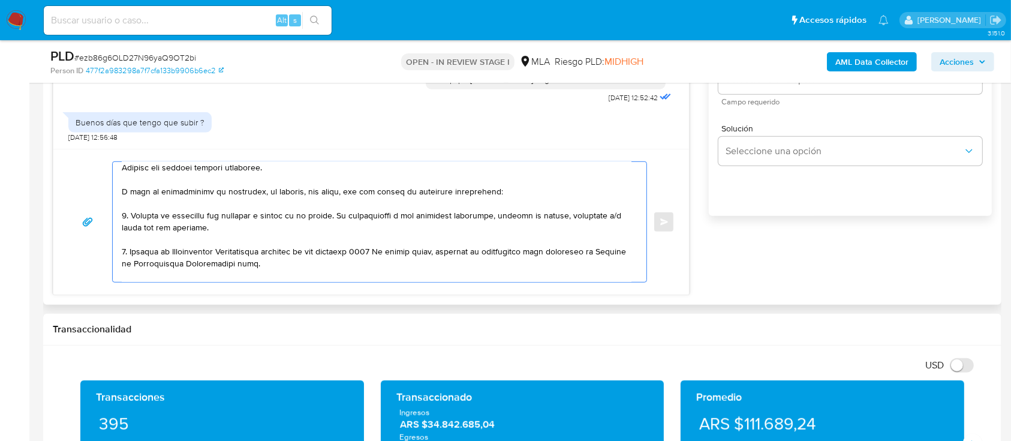
scroll to position [0, 0]
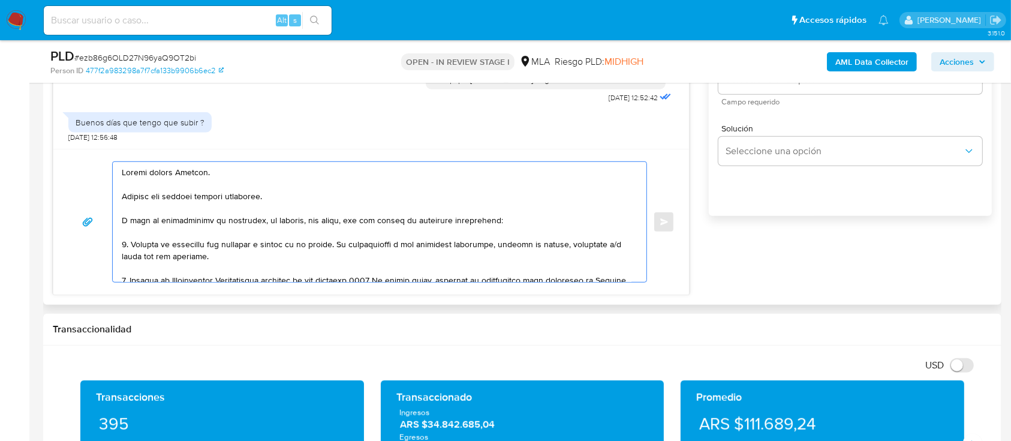
click at [220, 165] on textarea at bounding box center [377, 222] width 510 height 120
click at [182, 179] on textarea at bounding box center [377, 222] width 510 height 120
click at [176, 173] on textarea at bounding box center [377, 222] width 510 height 120
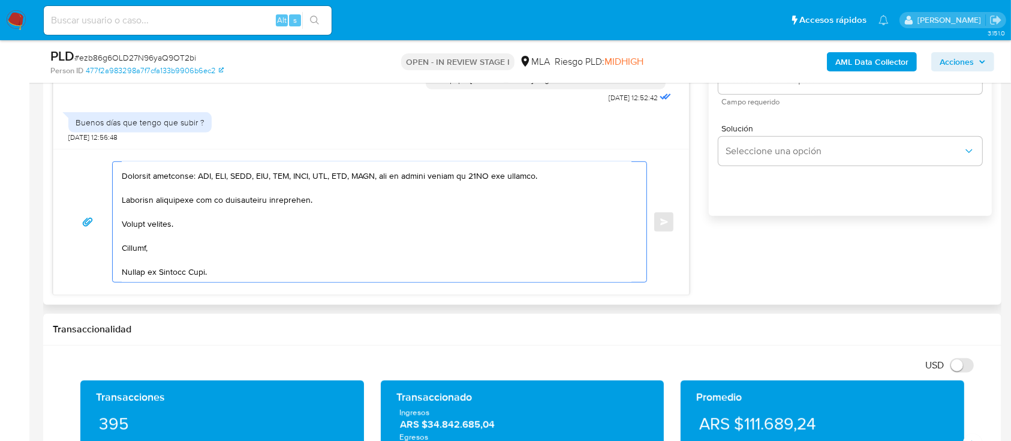
scroll to position [256, 0]
type textarea "Buenas tardes, Adriana. Gracias por esperar nuestra respuesta. A modo de comple…"
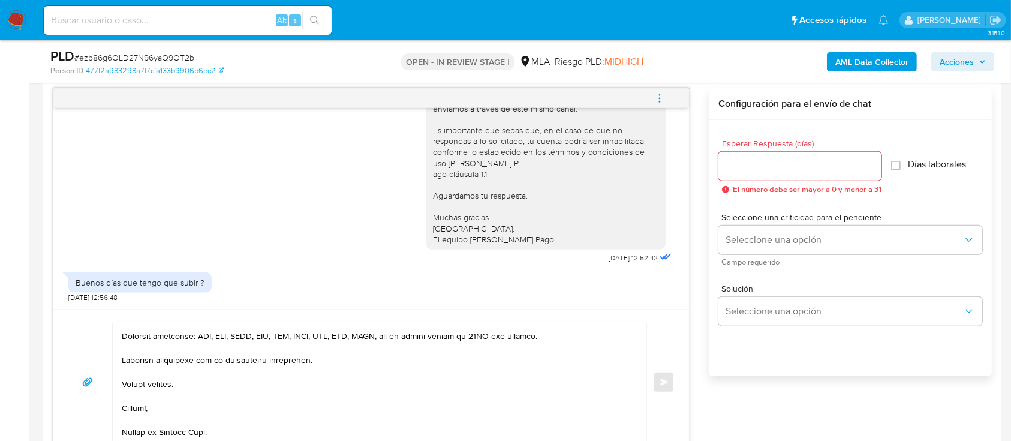
click at [750, 175] on div at bounding box center [800, 166] width 163 height 29
click at [751, 167] on input "Esperar Respuesta (días)" at bounding box center [800, 166] width 163 height 16
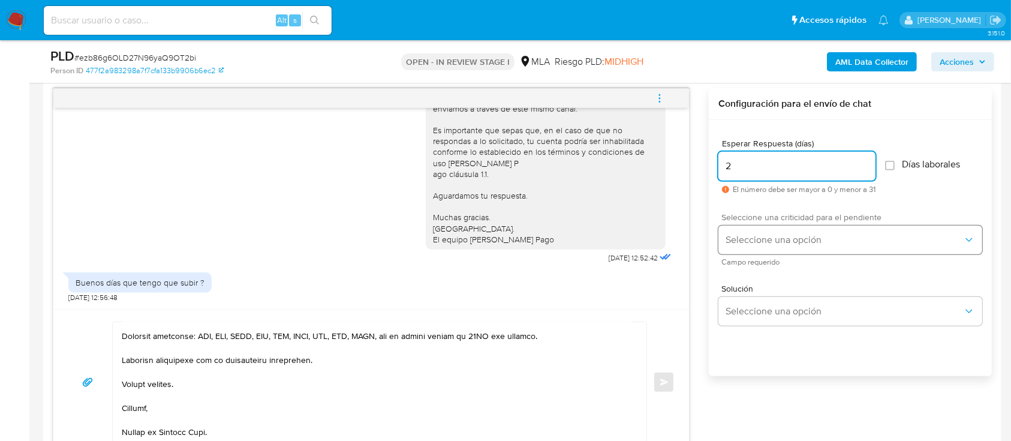
type input "2"
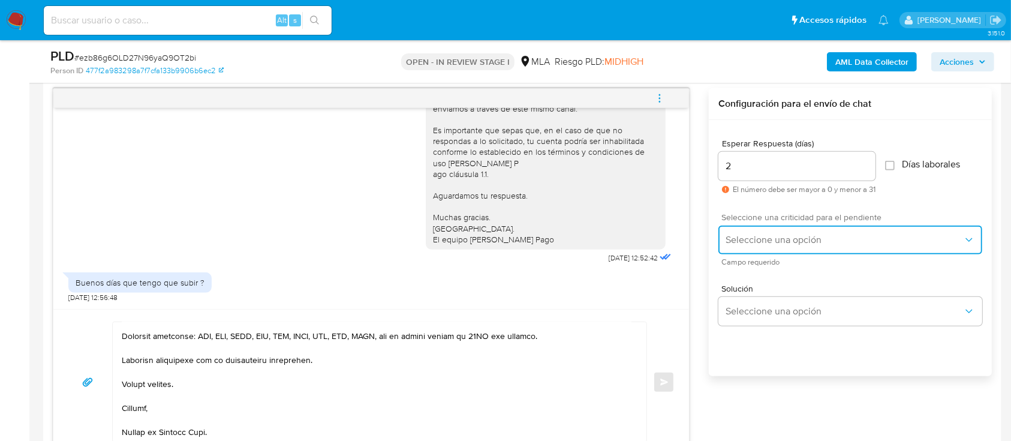
click at [742, 247] on button "Seleccione una opción" at bounding box center [851, 240] width 264 height 29
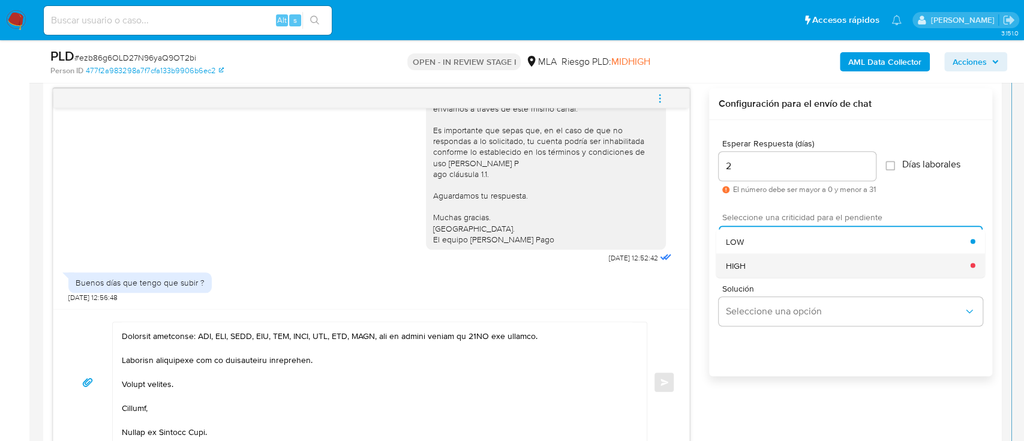
click at [775, 269] on div "HIGH" at bounding box center [848, 265] width 245 height 24
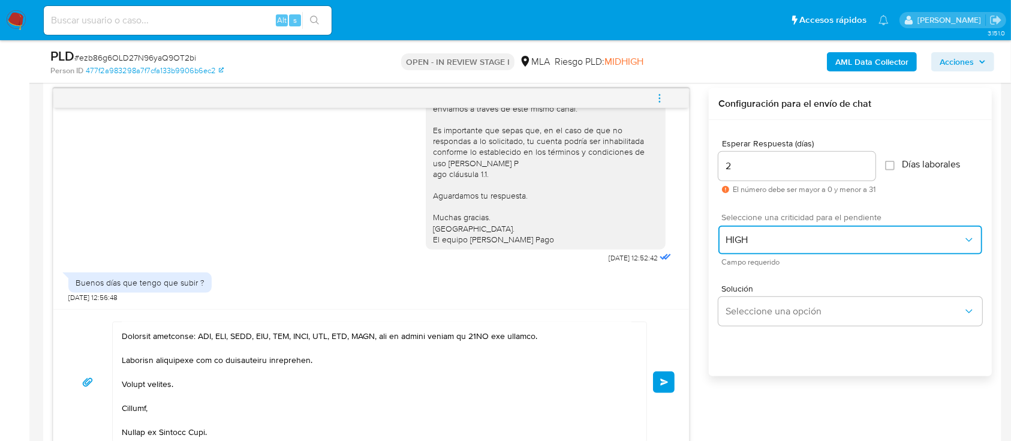
click at [765, 241] on span "HIGH" at bounding box center [845, 240] width 238 height 12
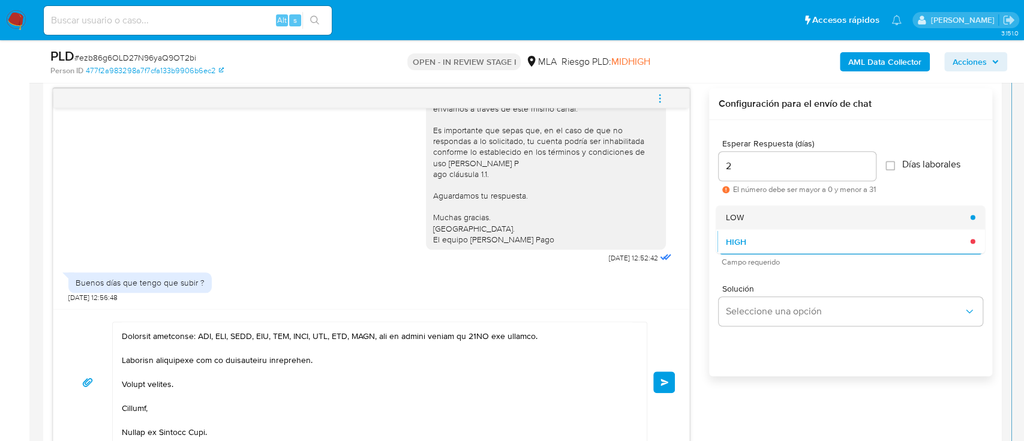
click at [760, 223] on div "LOW" at bounding box center [848, 217] width 245 height 24
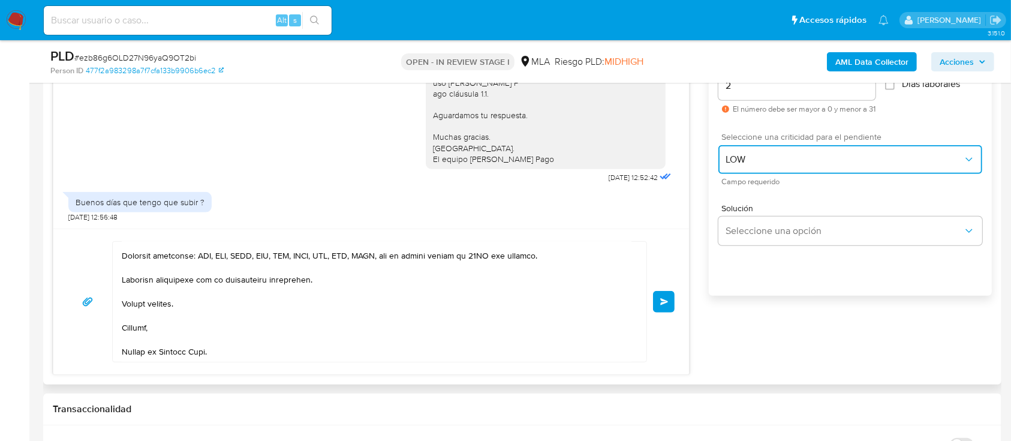
scroll to position [256, 0]
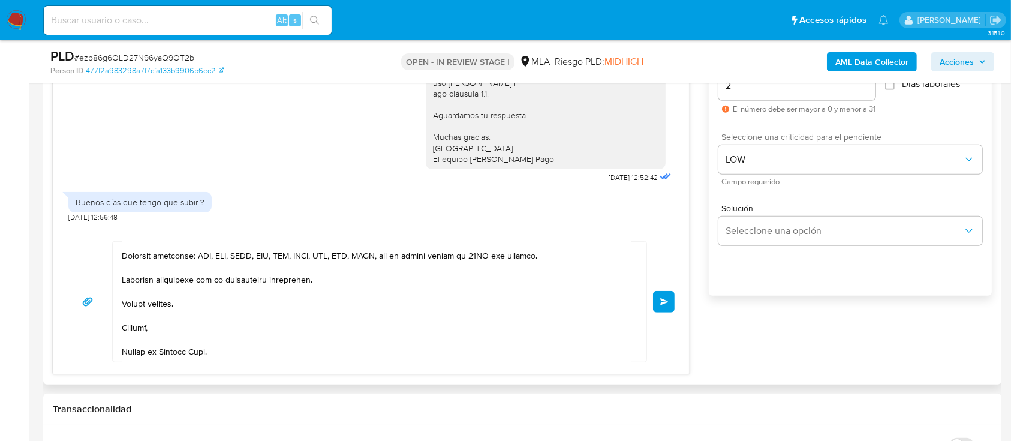
click at [655, 296] on button "Enviar" at bounding box center [664, 302] width 22 height 22
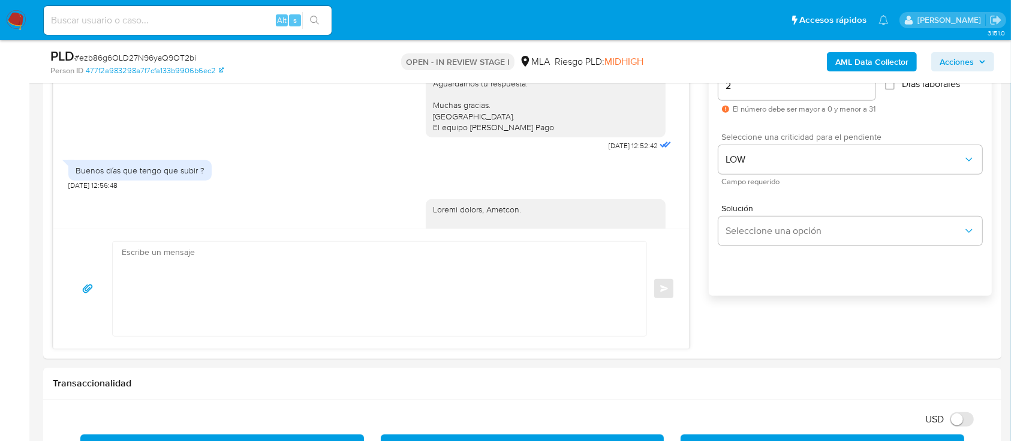
scroll to position [1217, 0]
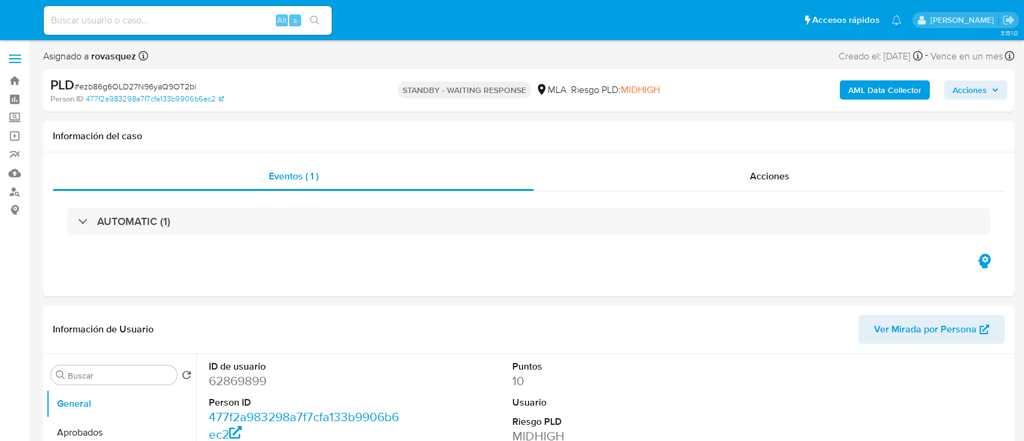
select select "10"
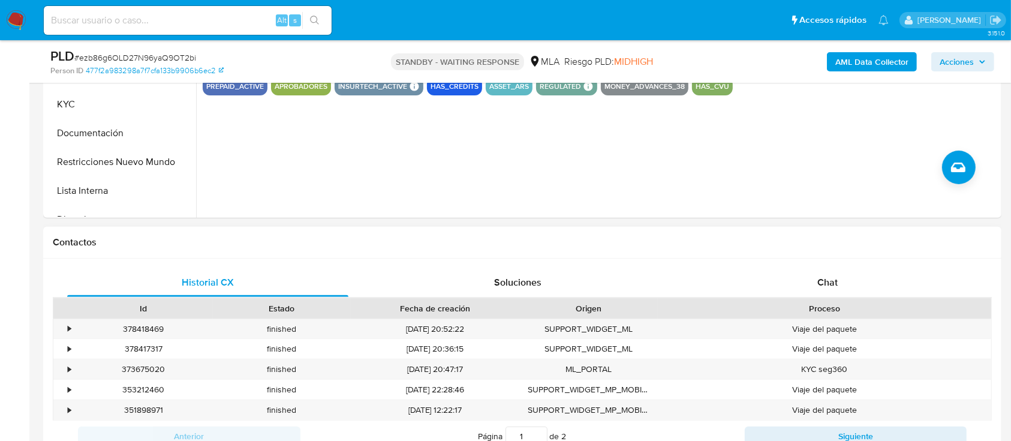
scroll to position [400, 0]
click at [826, 268] on div "Historial CX Soluciones Chat Id Estado Fecha de creación Origen Proceso • 37841…" at bounding box center [522, 361] width 959 height 203
click at [829, 280] on span "Chat" at bounding box center [828, 284] width 20 height 14
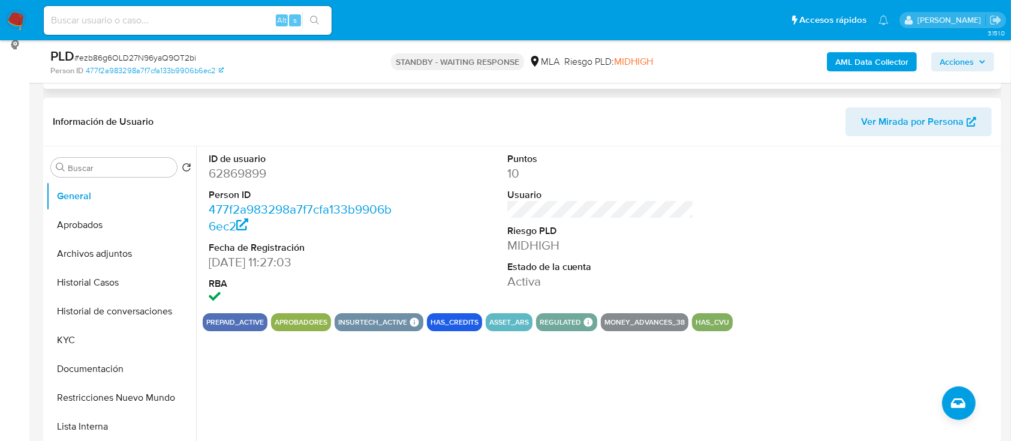
scroll to position [0, 0]
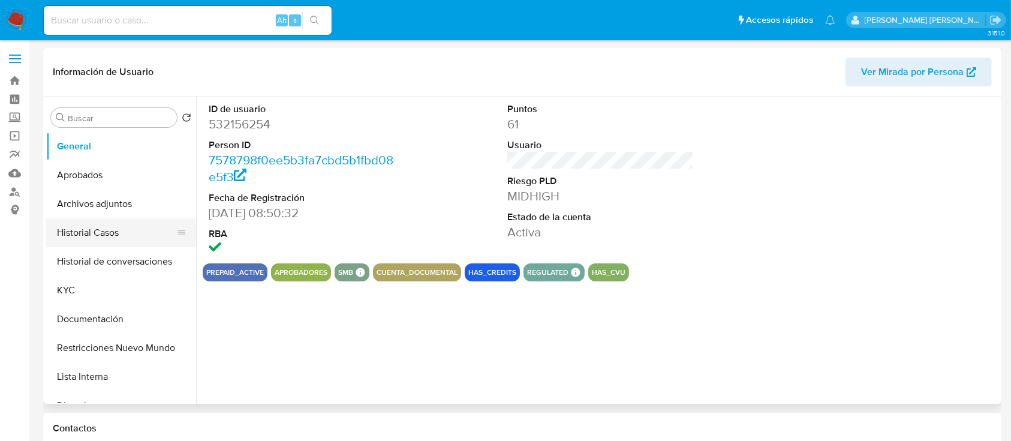
click at [103, 235] on button "Historial Casos" at bounding box center [116, 232] width 140 height 29
select select "10"
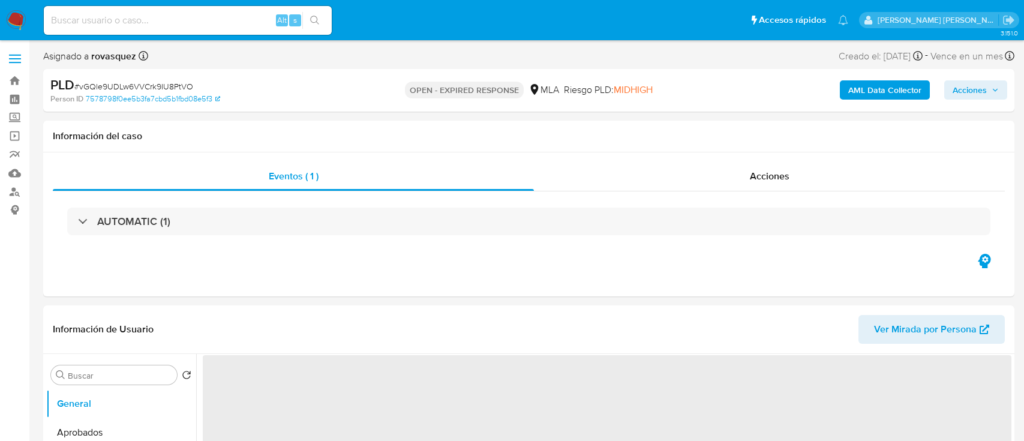
select select "10"
